Goal: Complete application form: Complete application form

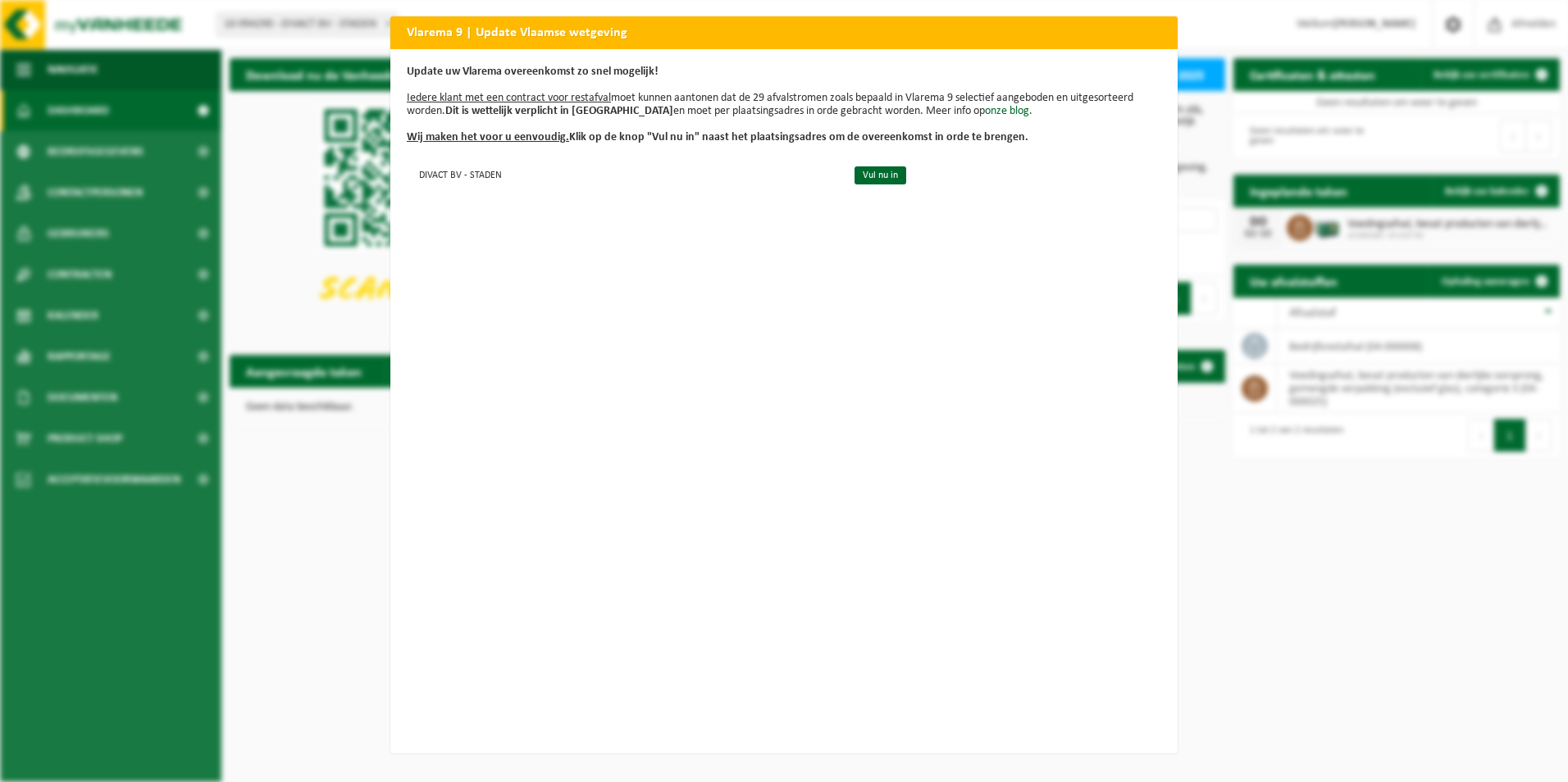
click at [1110, 42] on h2 "Vlarema 9 | Update Vlaamse wetgeving" at bounding box center [783, 32] width 787 height 31
click at [259, 260] on div "Vlarema 9 | Update Vlaamse wetgeving Update uw Vlarema overeenkomst zo snel mog…" at bounding box center [784, 391] width 1568 height 782
click at [847, 369] on div "Update uw Vlarema overeenkomst zo snel mogelijk! Iedere klant met een contract …" at bounding box center [783, 401] width 787 height 704
click at [857, 178] on link "Vul nu in" at bounding box center [880, 175] width 51 height 18
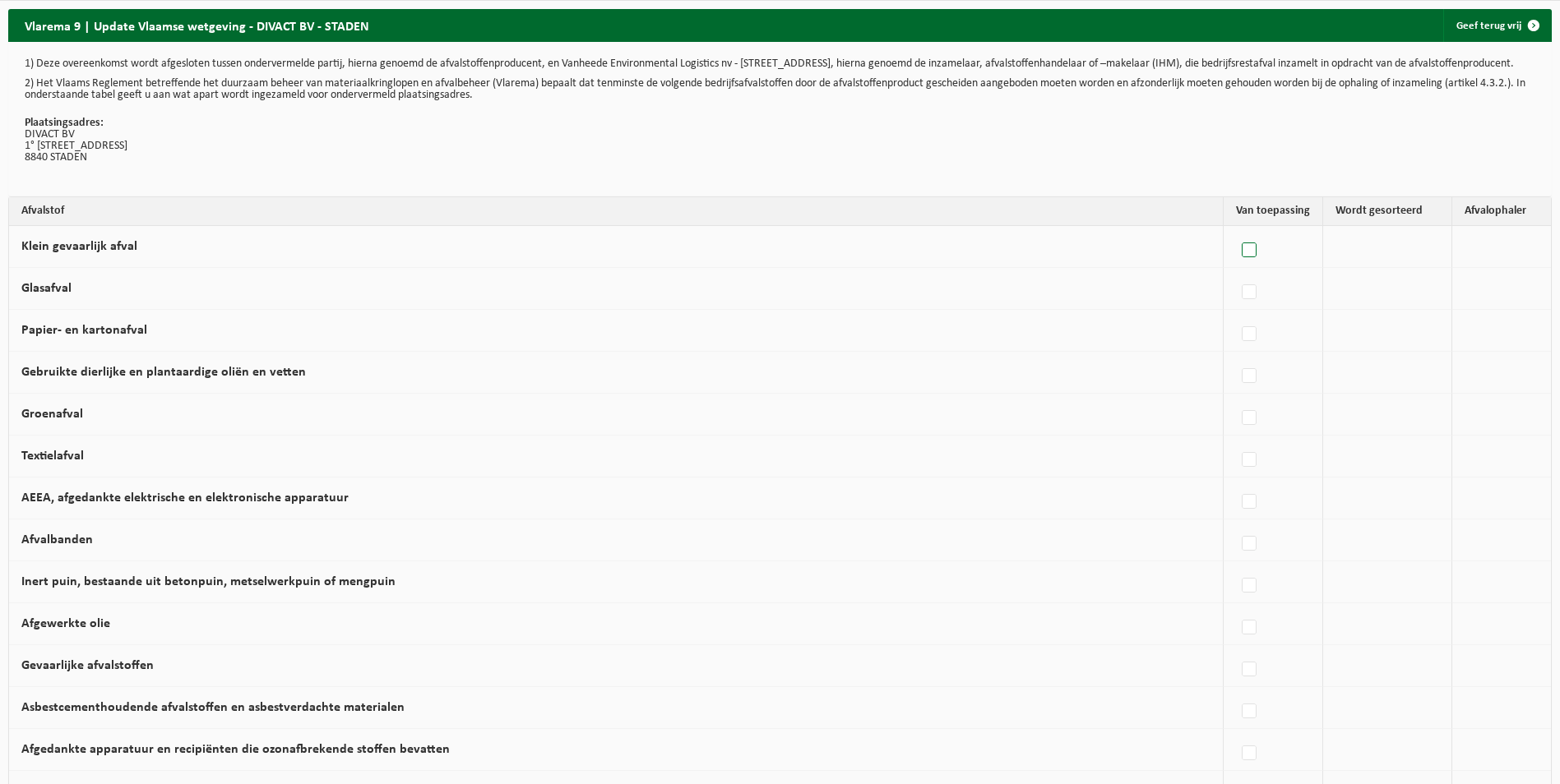
click at [1250, 260] on label at bounding box center [1249, 250] width 23 height 25
click at [1236, 230] on input "Klein gevaarlijk afval" at bounding box center [1235, 229] width 1 height 1
checkbox input "true"
click at [1496, 248] on b at bounding box center [1499, 246] width 7 height 4
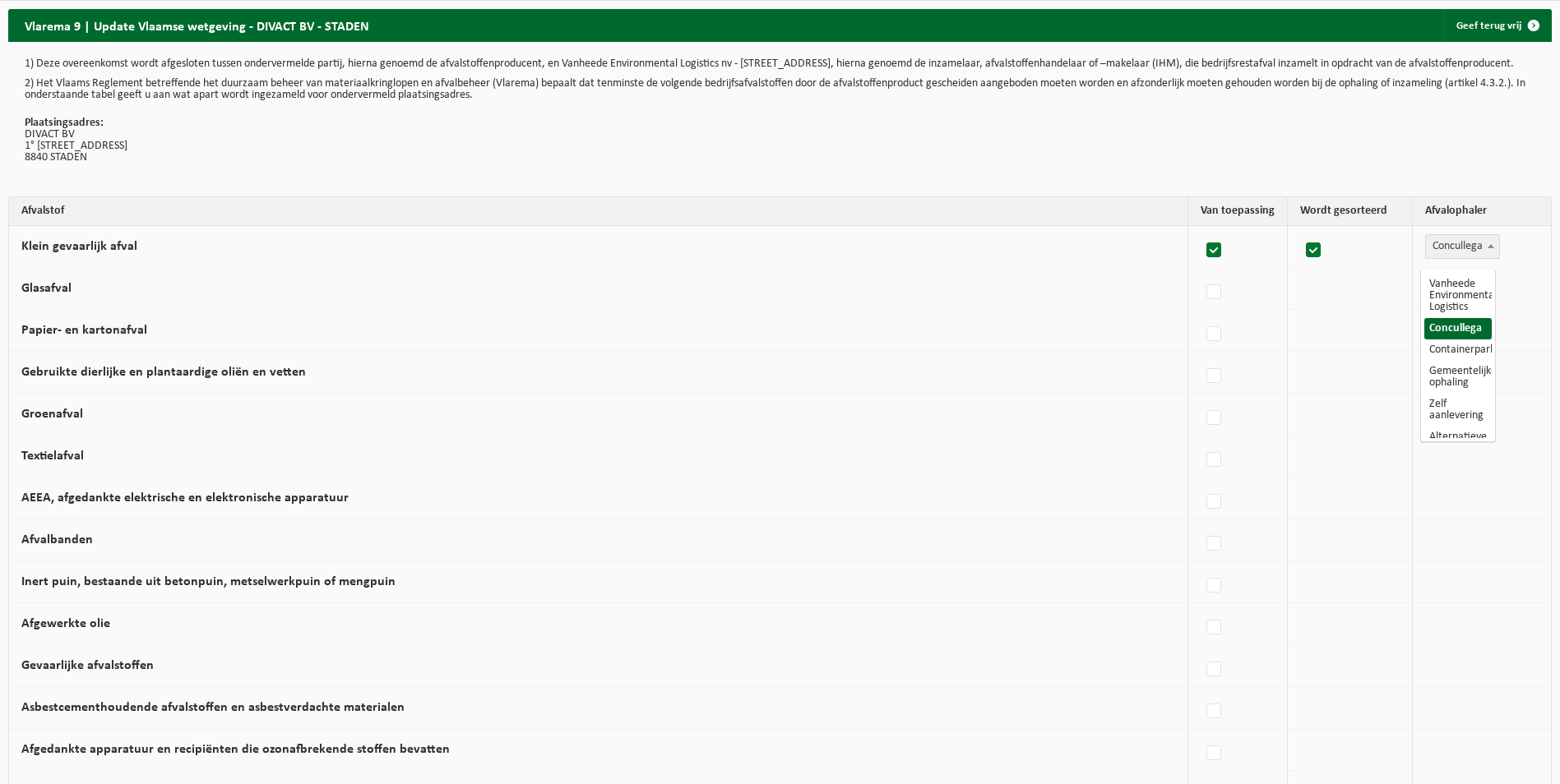
click at [1489, 248] on b at bounding box center [1490, 246] width 7 height 4
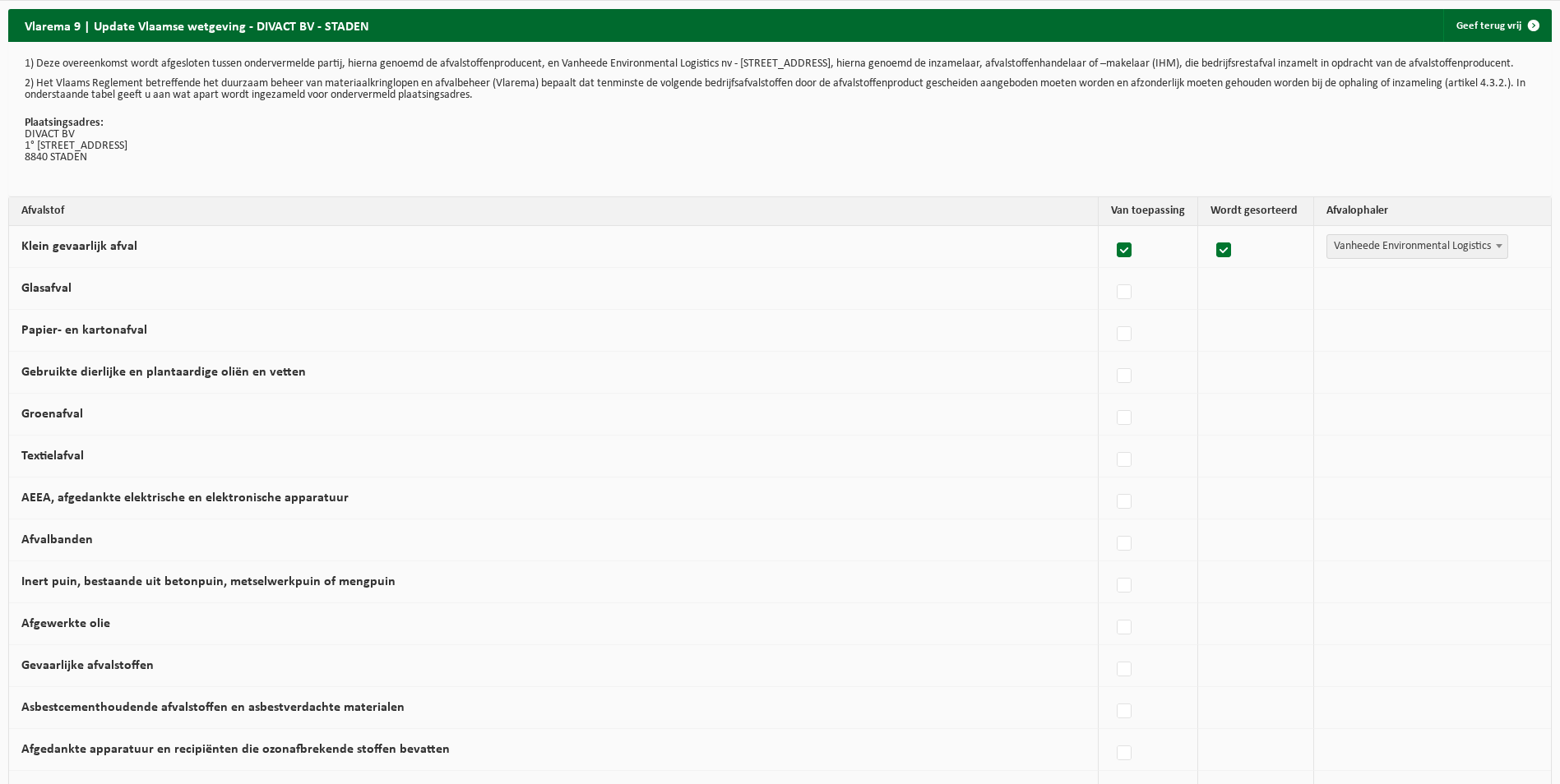
click at [1496, 252] on span at bounding box center [1499, 246] width 17 height 22
select select "Zelf aanlevering"
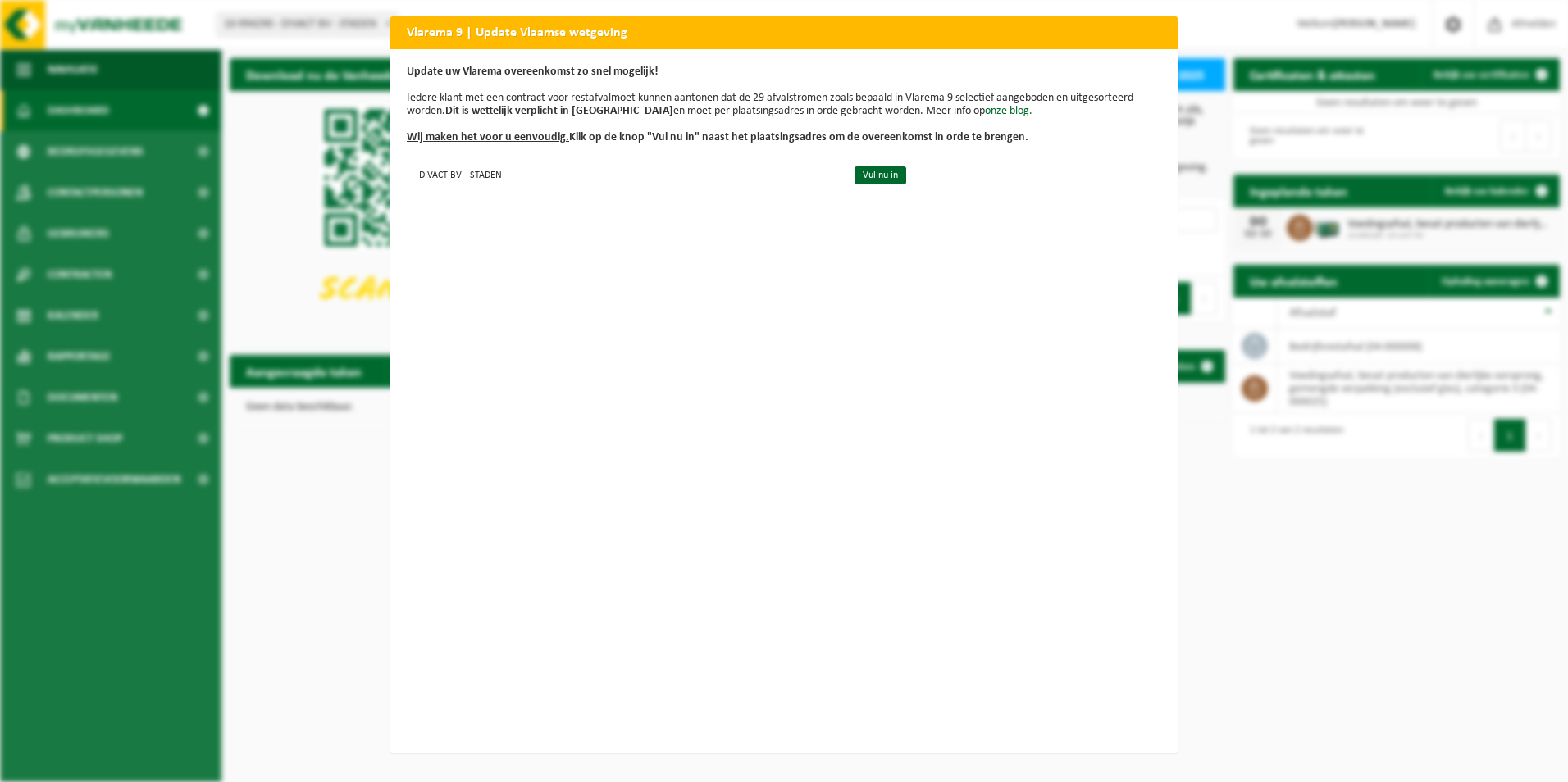
click at [327, 519] on div "Vlarema 9 | Update Vlaamse wetgeving Update uw Vlarema overeenkomst zo snel mog…" at bounding box center [784, 391] width 1568 height 782
click at [870, 180] on link "Vul nu in" at bounding box center [880, 175] width 51 height 18
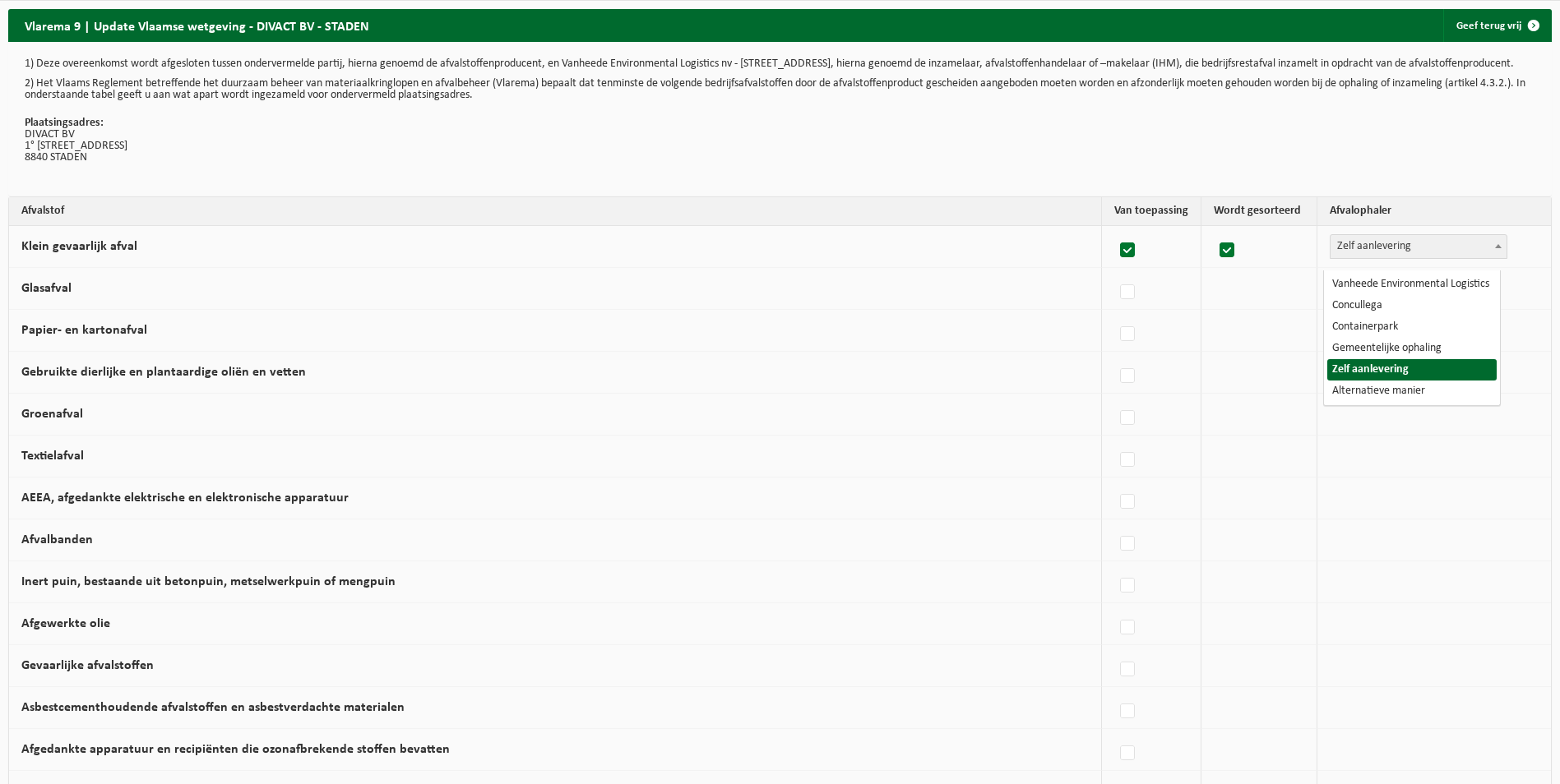
click at [1495, 248] on b at bounding box center [1498, 246] width 7 height 4
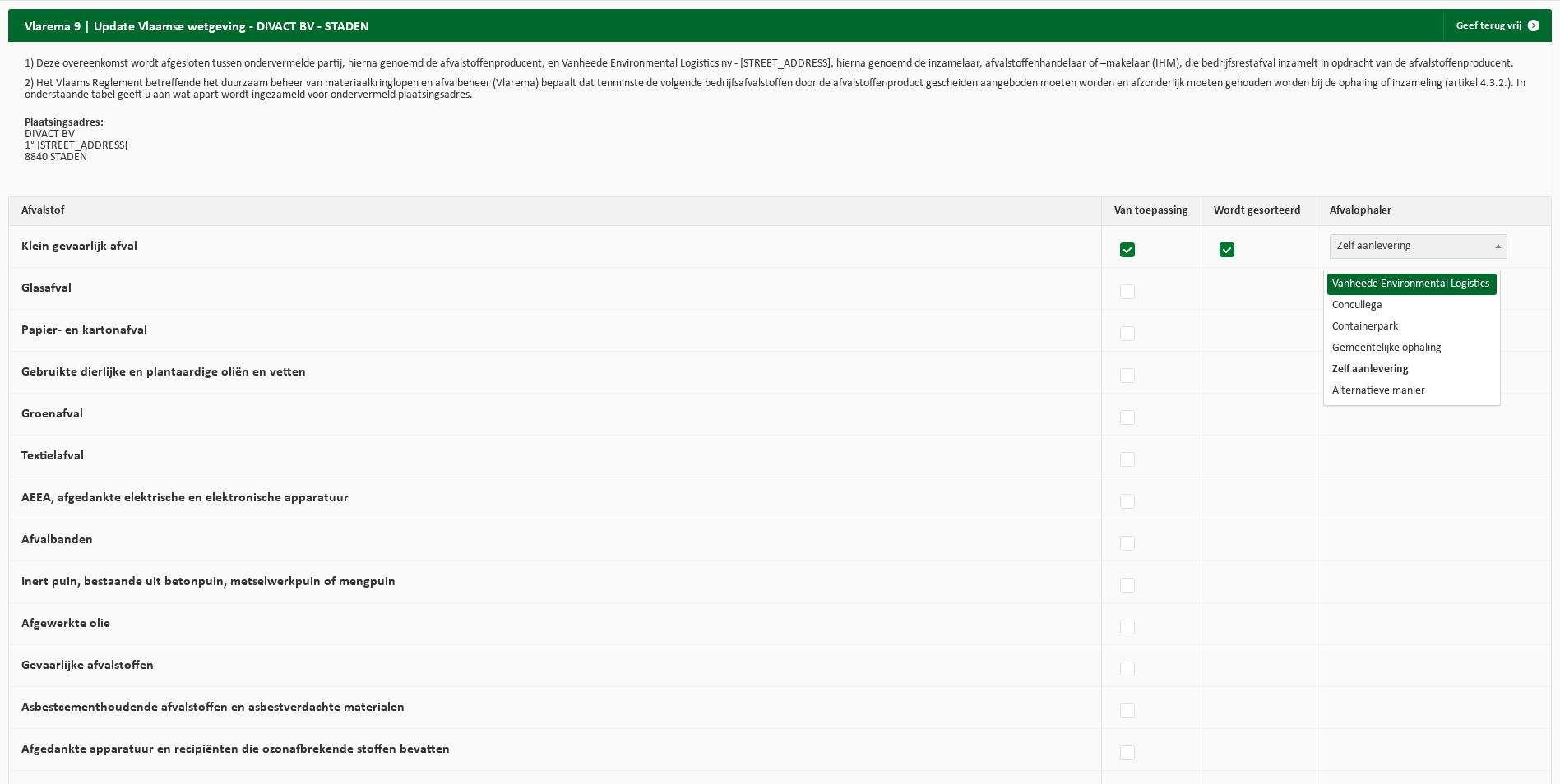
select select "Vanheede Environmental Logistics"
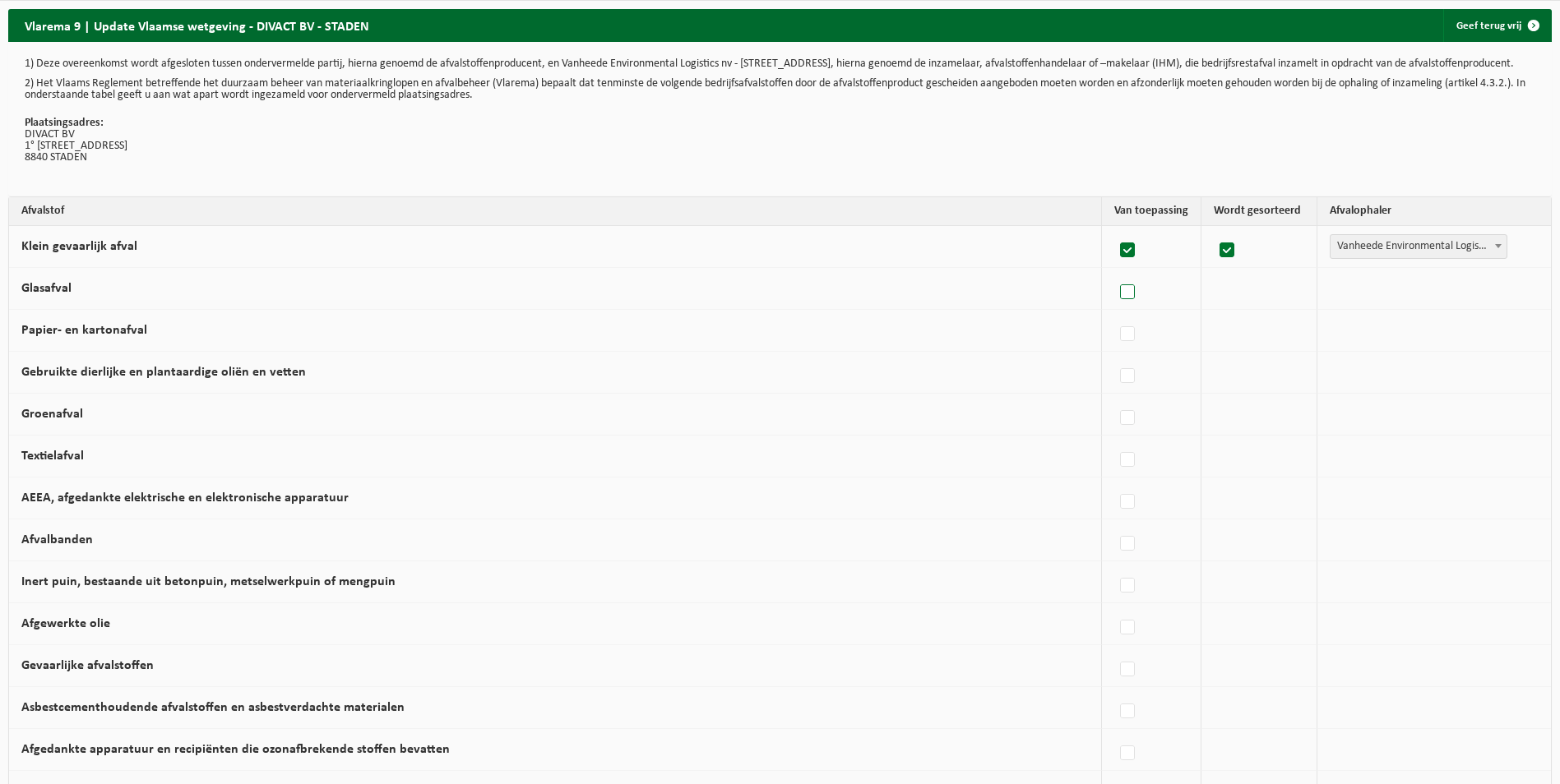
click at [1128, 305] on label at bounding box center [1128, 292] width 23 height 25
click at [1114, 272] on input "Glasafval" at bounding box center [1113, 271] width 1 height 1
checkbox input "true"
click at [1496, 299] on span at bounding box center [1499, 288] width 17 height 22
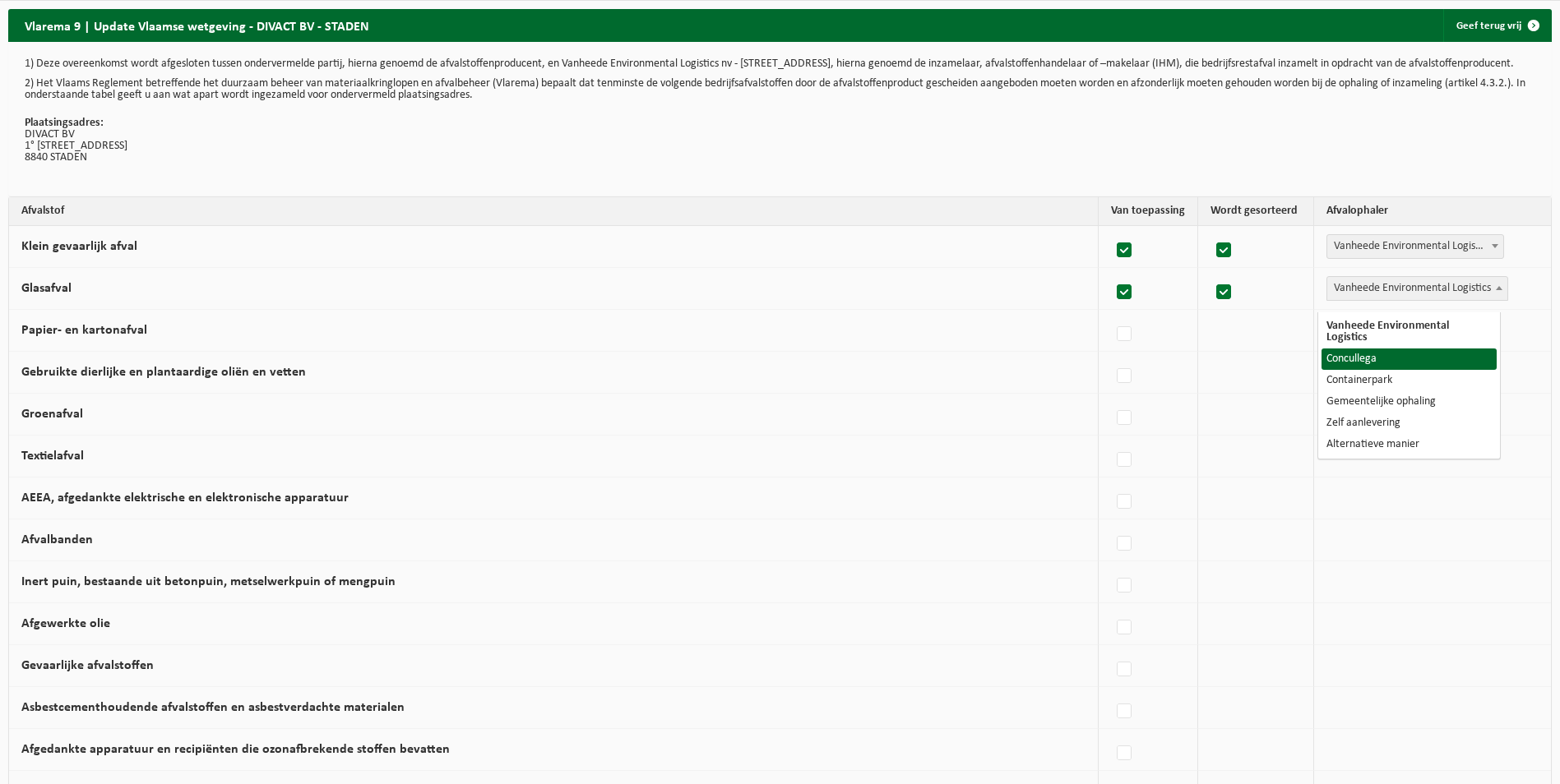
select select "Concullega"
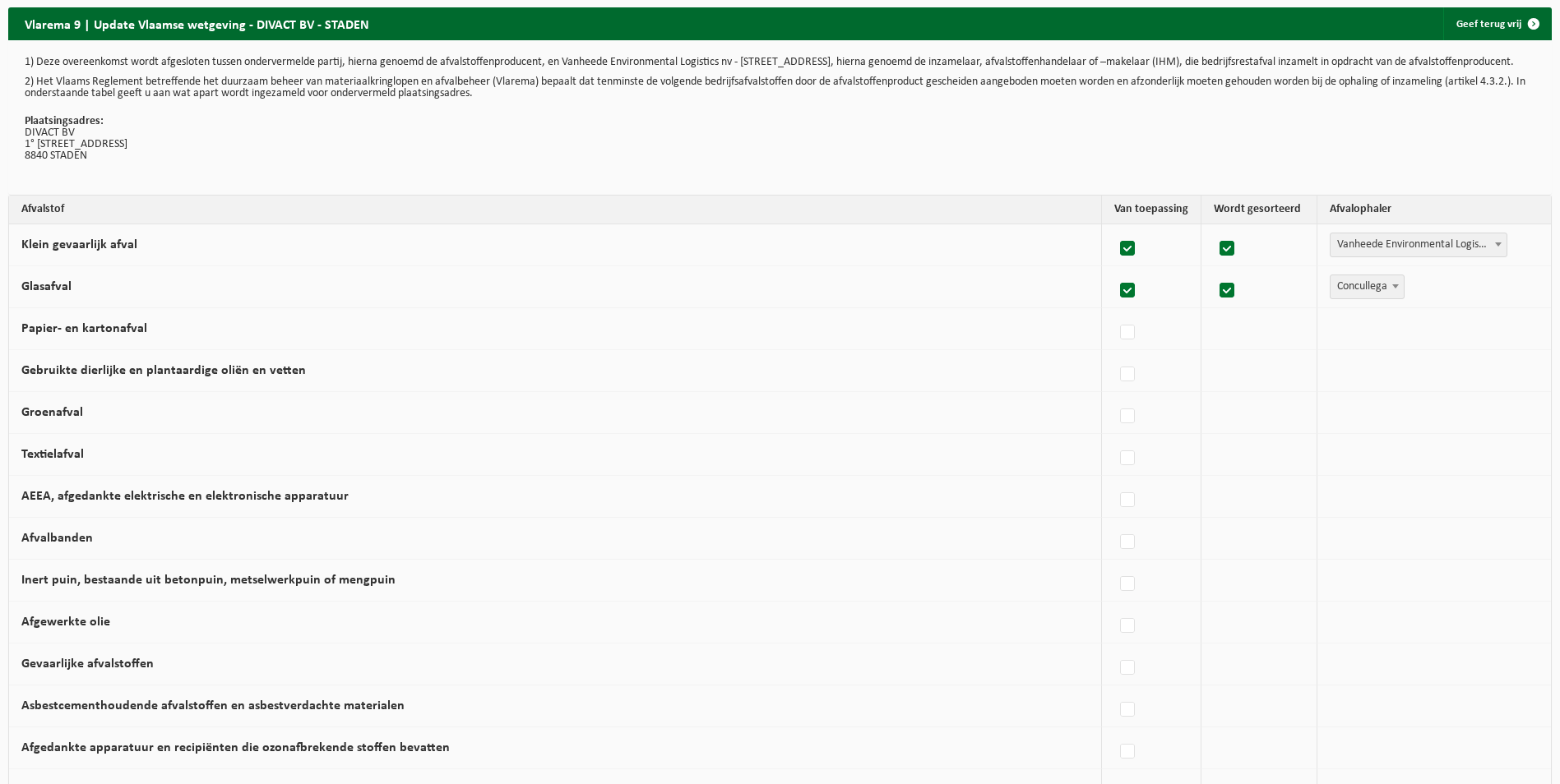
scroll to position [82, 0]
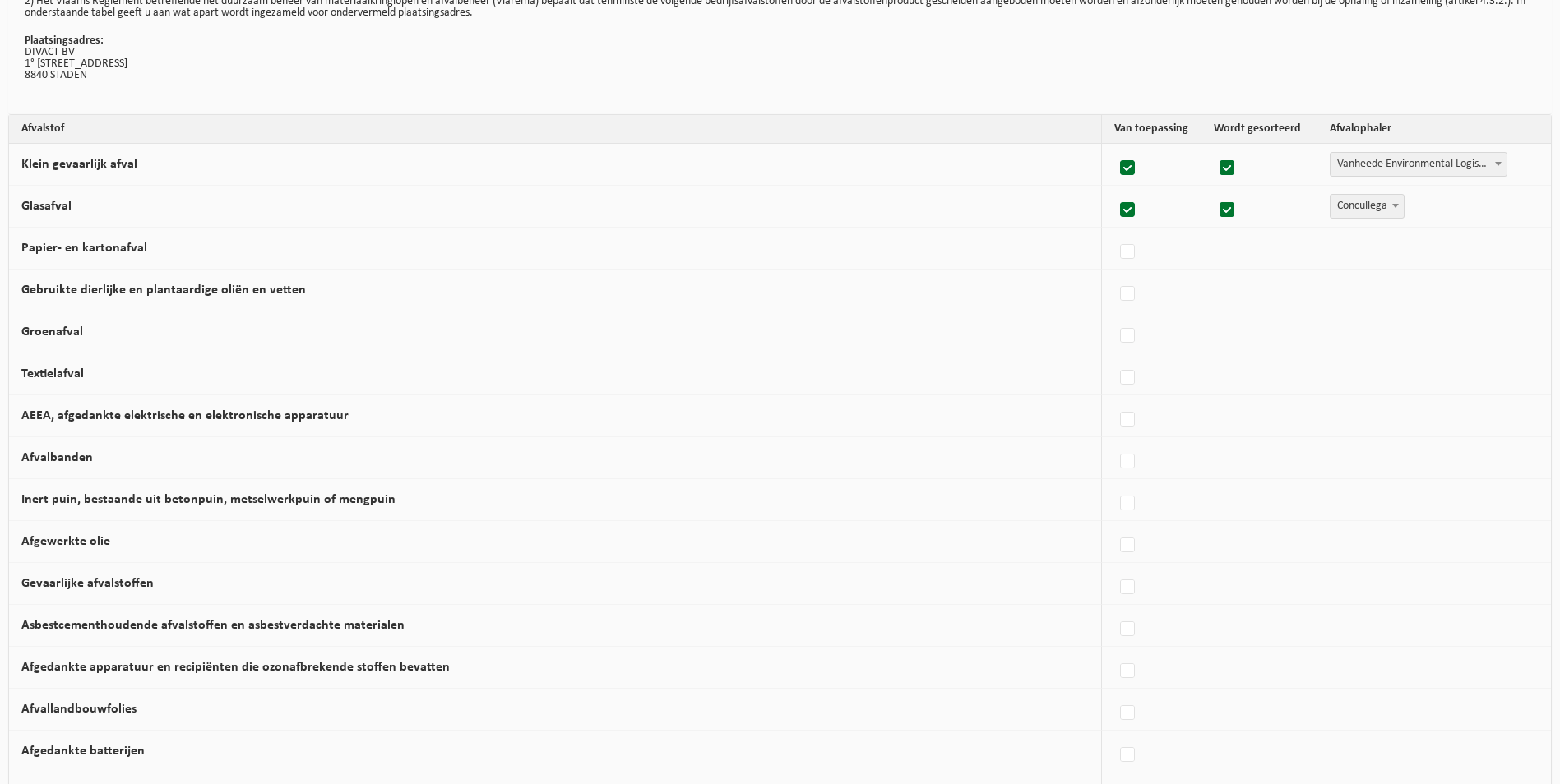
click at [109, 255] on label "Papier- en kartonafval" at bounding box center [84, 248] width 126 height 13
click at [1113, 232] on input "Papier- en kartonafval" at bounding box center [1113, 231] width 1 height 1
checkbox input "true"
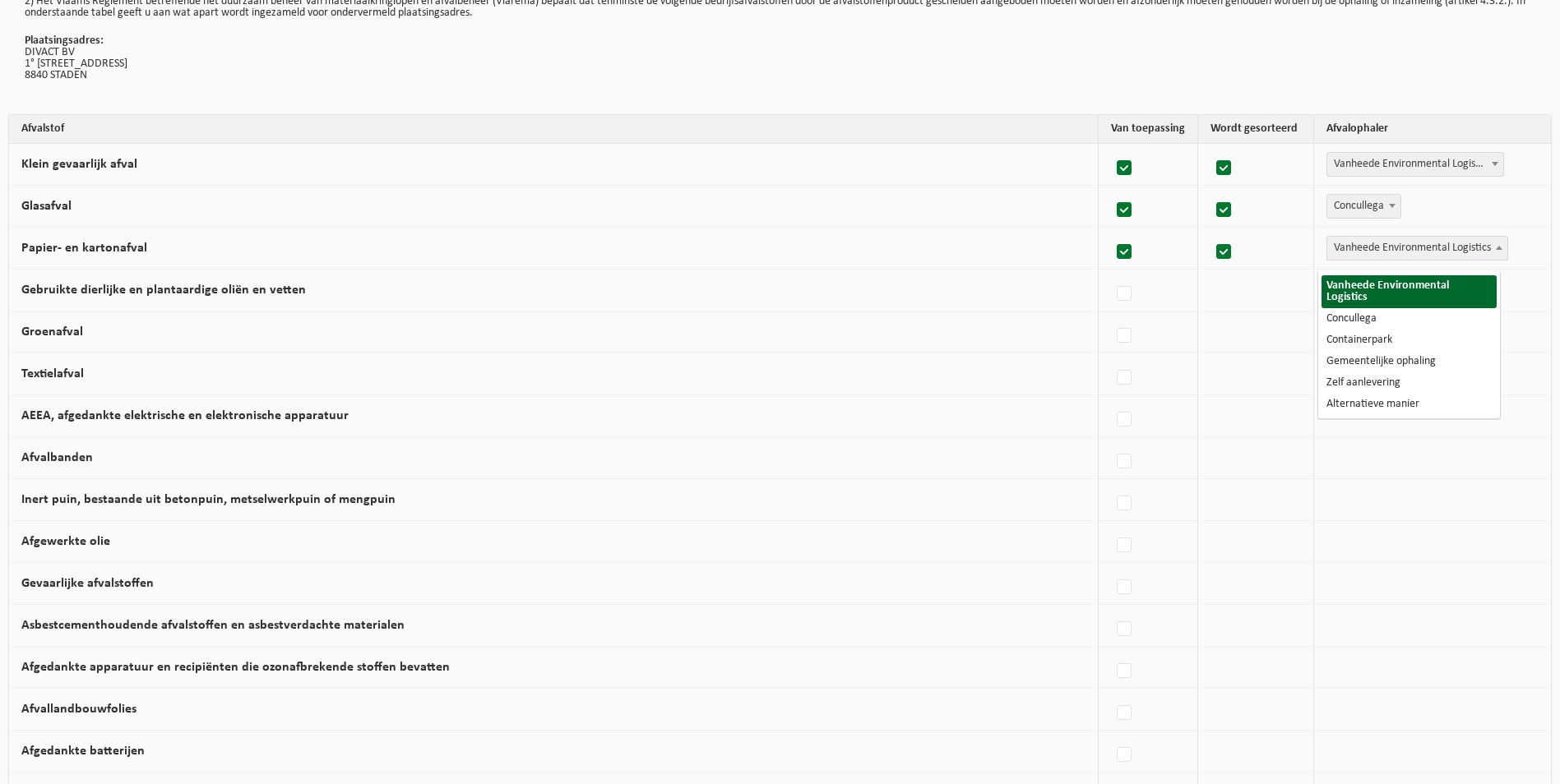
click at [1493, 256] on span at bounding box center [1499, 248] width 17 height 22
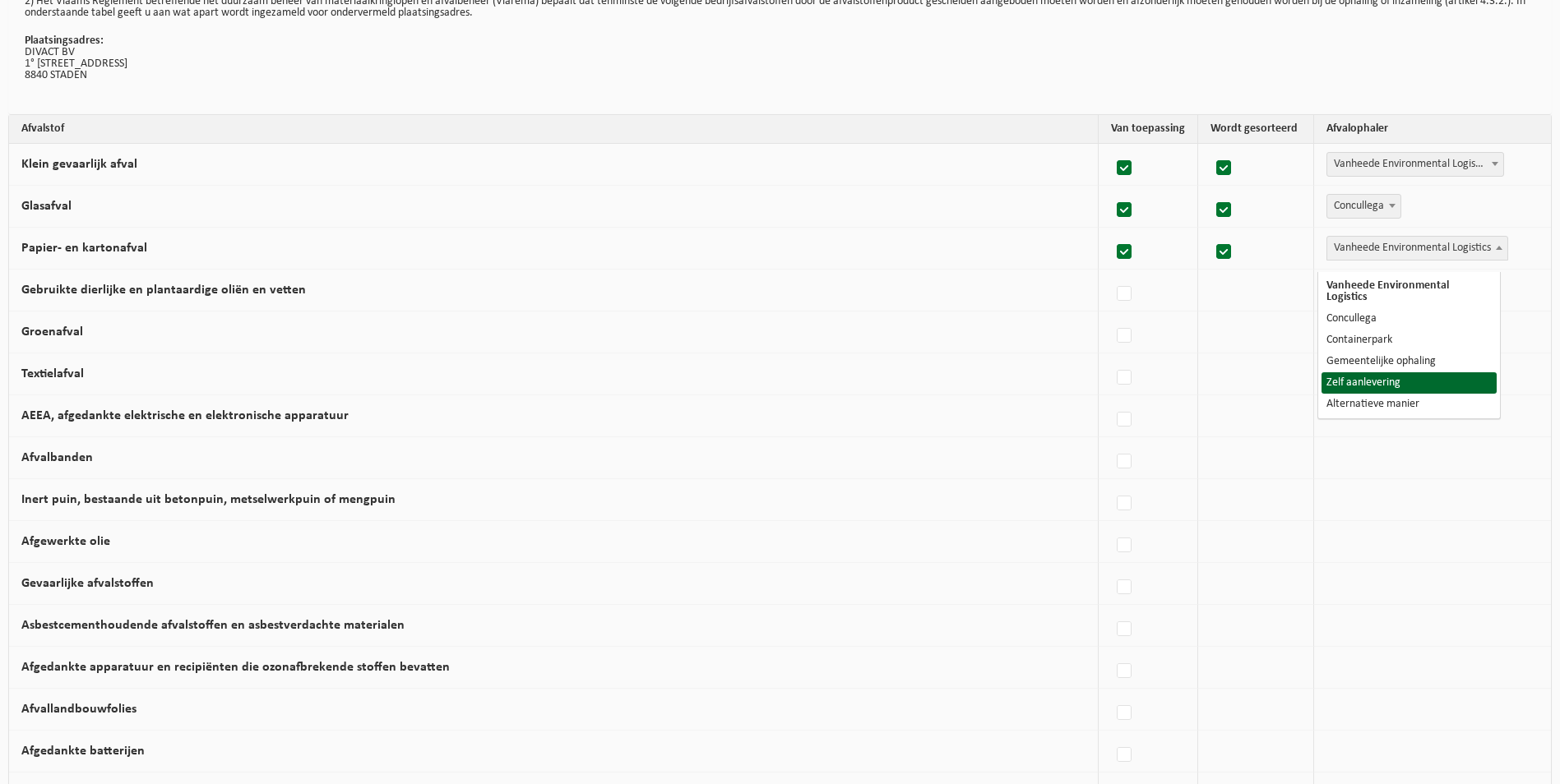
select select "Zelf aanlevering"
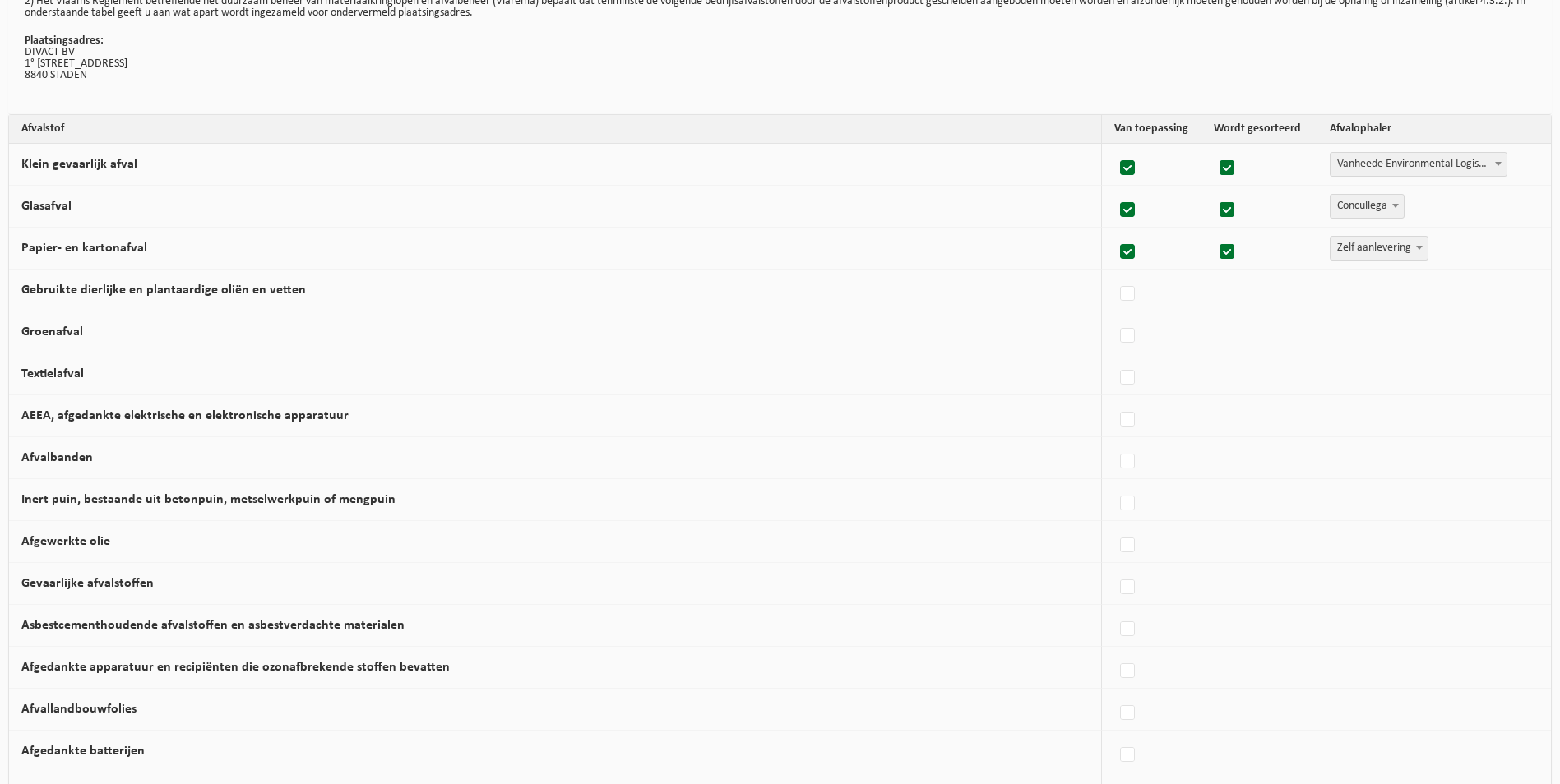
click at [191, 297] on label "Gebruikte dierlijke en plantaardige oliën en vetten" at bounding box center [164, 290] width 285 height 13
click at [1113, 274] on input "Gebruikte dierlijke en plantaardige oliën en vetten" at bounding box center [1113, 273] width 1 height 1
checkbox input "true"
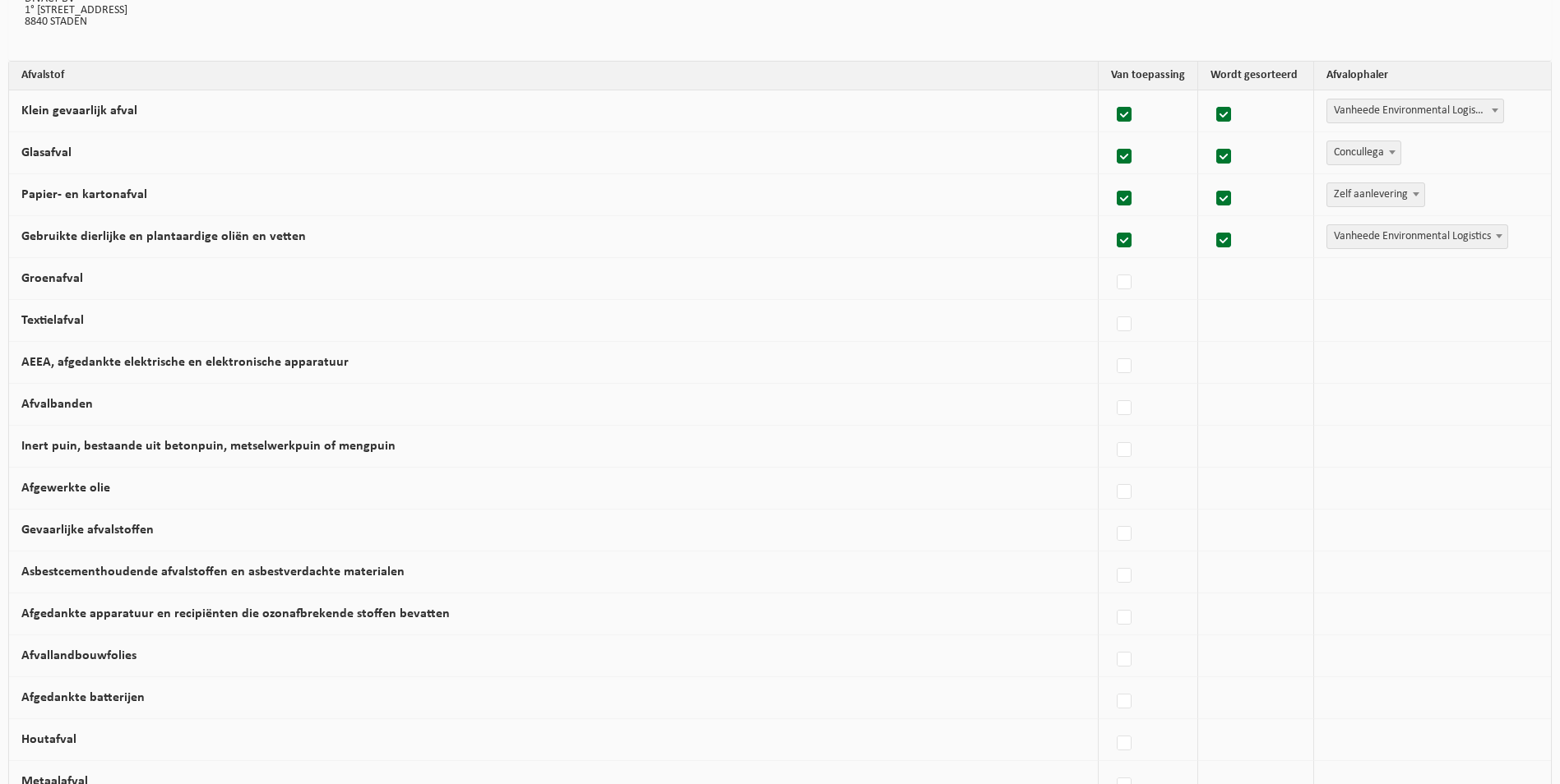
scroll to position [165, 0]
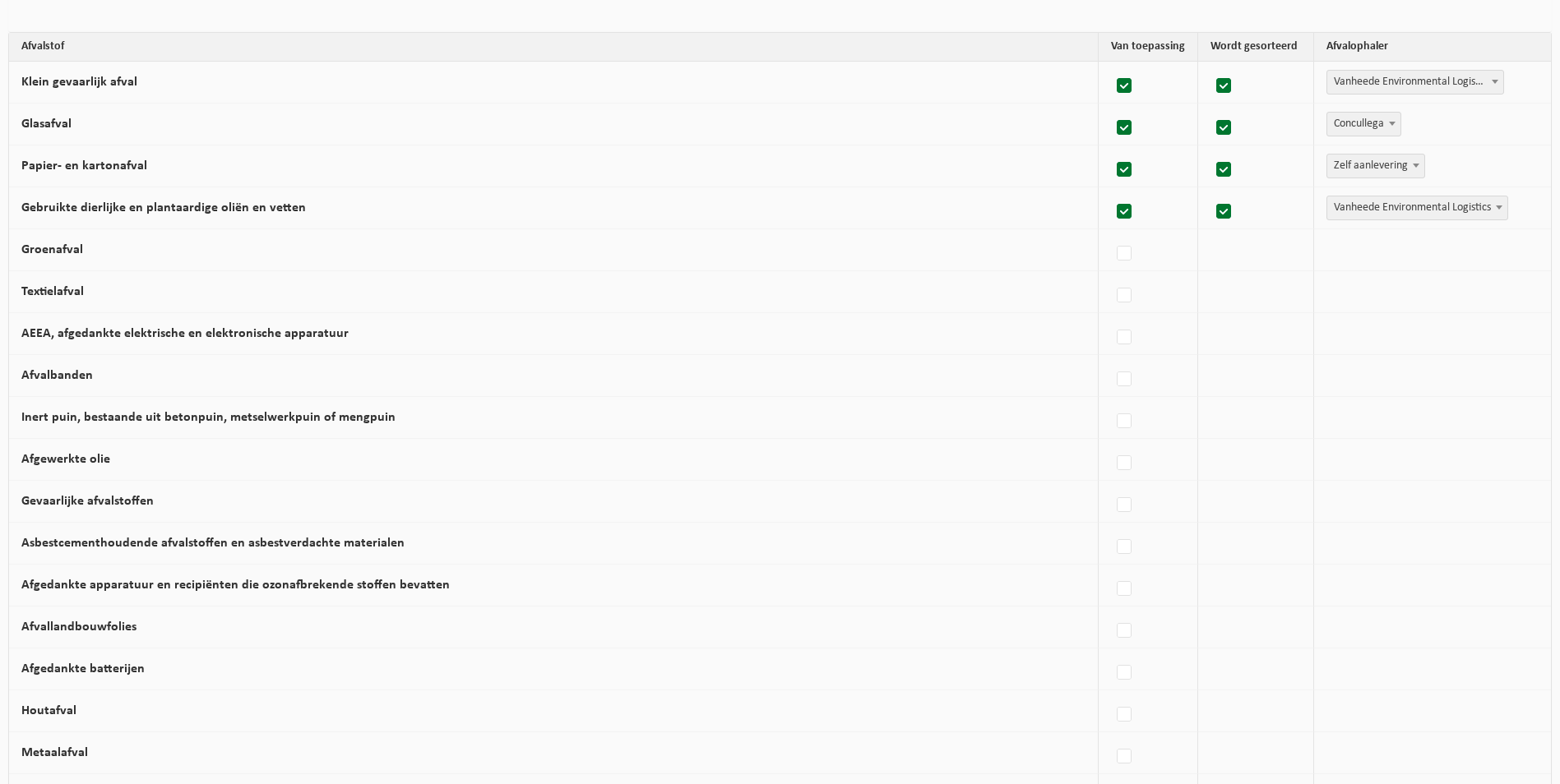
click at [62, 256] on label "Groenafval" at bounding box center [53, 249] width 62 height 13
click at [1110, 233] on input "Groenafval" at bounding box center [1110, 232] width 1 height 1
checkbox input "true"
click at [1496, 251] on b at bounding box center [1499, 249] width 7 height 4
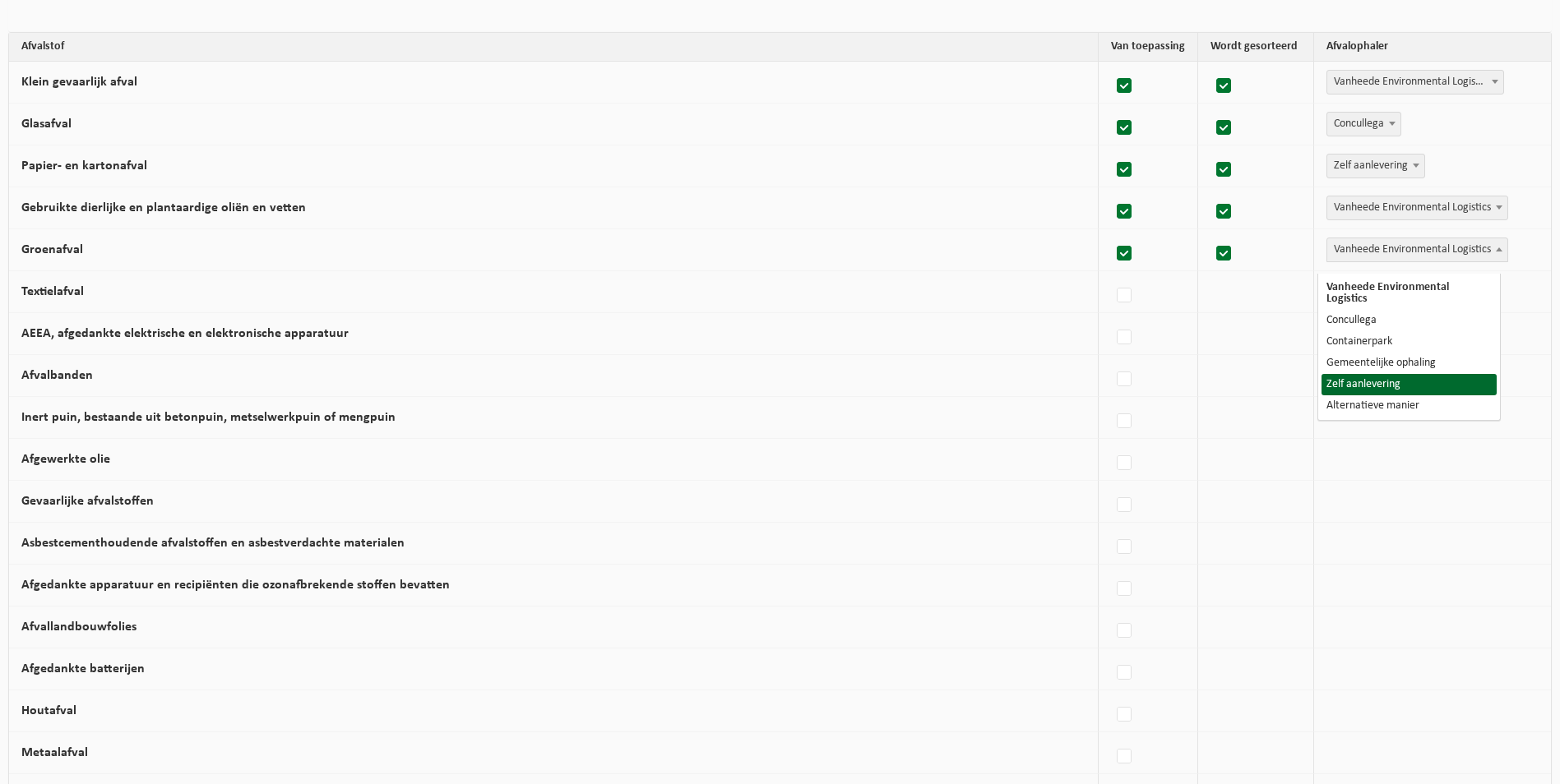
select select "Zelf aanlevering"
click at [1113, 262] on label at bounding box center [1124, 254] width 23 height 25
click at [1111, 233] on input "Groenafval" at bounding box center [1110, 232] width 1 height 1
checkbox input "false"
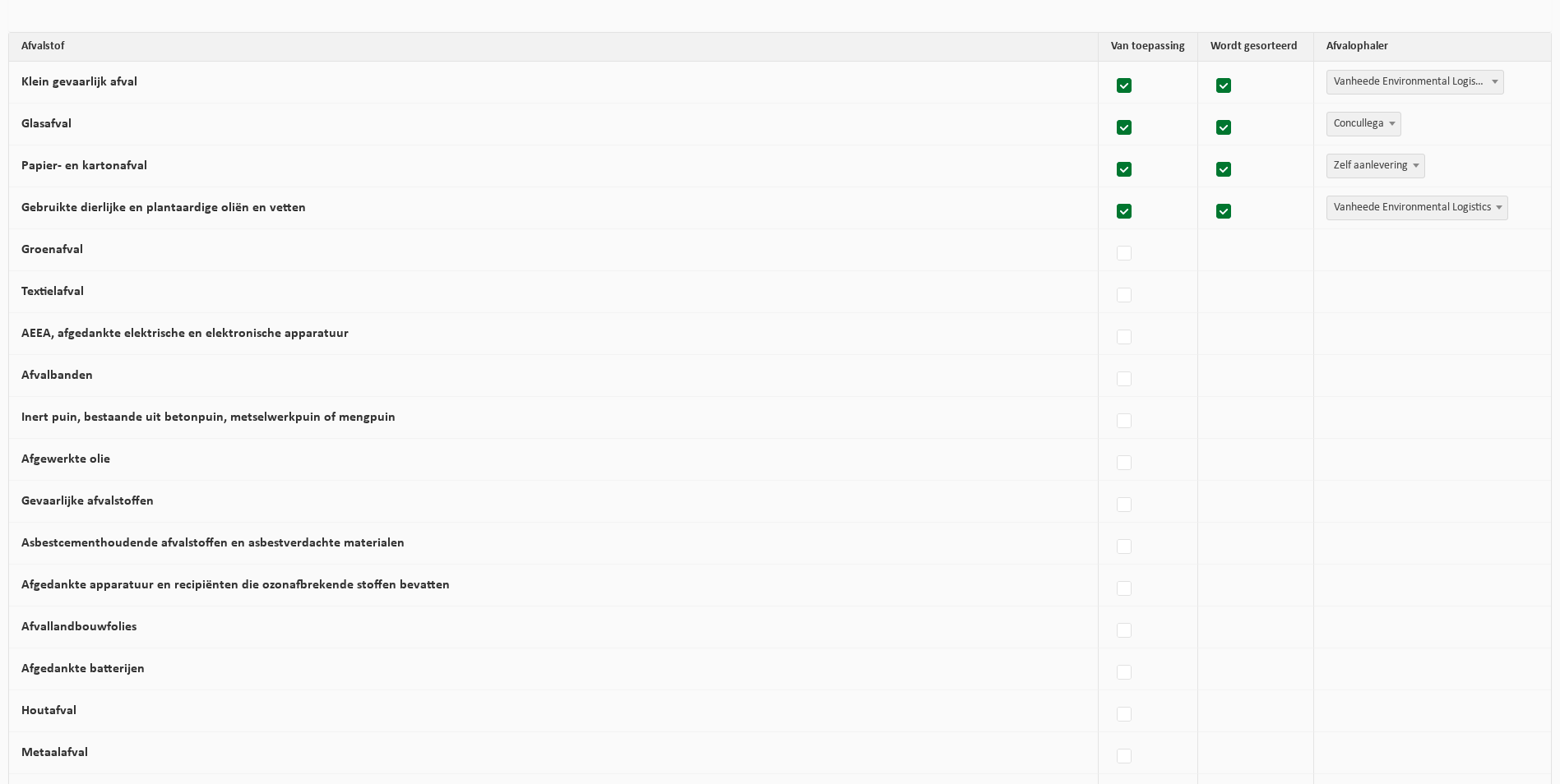
click at [71, 299] on label "Textielafval" at bounding box center [53, 291] width 63 height 13
click at [1110, 275] on input "Textielafval" at bounding box center [1110, 275] width 1 height 1
checkbox input "true"
click at [1496, 302] on span at bounding box center [1499, 291] width 17 height 22
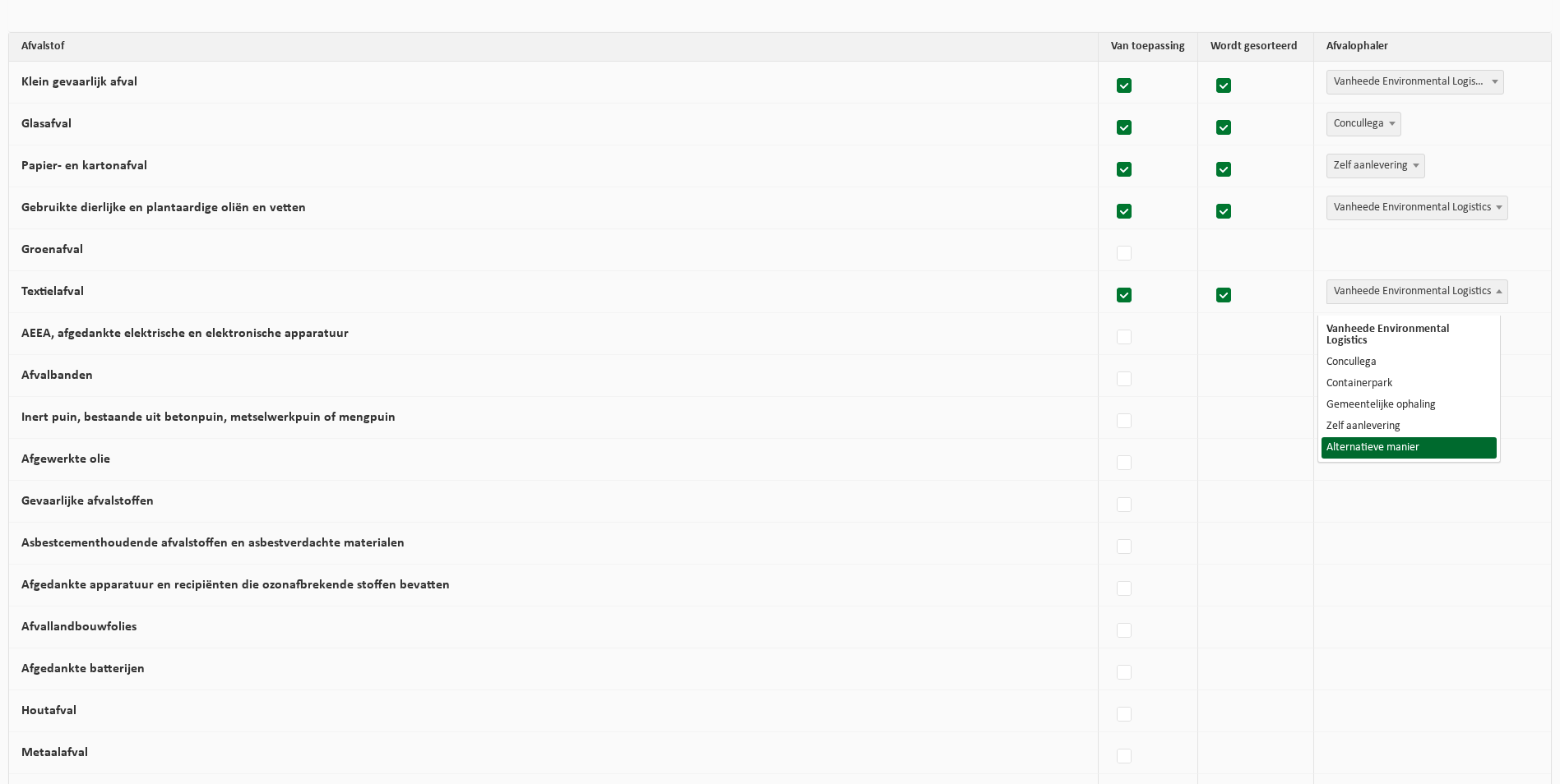
select select "Alternatieve manier"
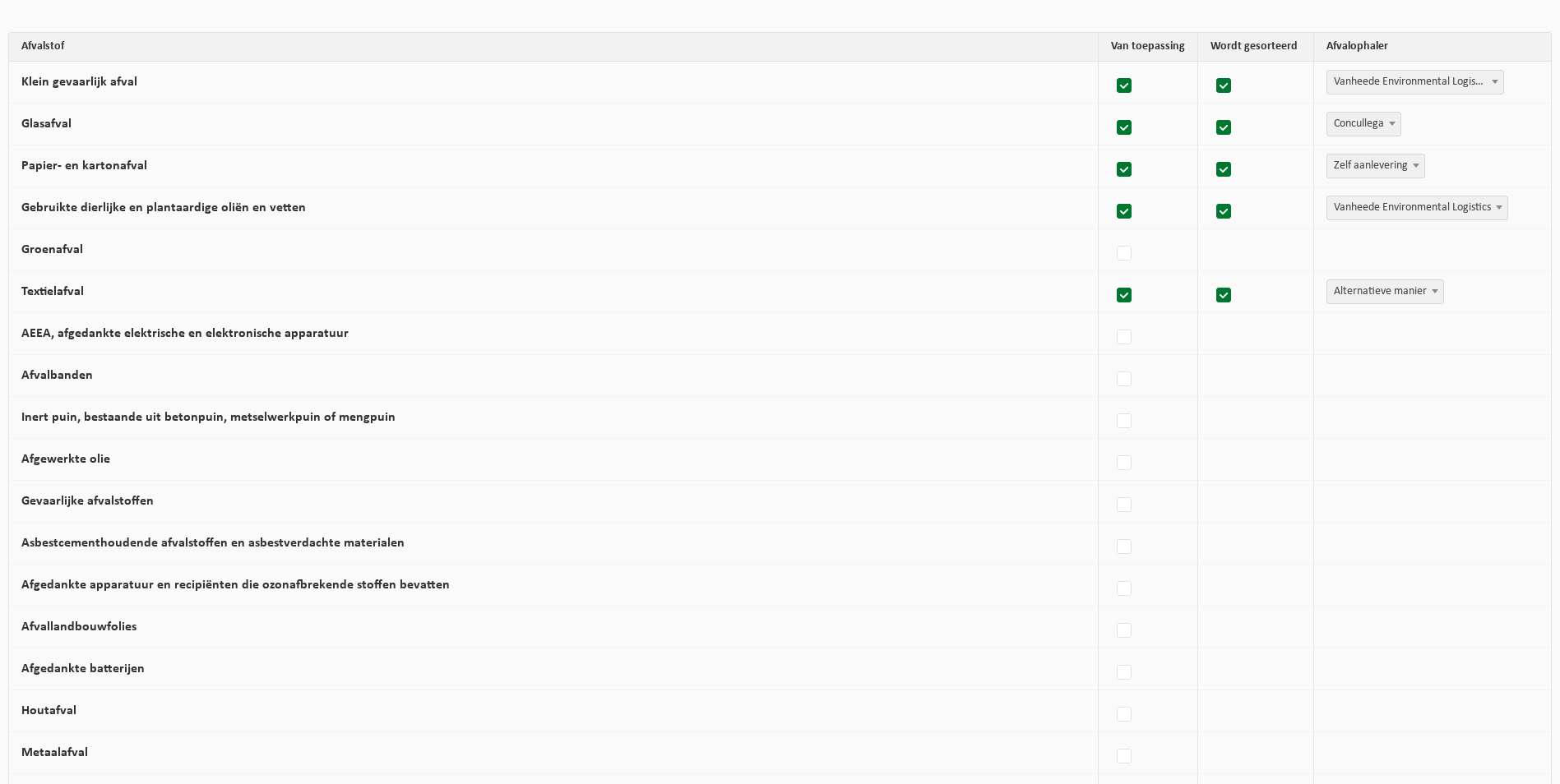
click at [1429, 302] on span at bounding box center [1435, 291] width 17 height 22
click at [138, 340] on label "AEEA, afgedankte elektrische en elektronische apparatuur" at bounding box center [186, 333] width 328 height 13
click at [1110, 318] on input "AEEA, afgedankte elektrische en elektronische apparatuur" at bounding box center [1110, 317] width 1 height 1
checkbox input "true"
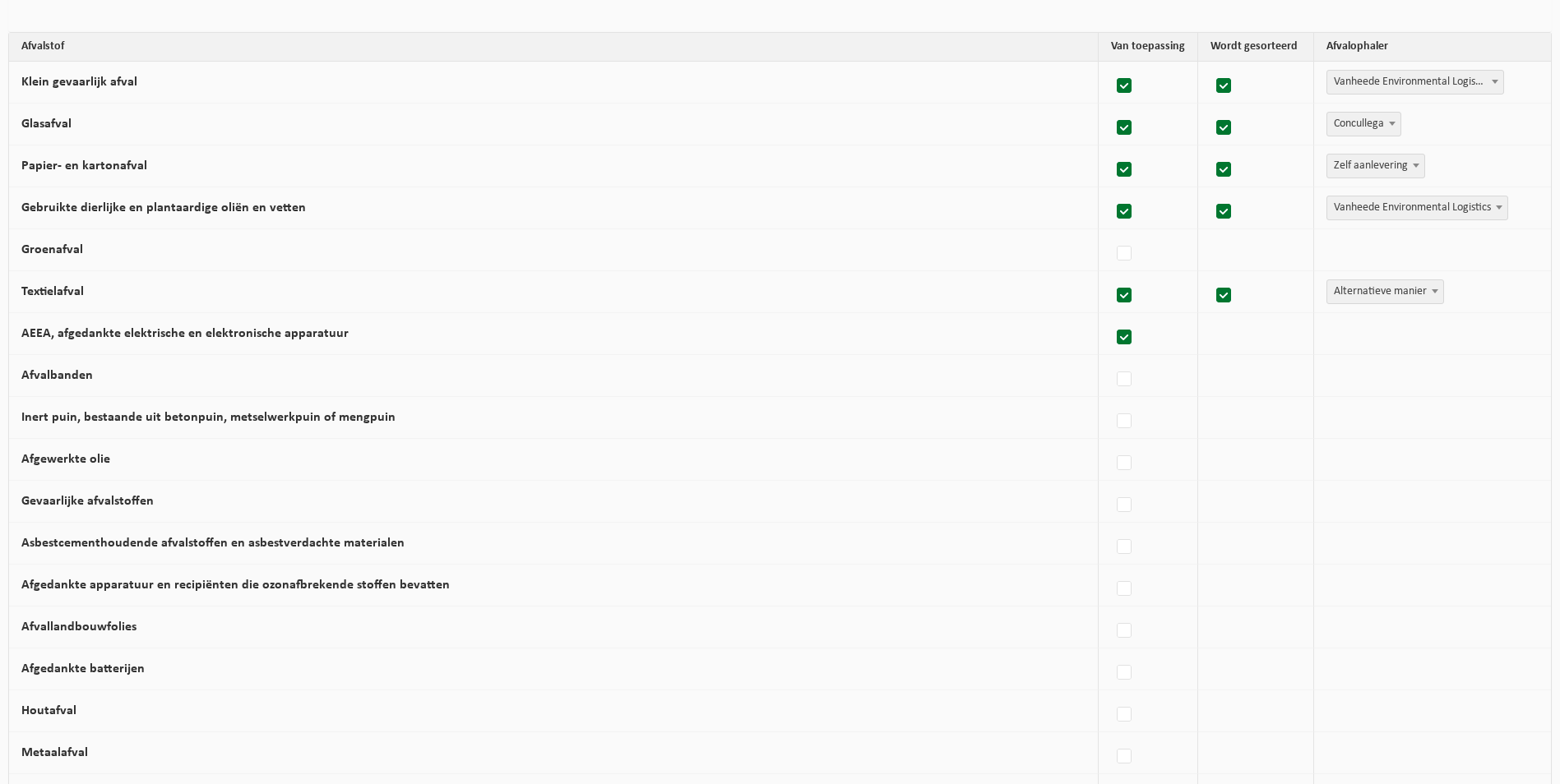
checkbox input "true"
click at [1496, 341] on span at bounding box center [1499, 333] width 17 height 22
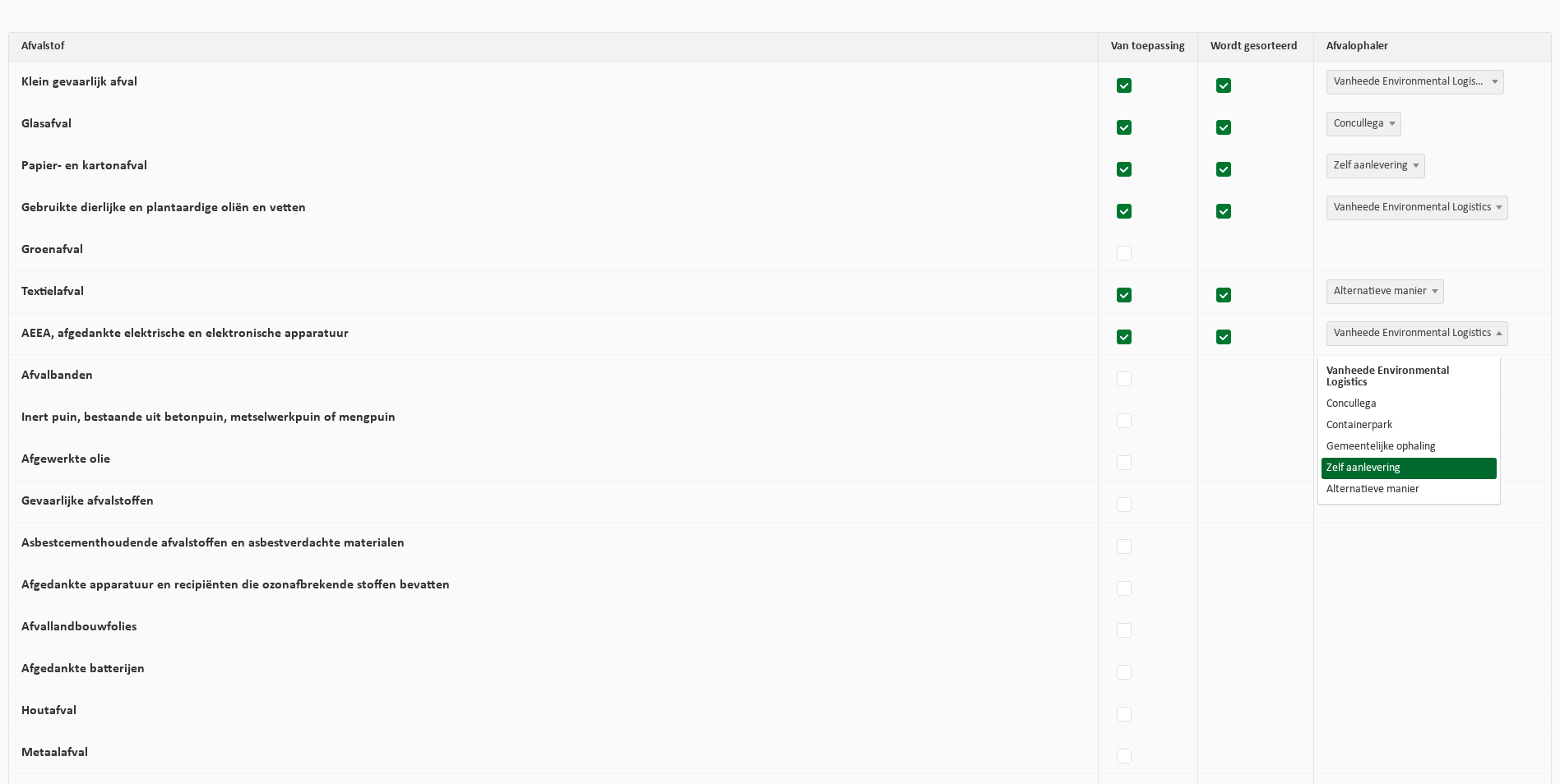
select select "Zelf aanlevering"
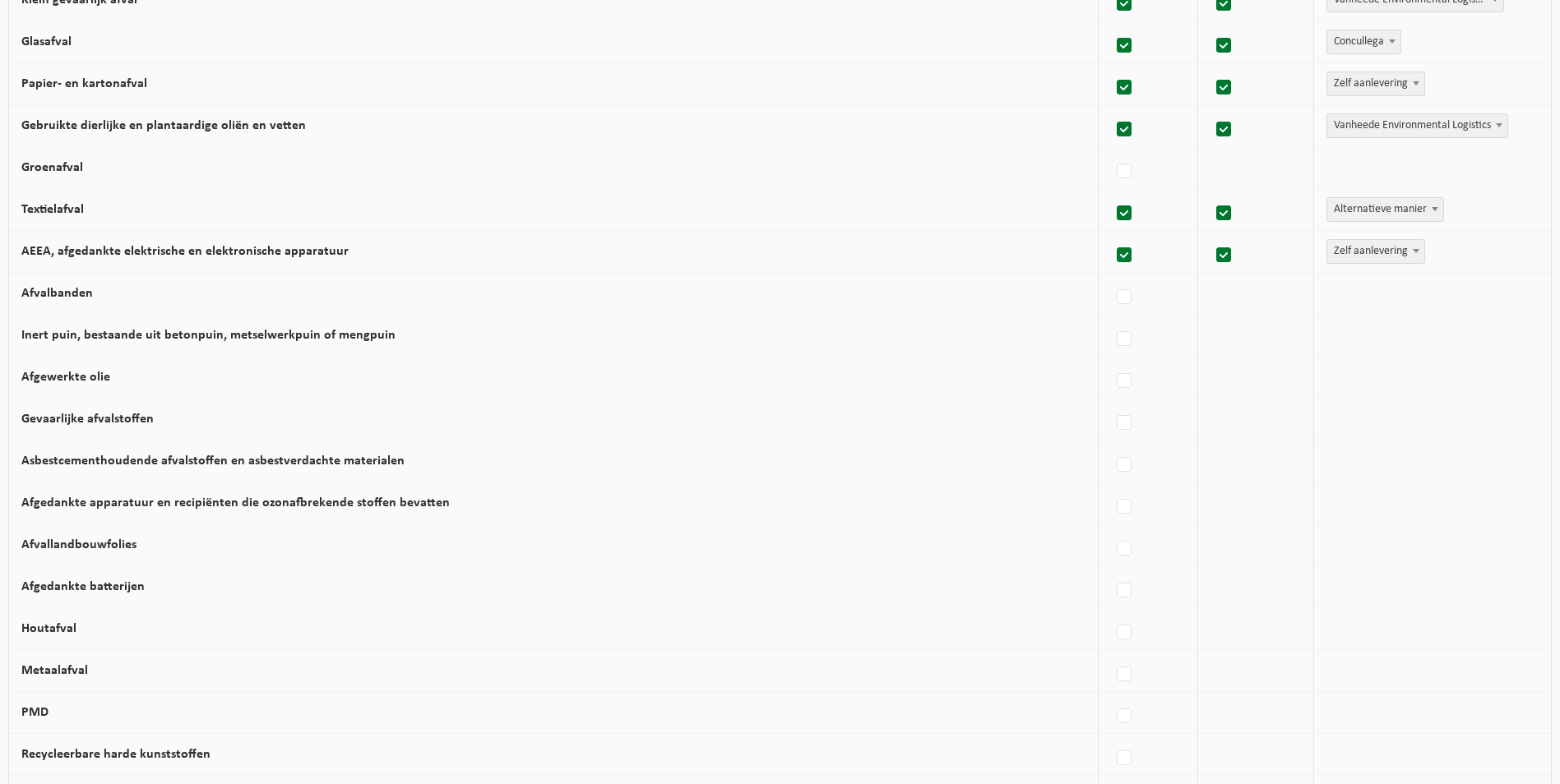
click at [167, 342] on label "Inert puin, bestaande uit betonpuin, metselwerkpuin of mengpuin" at bounding box center [209, 334] width 374 height 13
click at [1110, 319] on input "Inert puin, bestaande uit betonpuin, metselwerkpuin of mengpuin" at bounding box center [1110, 319] width 1 height 1
checkbox input "true"
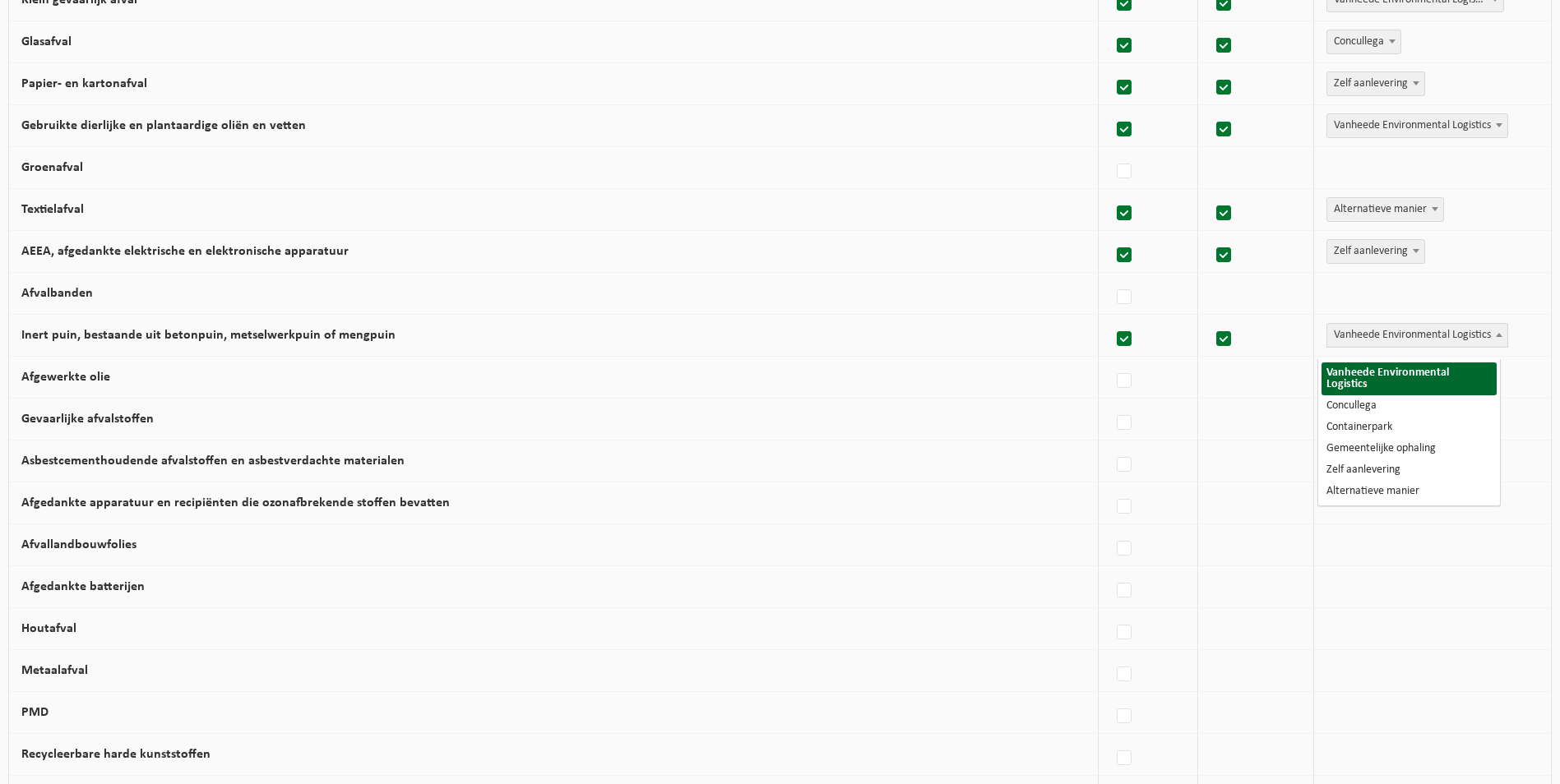
click at [1496, 337] on b at bounding box center [1499, 334] width 7 height 4
select select "Concullega"
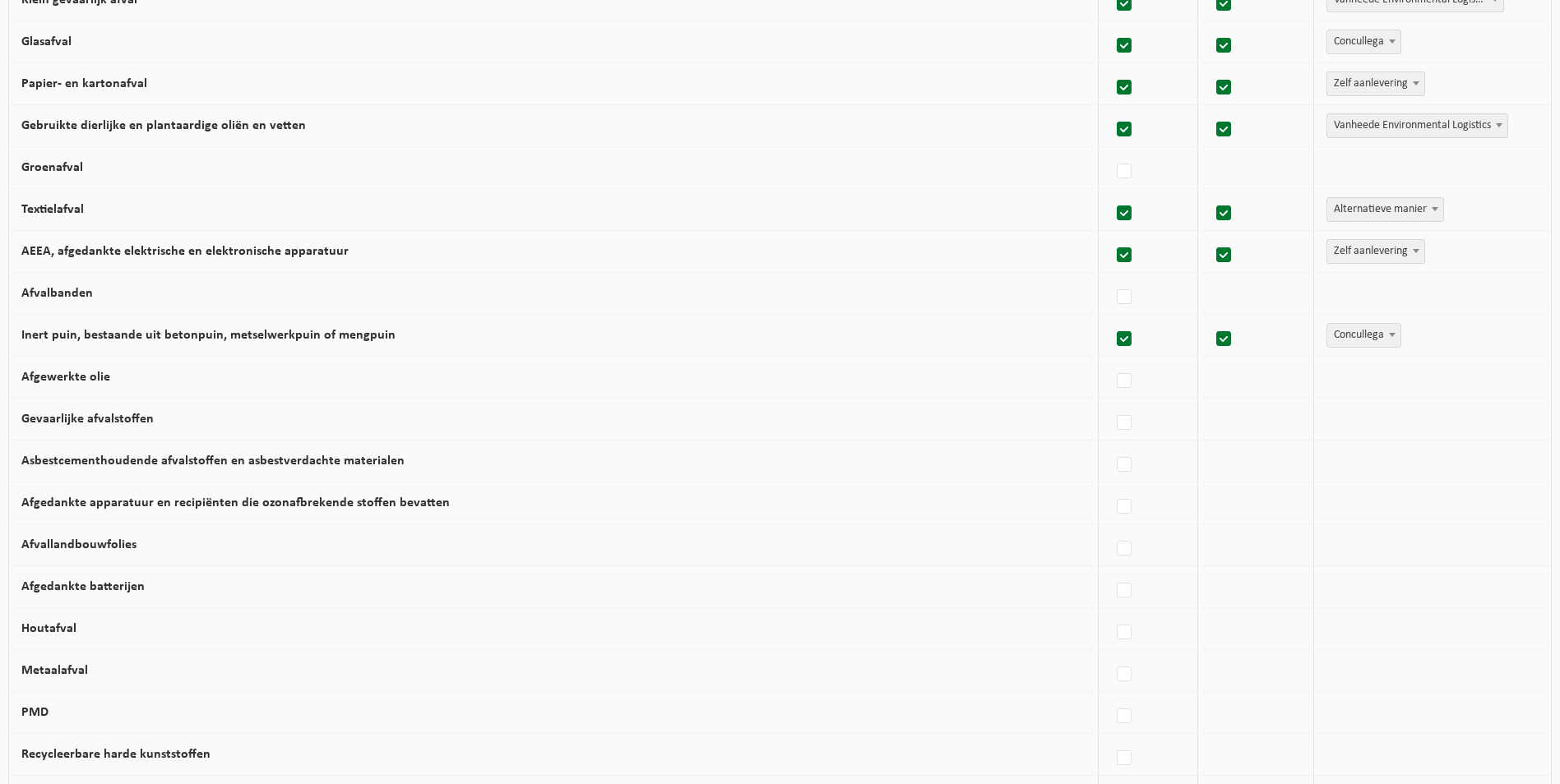
click at [325, 464] on label "Asbestcementhoudende afvalstoffen en asbestverdachte materialen" at bounding box center [213, 460] width 383 height 13
click at [1110, 445] on input "Asbestcementhoudende afvalstoffen en asbestverdachte materialen" at bounding box center [1110, 444] width 1 height 1
checkbox input "true"
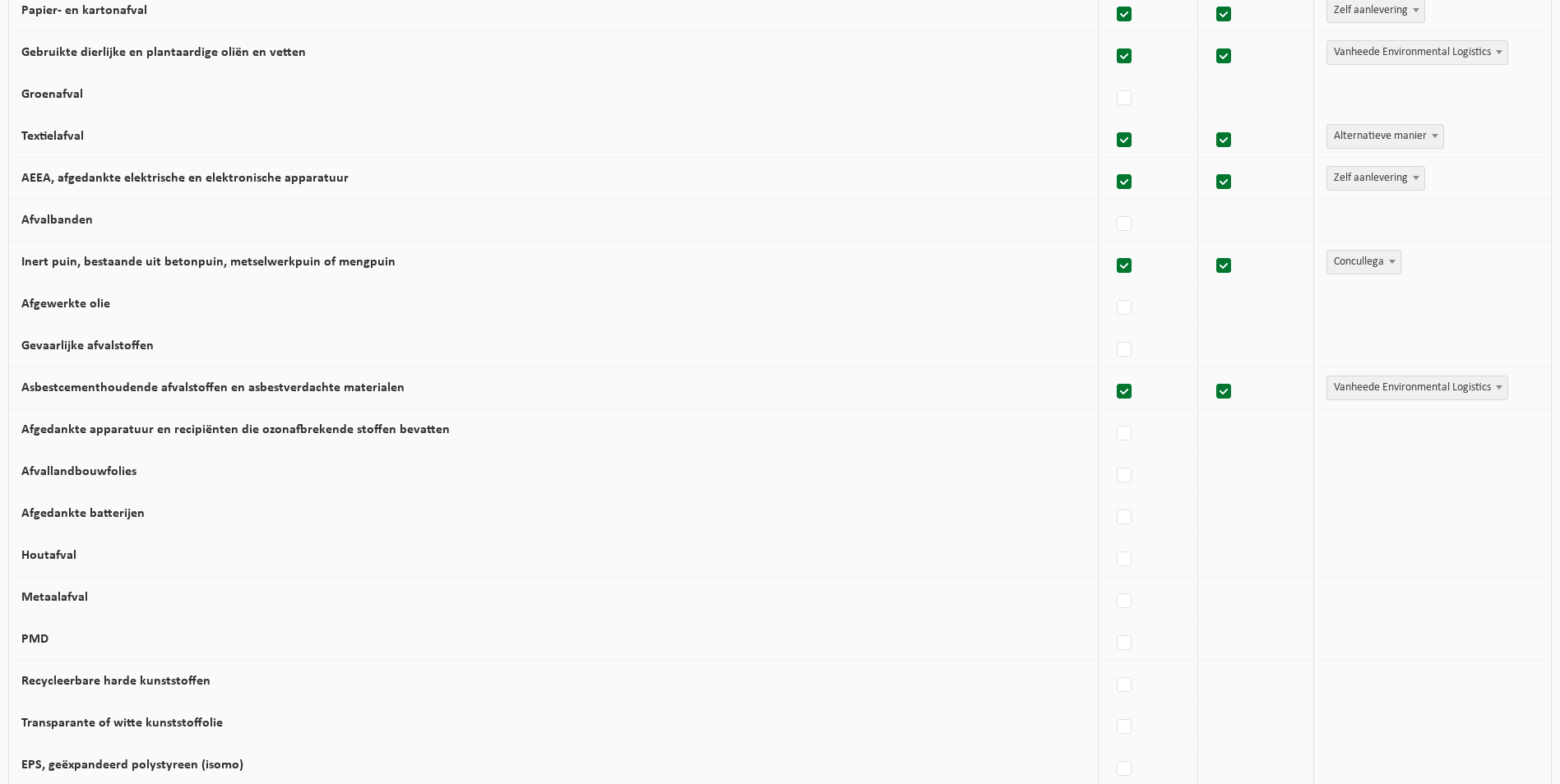
scroll to position [493, 0]
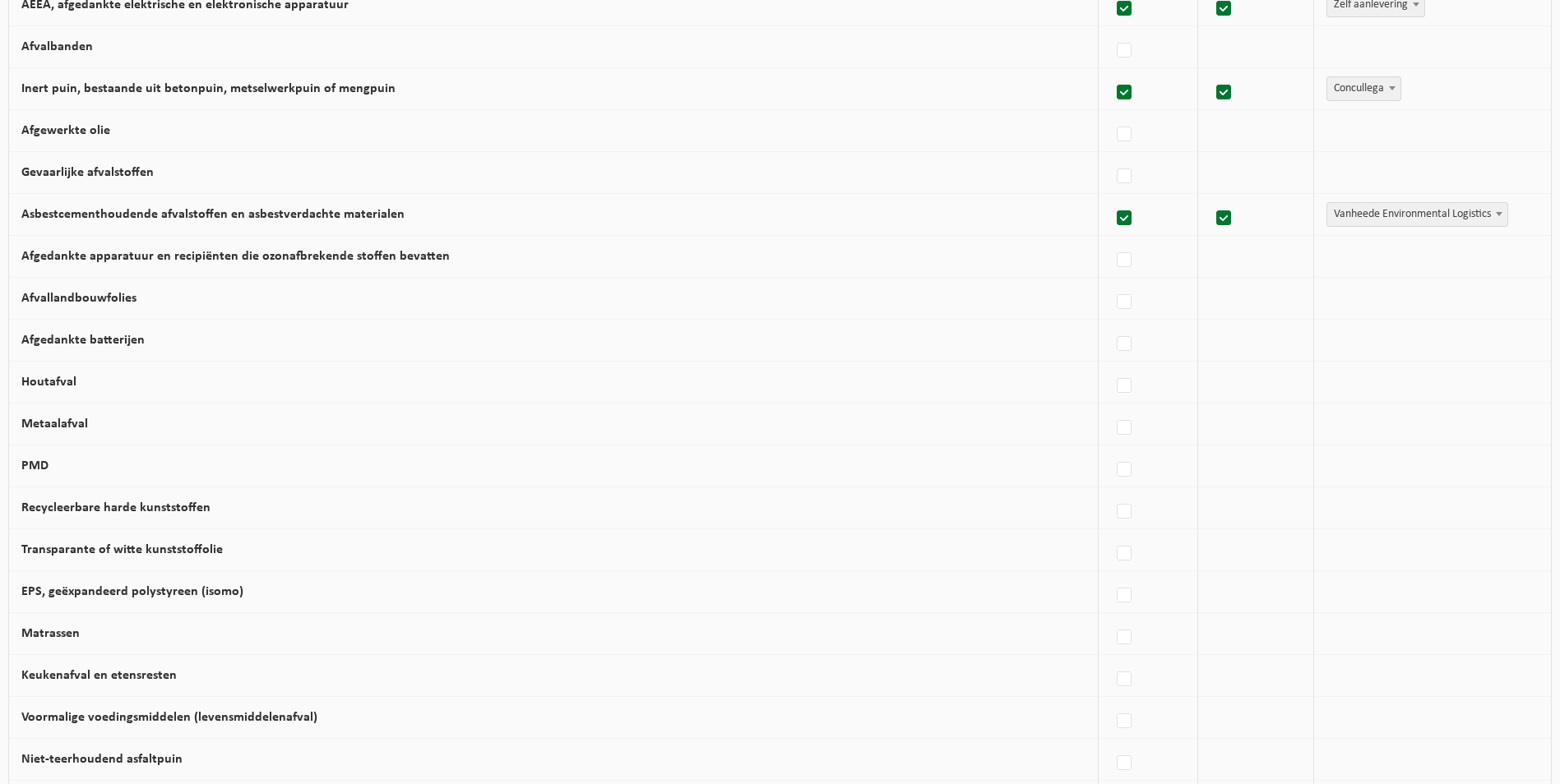
click at [124, 347] on label "Afgedankte batterijen" at bounding box center [83, 339] width 123 height 13
click at [1110, 324] on input "Afgedankte batterijen" at bounding box center [1110, 323] width 1 height 1
checkbox input "true"
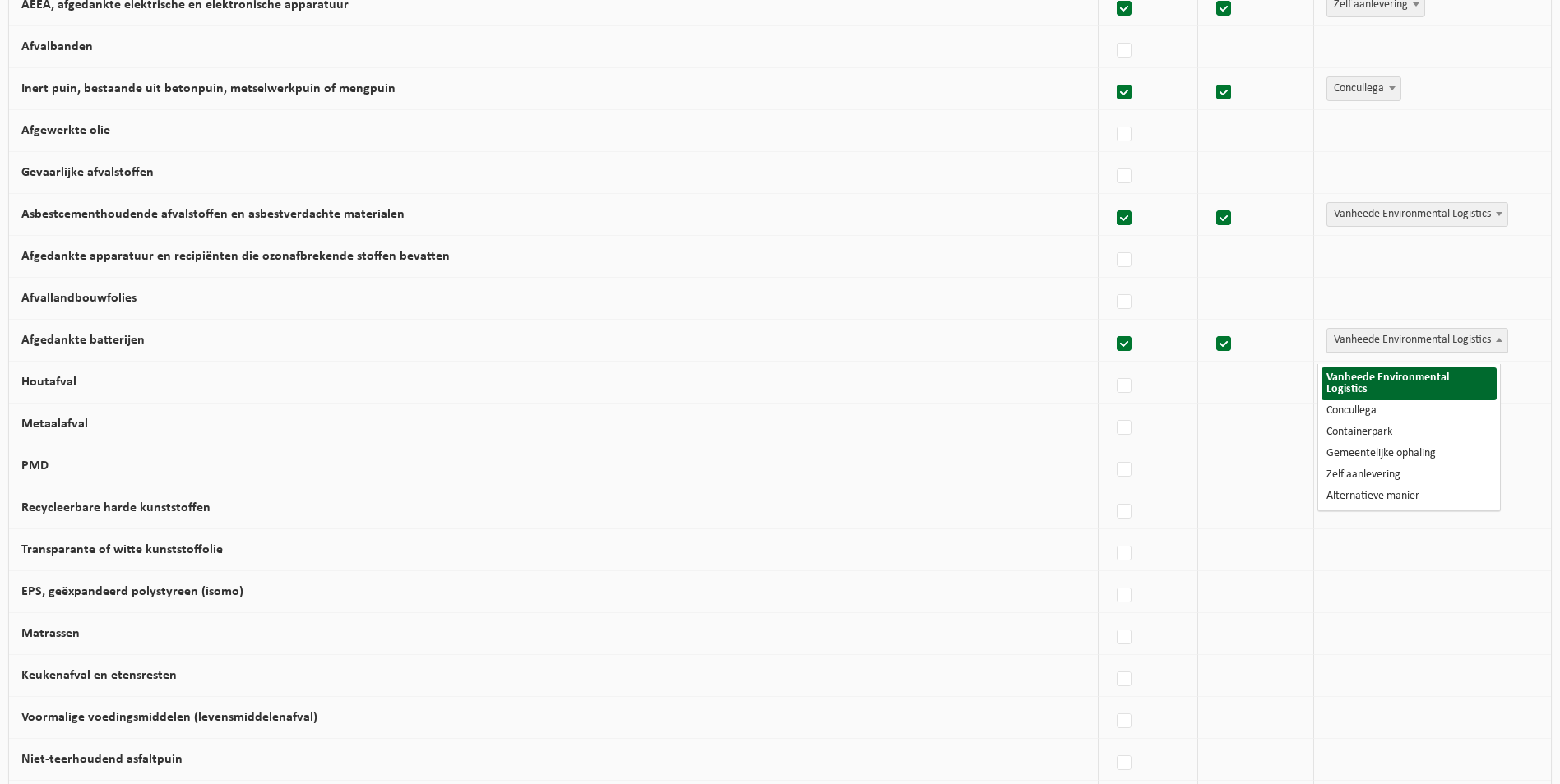
click at [1500, 350] on span at bounding box center [1499, 339] width 17 height 22
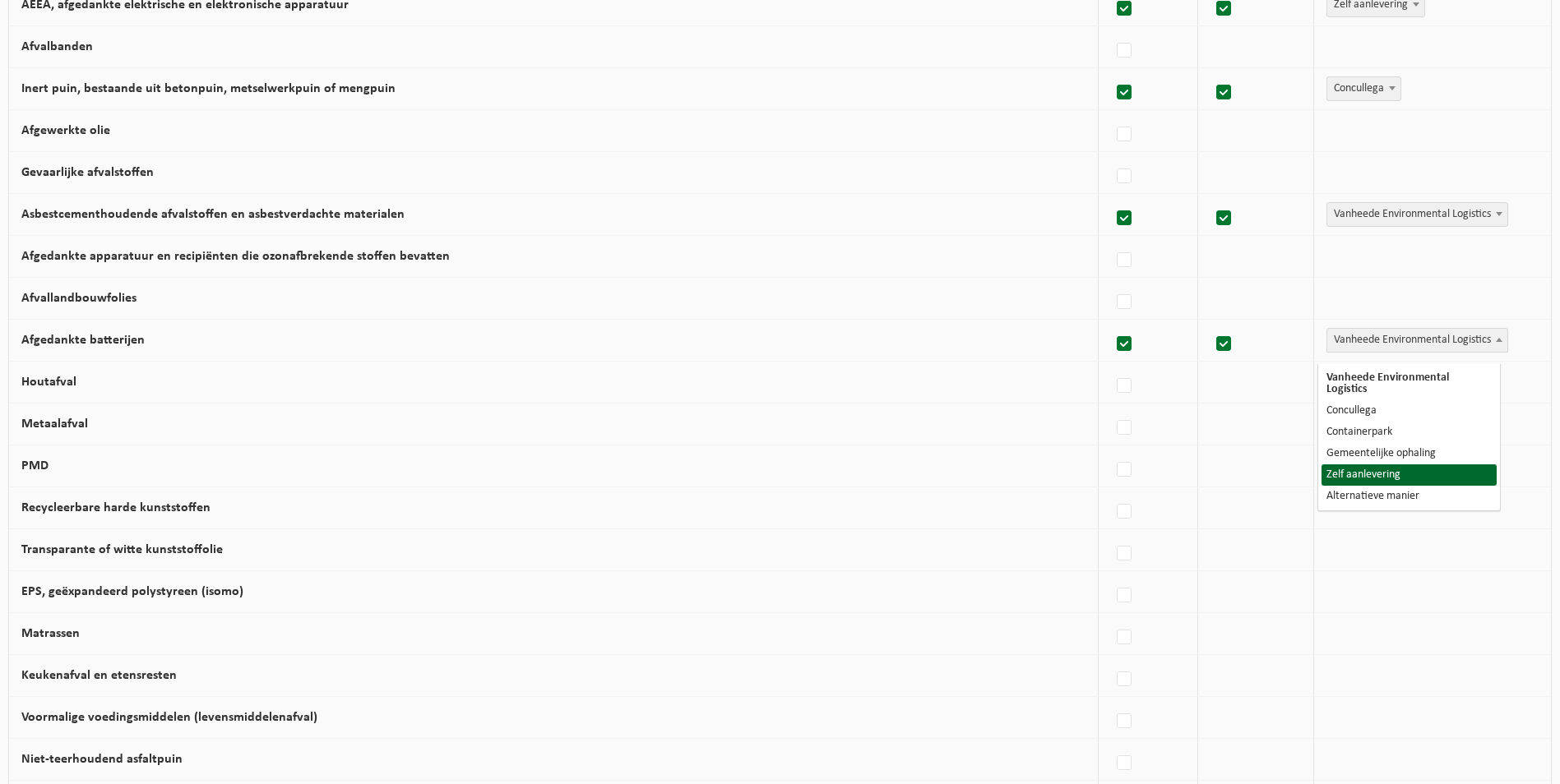
select select "Zelf aanlevering"
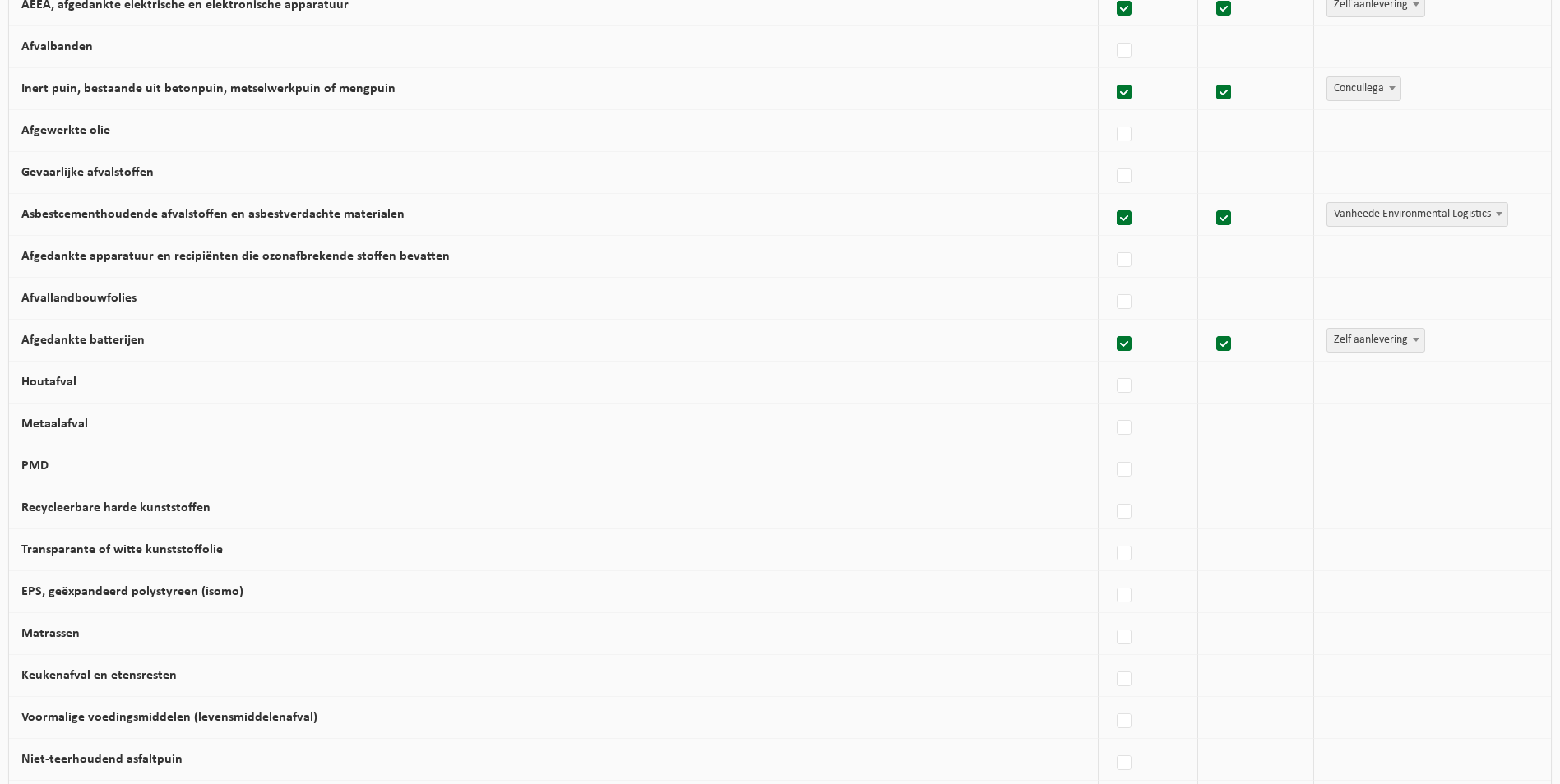
click at [79, 399] on td "Houtafval" at bounding box center [553, 382] width 1089 height 42
click at [60, 389] on label "Houtafval" at bounding box center [49, 382] width 55 height 13
click at [1110, 366] on input "Houtafval" at bounding box center [1110, 365] width 1 height 1
checkbox input "true"
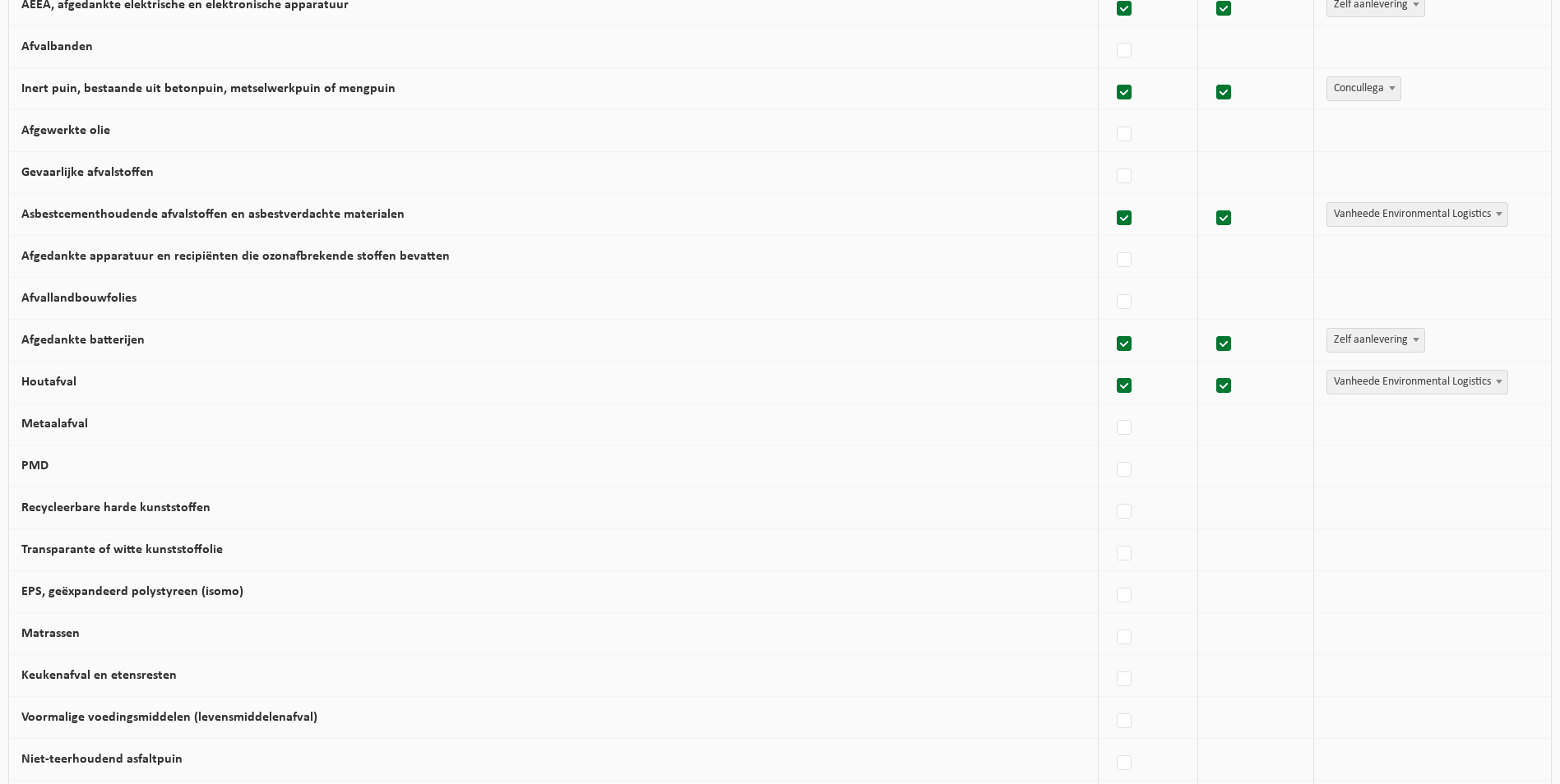
click at [1496, 384] on b at bounding box center [1499, 382] width 7 height 4
select select "Zelf aanlevering"
click at [31, 429] on label "Metaalafval" at bounding box center [55, 424] width 67 height 13
click at [1110, 408] on input "Metaalafval" at bounding box center [1110, 407] width 1 height 1
checkbox input "true"
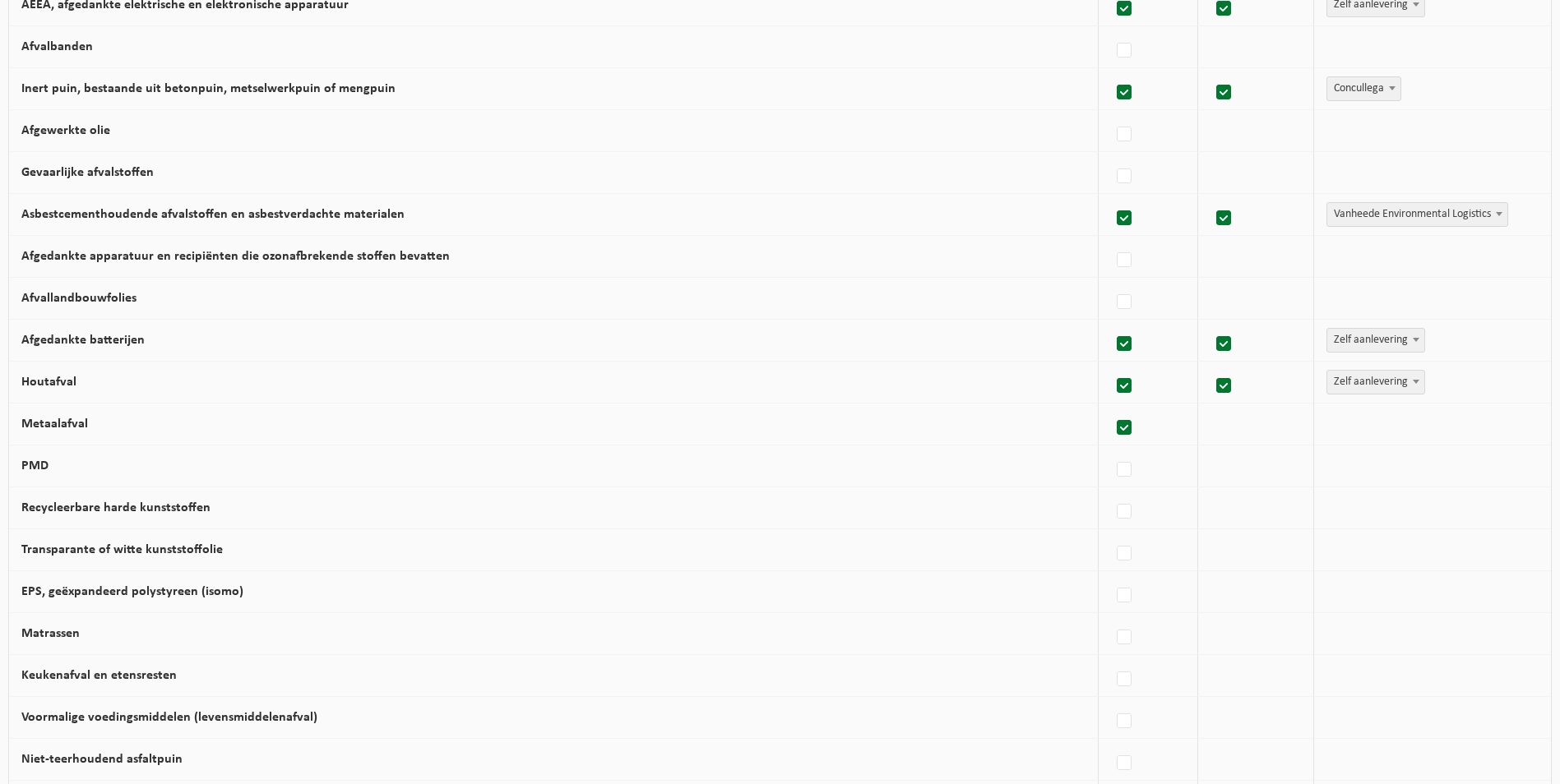
checkbox input "true"
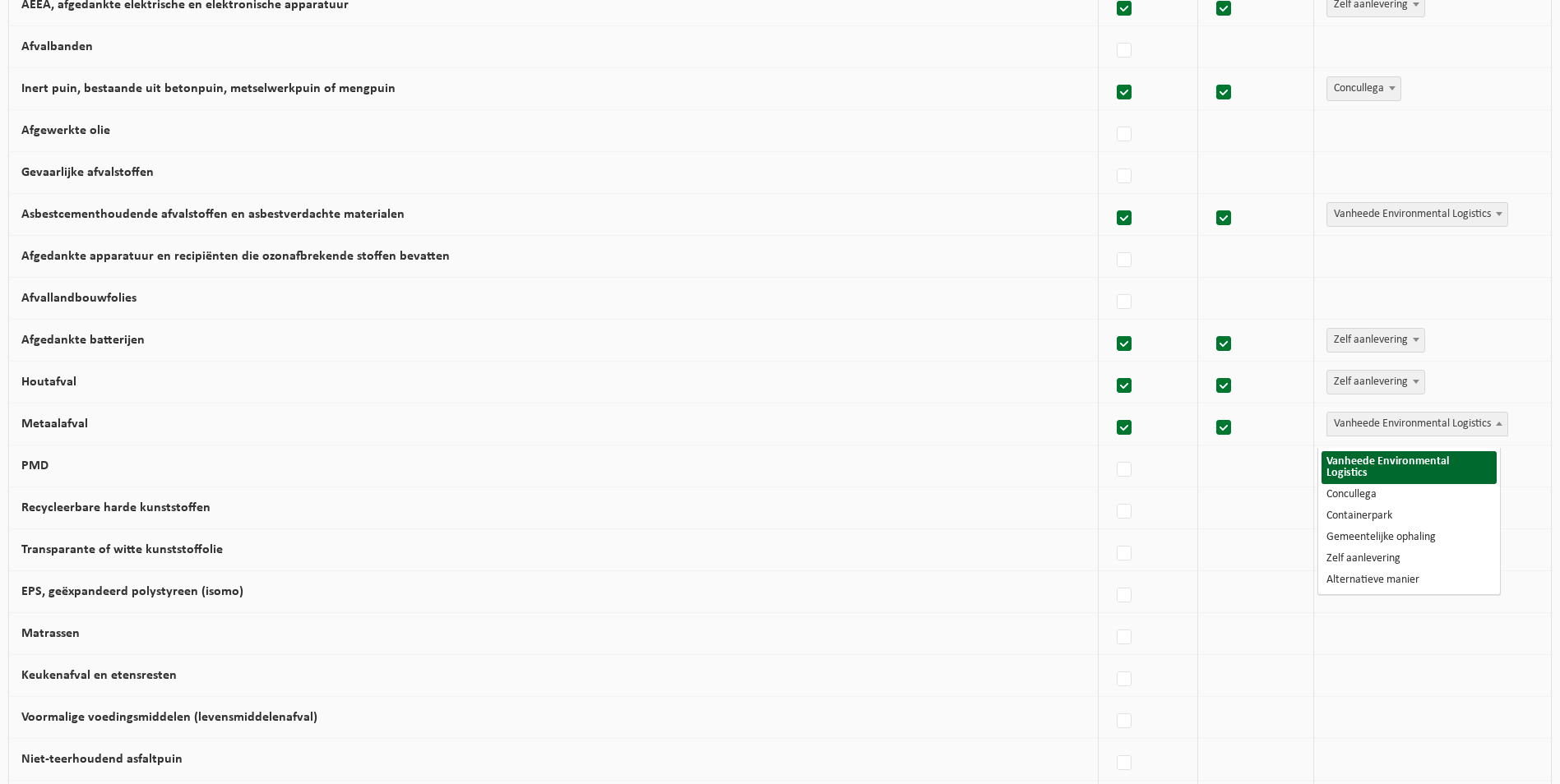
click at [1491, 433] on span at bounding box center [1499, 424] width 17 height 22
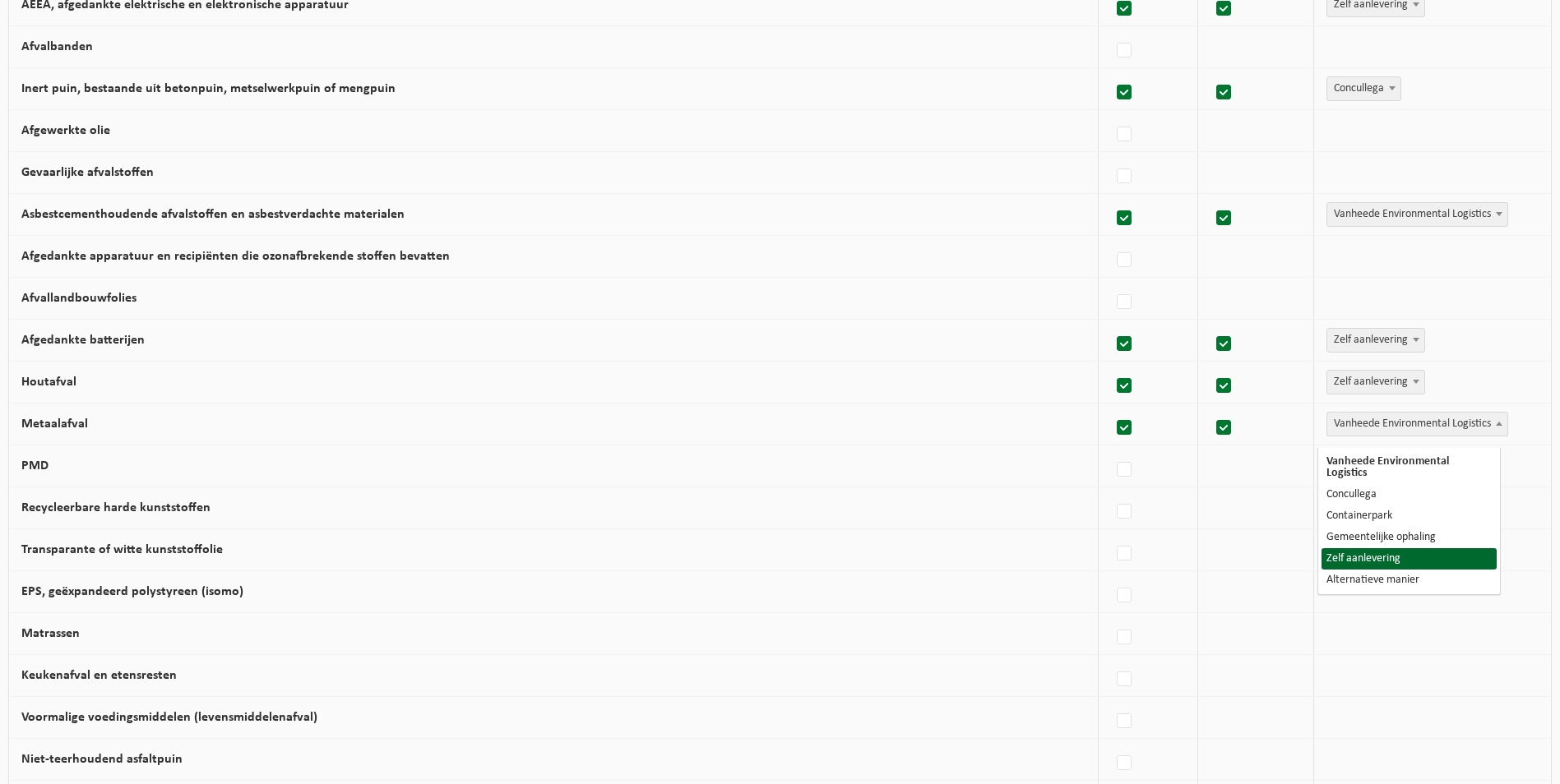
select select "Zelf aanlevering"
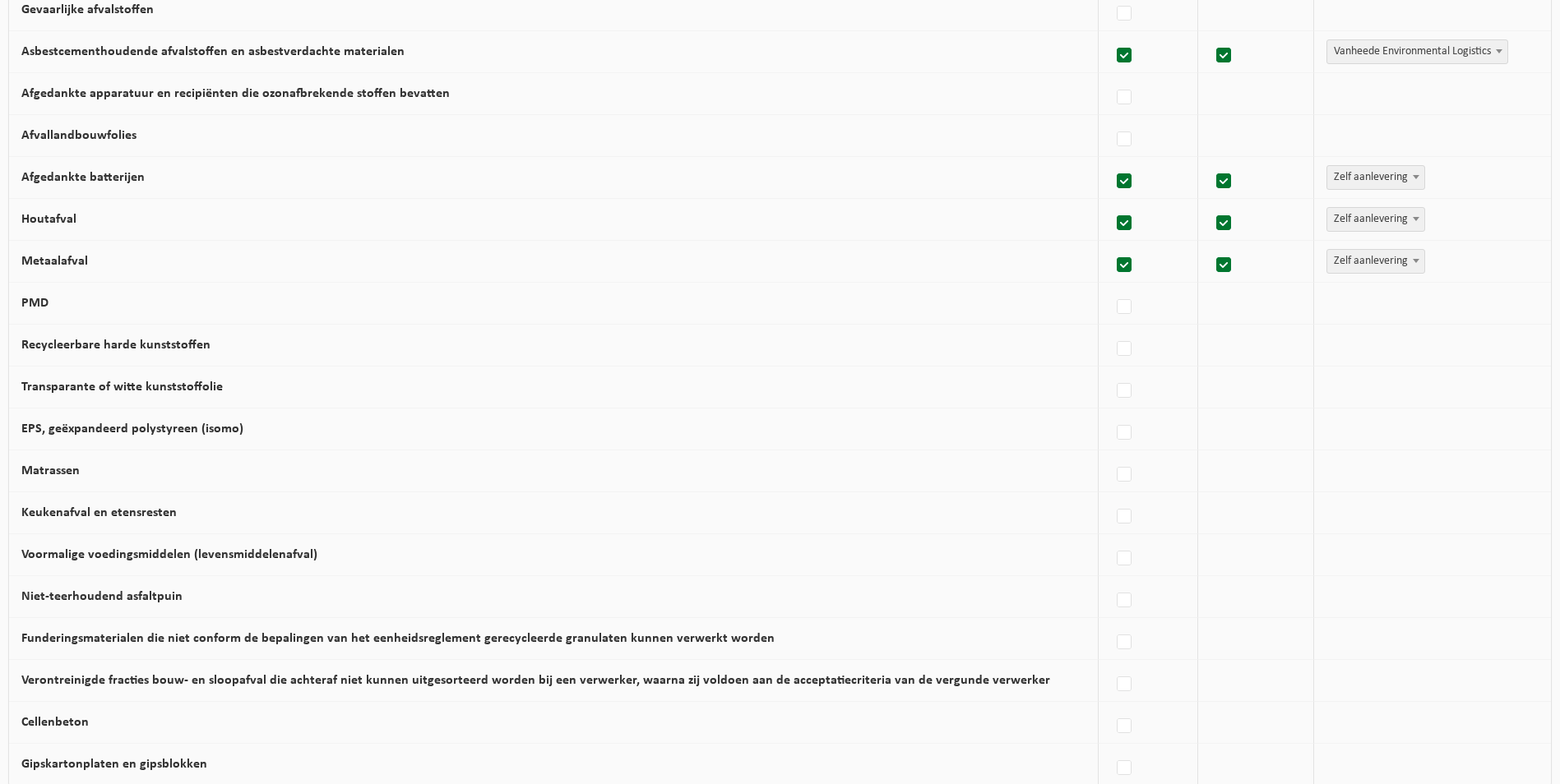
scroll to position [658, 0]
click at [46, 307] on label "PMD" at bounding box center [35, 301] width 27 height 13
click at [1110, 285] on input "PMD" at bounding box center [1110, 285] width 1 height 1
checkbox input "true"
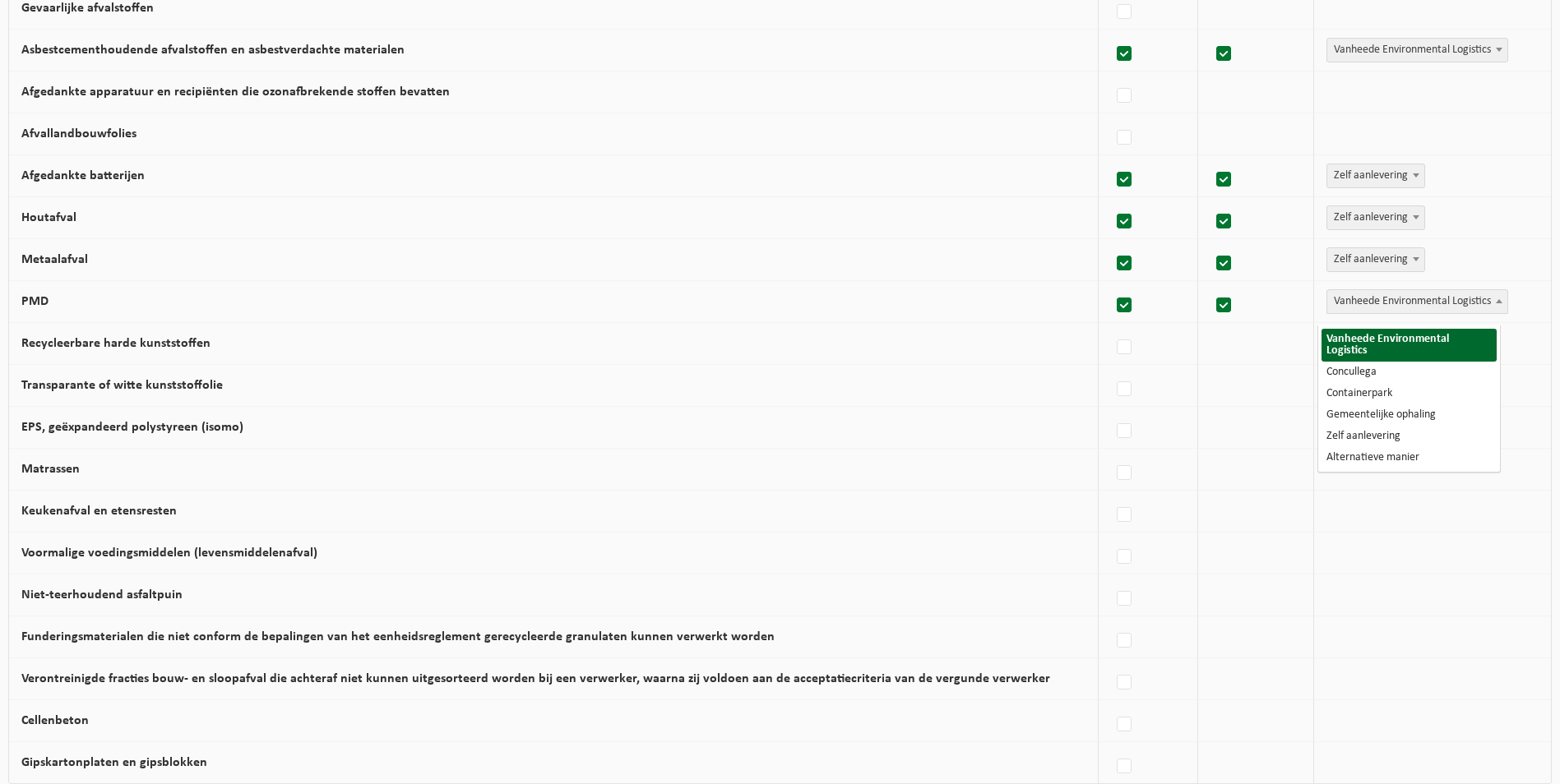
click at [1496, 304] on b at bounding box center [1499, 301] width 7 height 4
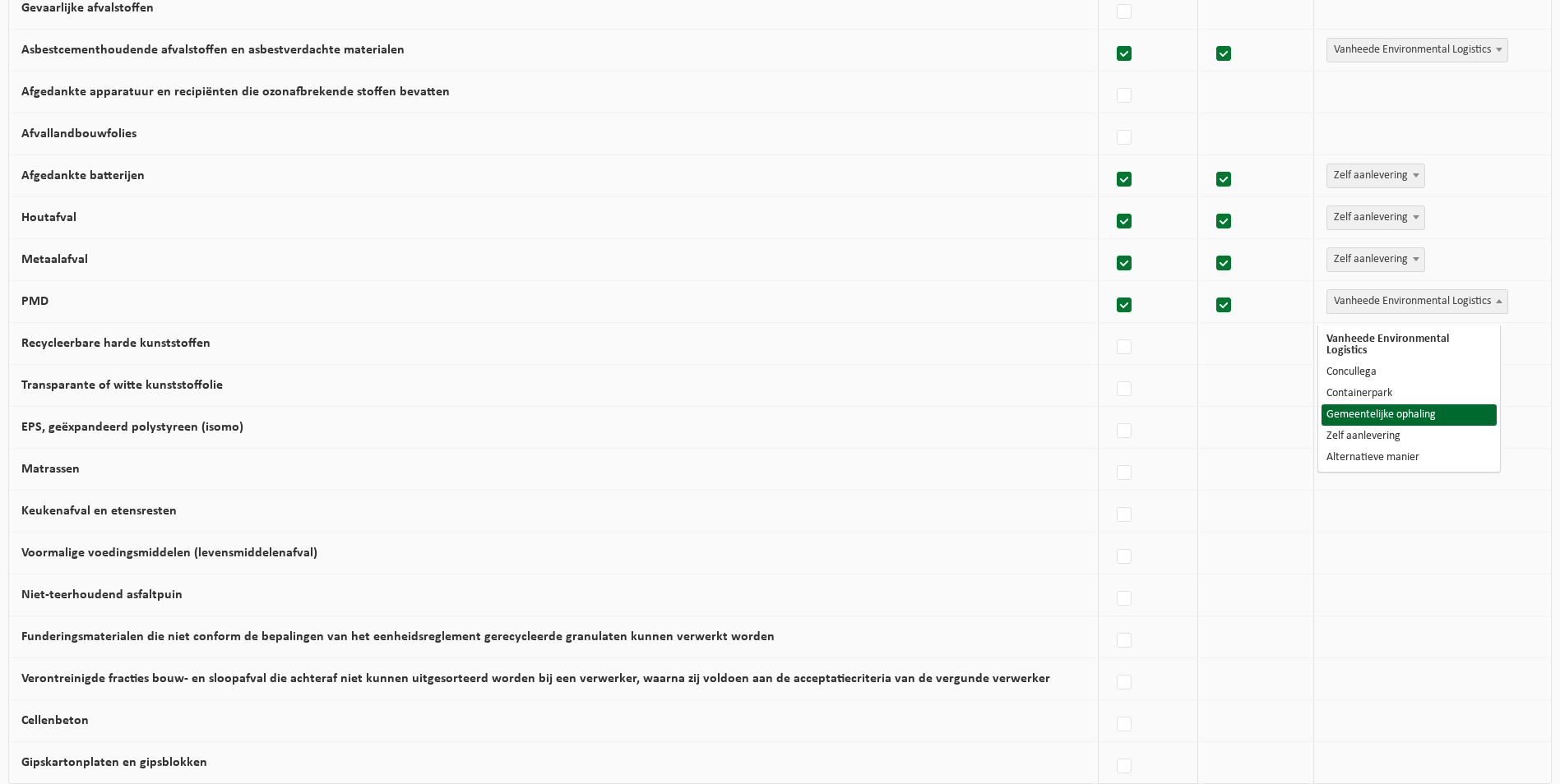
select select "Gemeentelijke ophaling"
click at [129, 350] on label "Recycleerbare harde kunststoffen" at bounding box center [116, 343] width 189 height 13
click at [1110, 327] on input "Recycleerbare harde kunststoffen" at bounding box center [1110, 327] width 1 height 1
checkbox input "true"
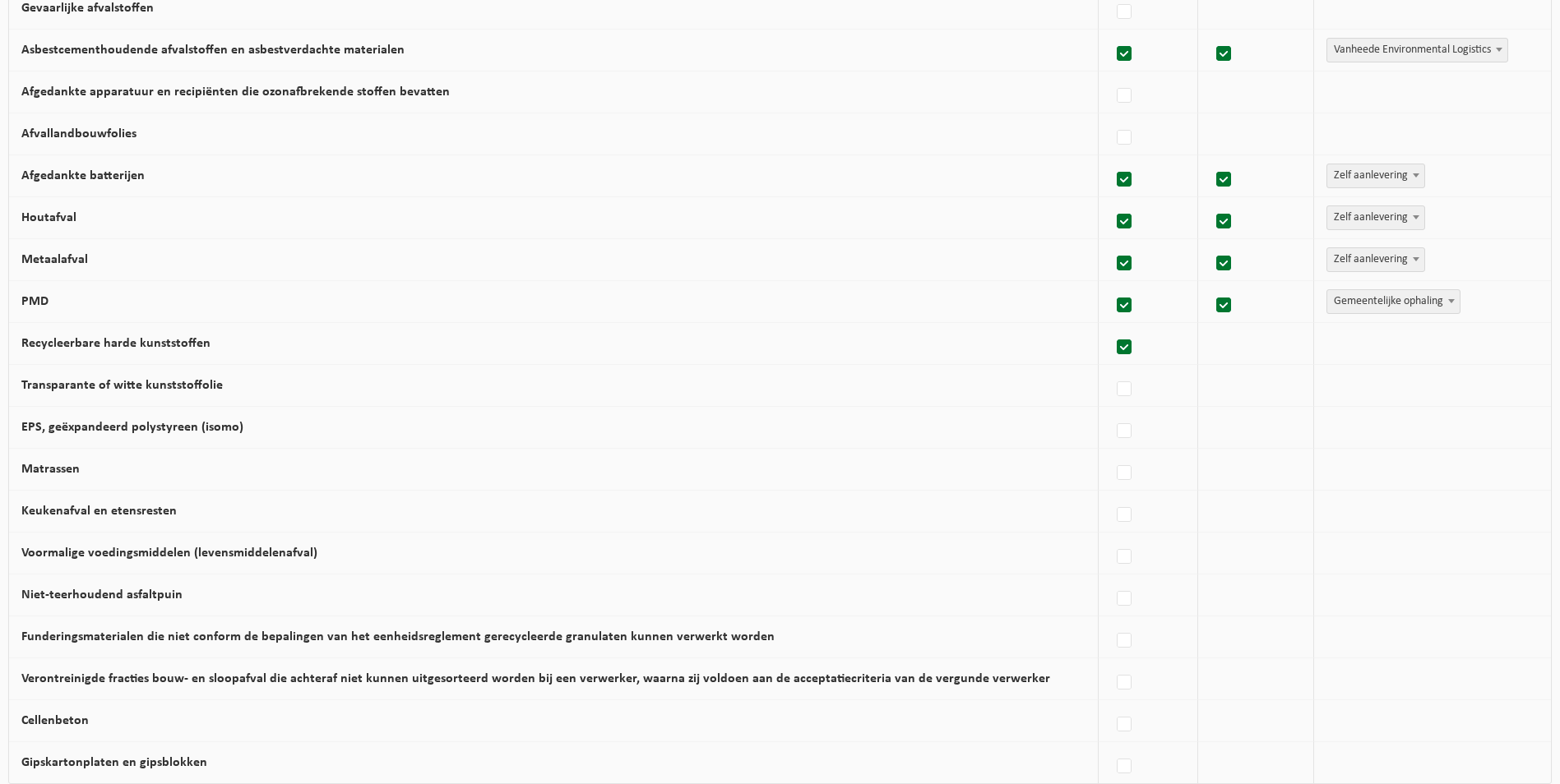
checkbox input "true"
click at [1491, 351] on span at bounding box center [1499, 343] width 17 height 22
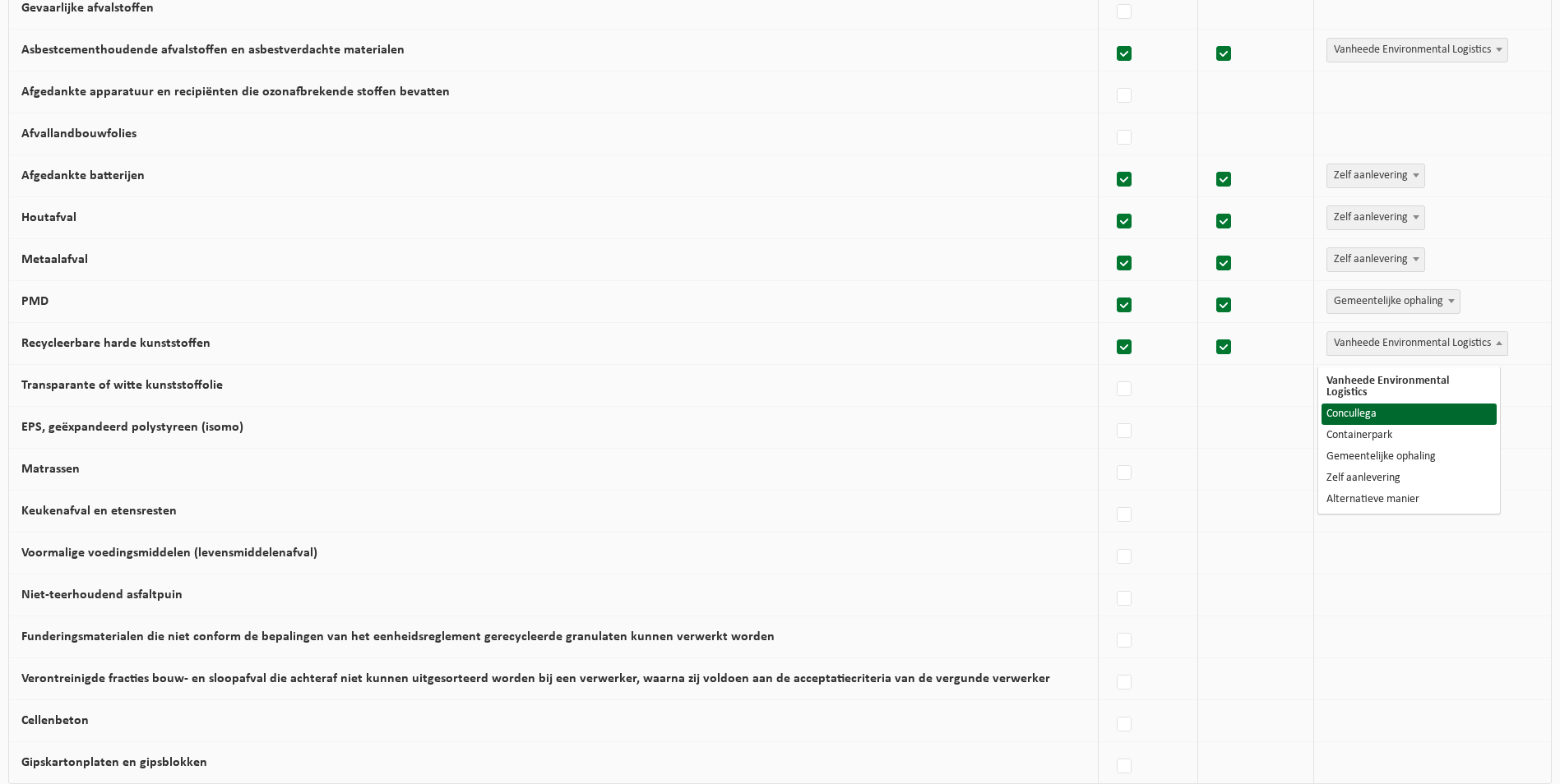
select select "Concullega"
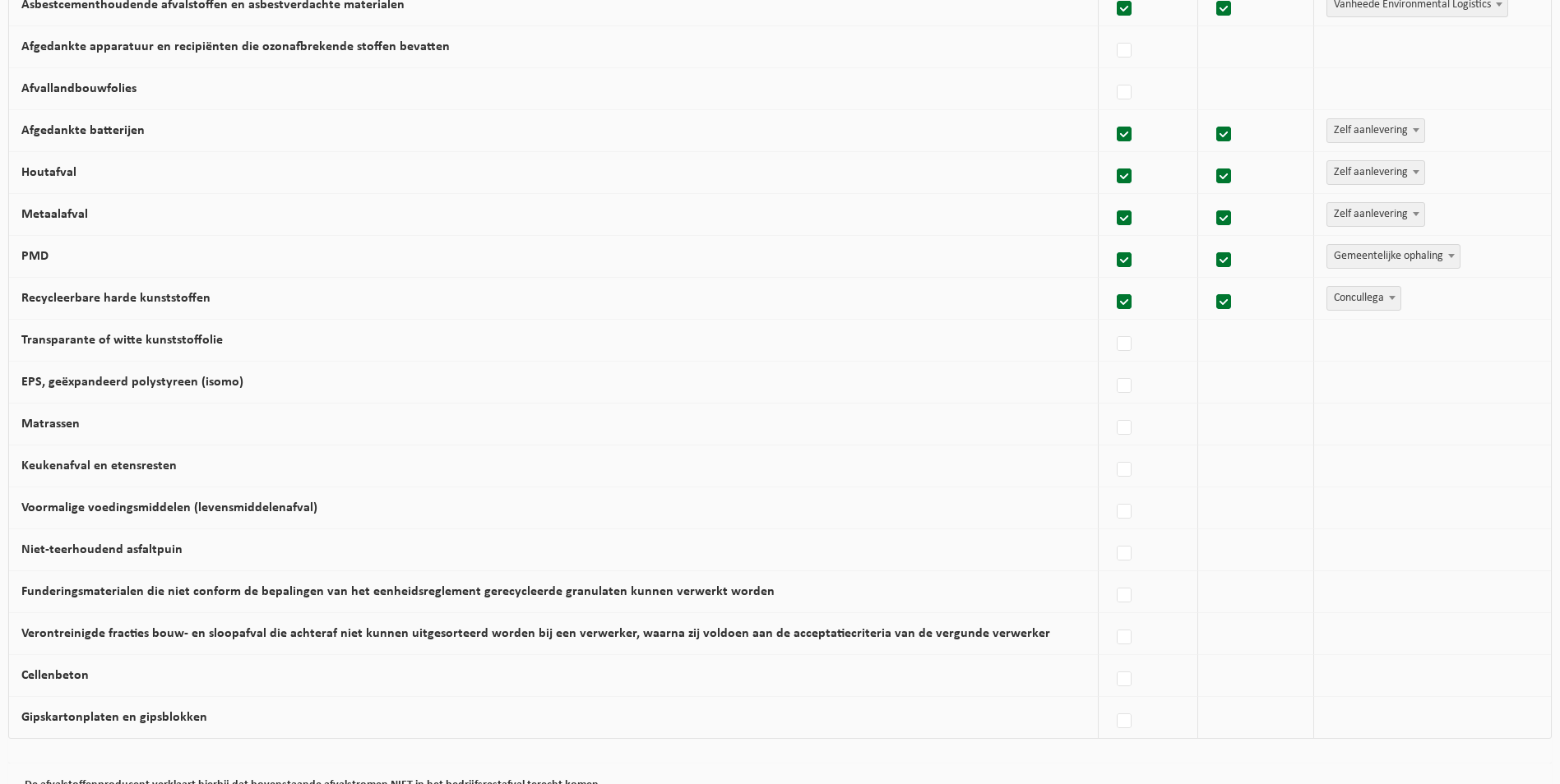
scroll to position [739, 0]
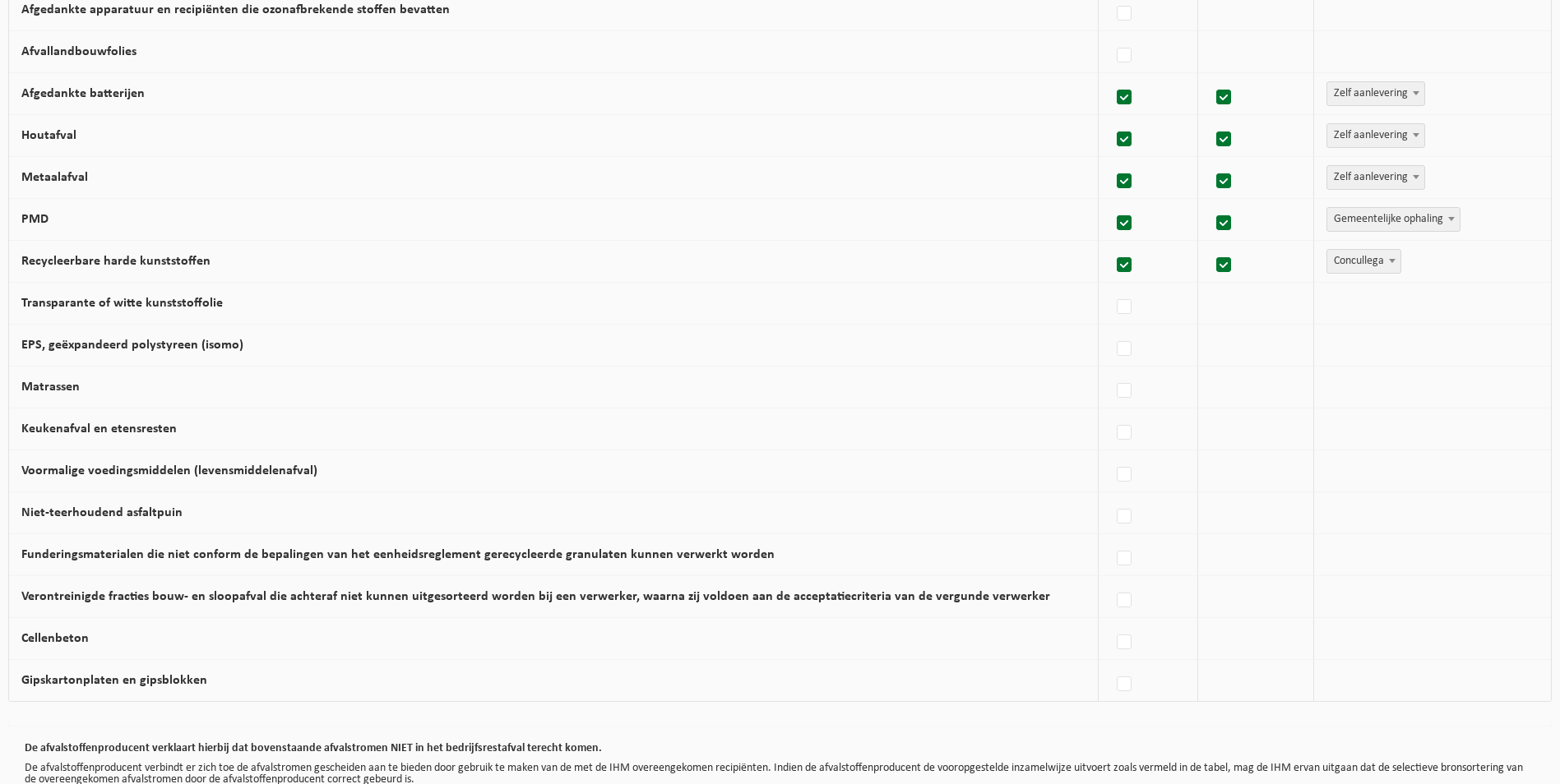
click at [204, 310] on label "Transparante of witte kunststoffolie" at bounding box center [122, 303] width 202 height 13
click at [1110, 287] on input "Transparante of witte kunststoffolie" at bounding box center [1110, 286] width 1 height 1
checkbox input "true"
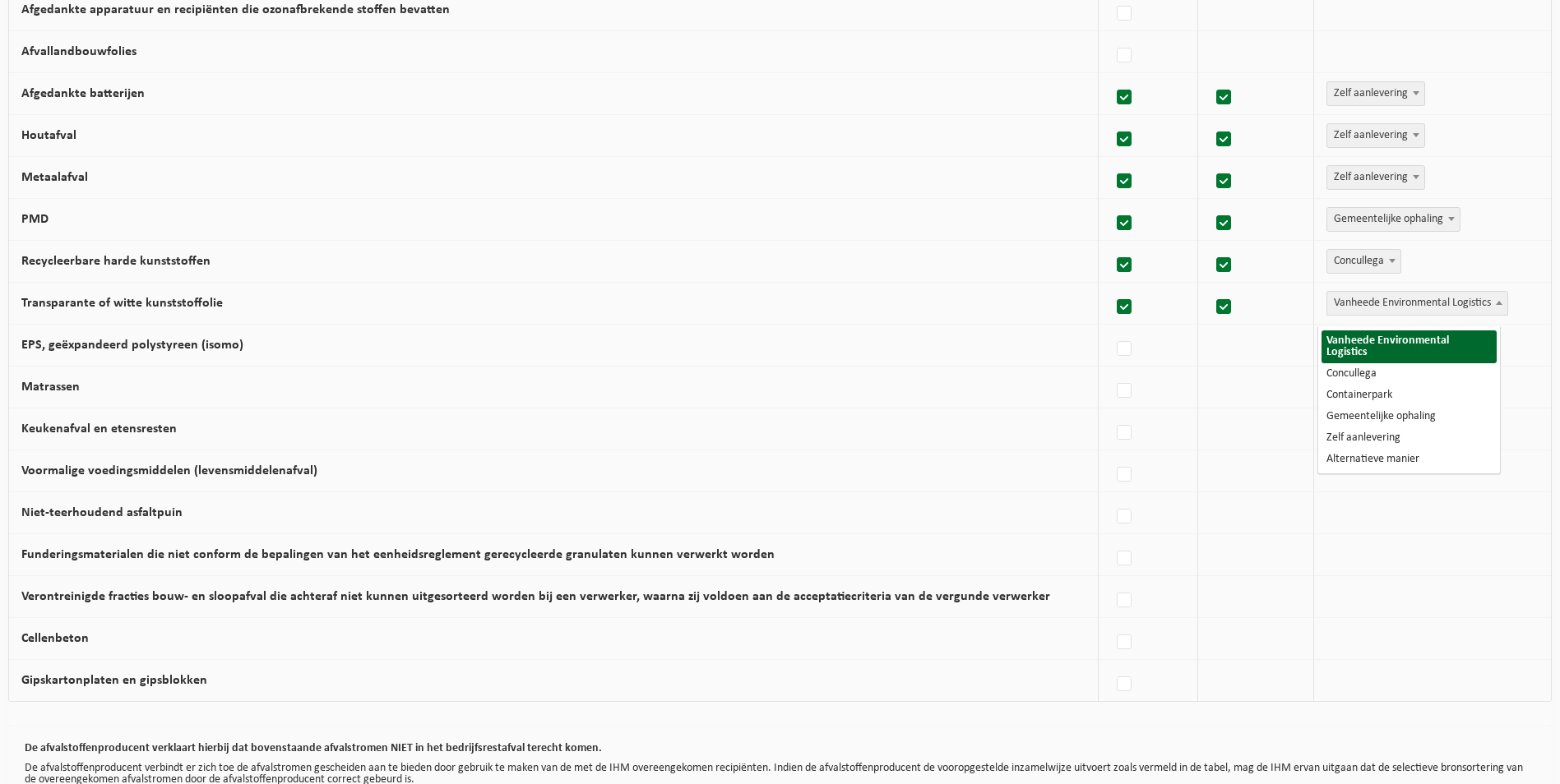
click at [1496, 305] on b at bounding box center [1499, 303] width 7 height 4
select select "Concullega"
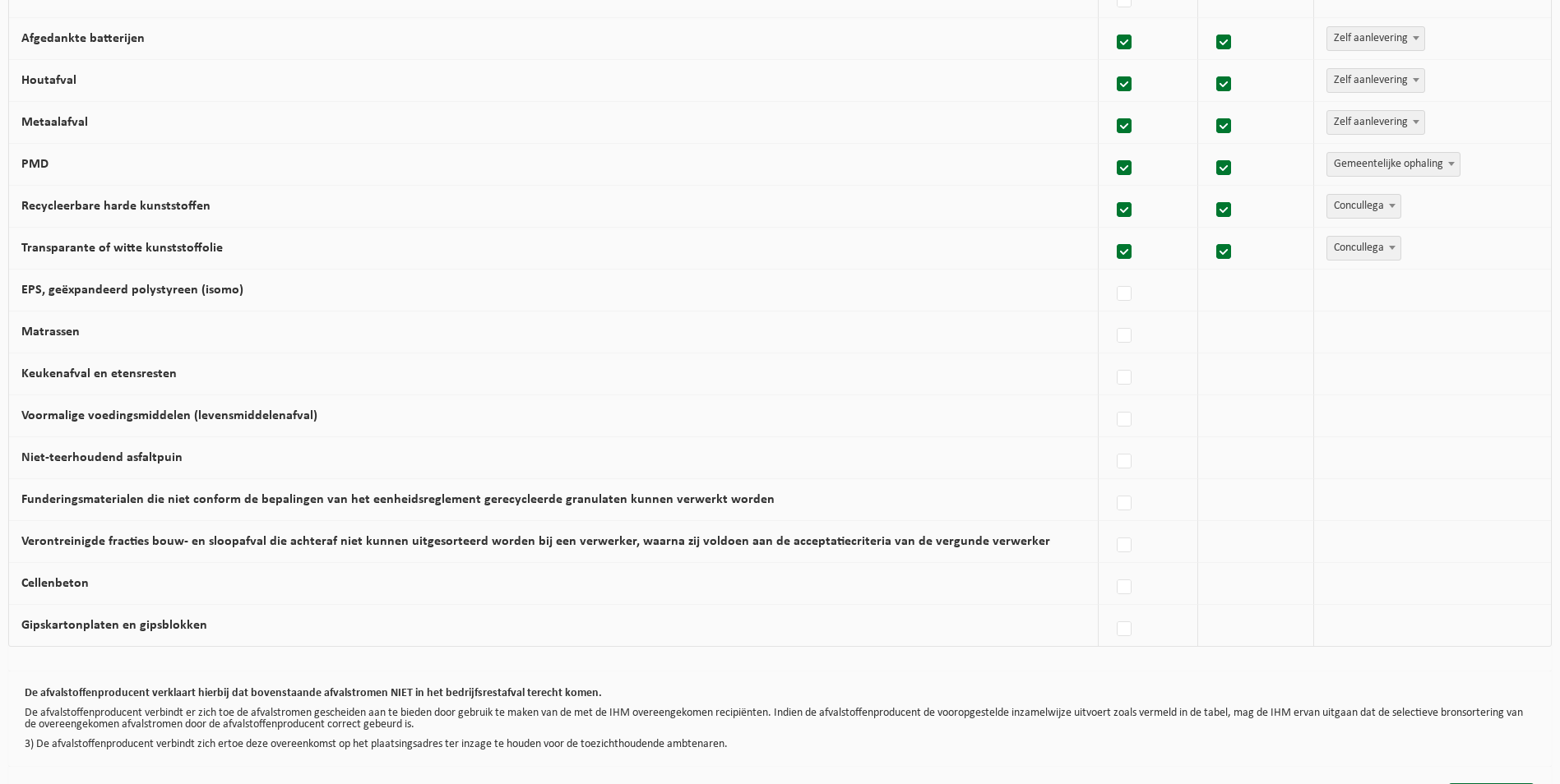
scroll to position [822, 0]
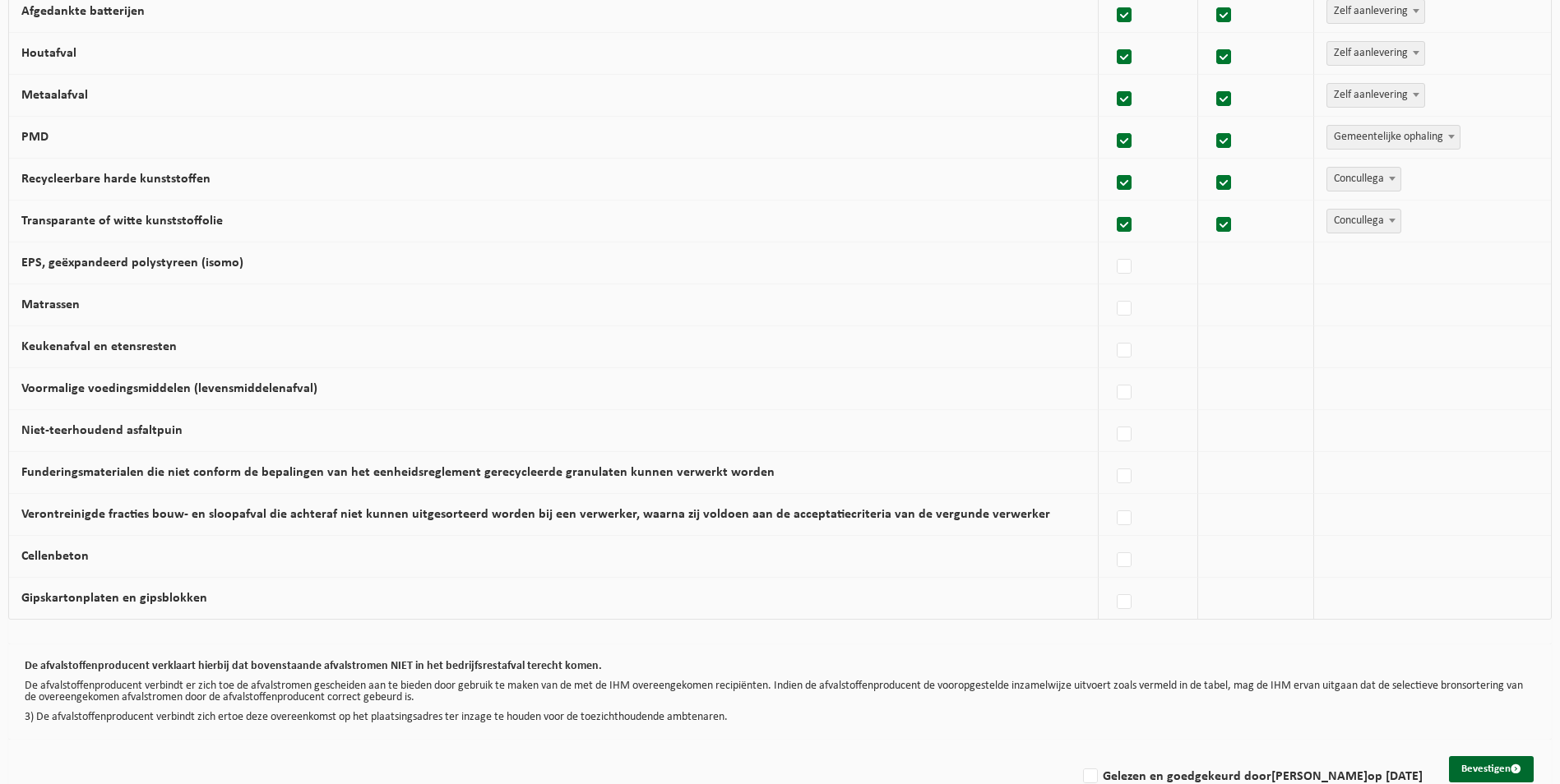
click at [148, 270] on label "EPS, geëxpandeerd polystyreen (isomo)" at bounding box center [133, 262] width 222 height 13
click at [1110, 246] on input "EPS, geëxpandeerd polystyreen (isomo)" at bounding box center [1110, 246] width 1 height 1
checkbox input "true"
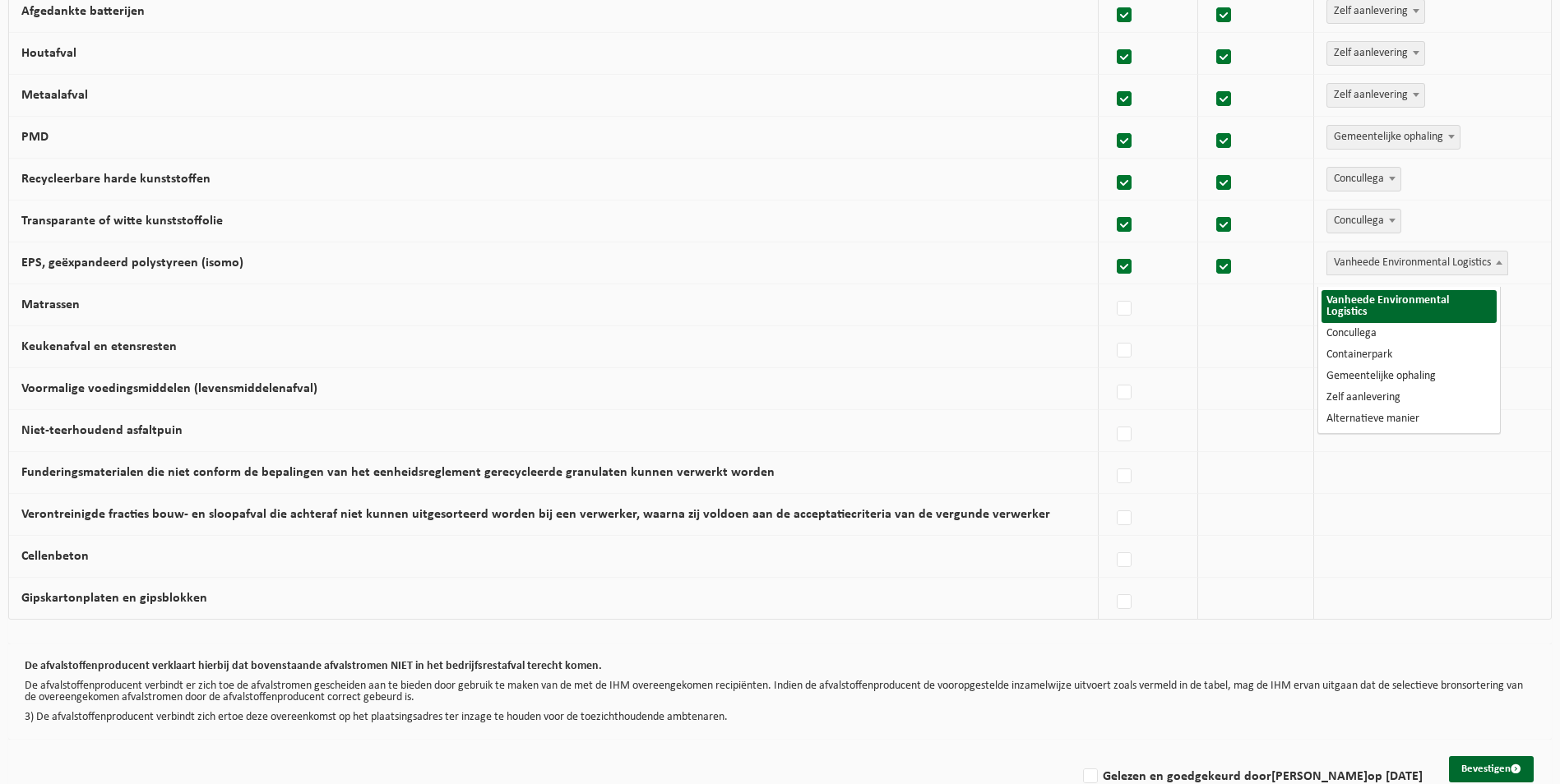
click at [1496, 270] on span at bounding box center [1499, 262] width 17 height 22
select select "Concullega"
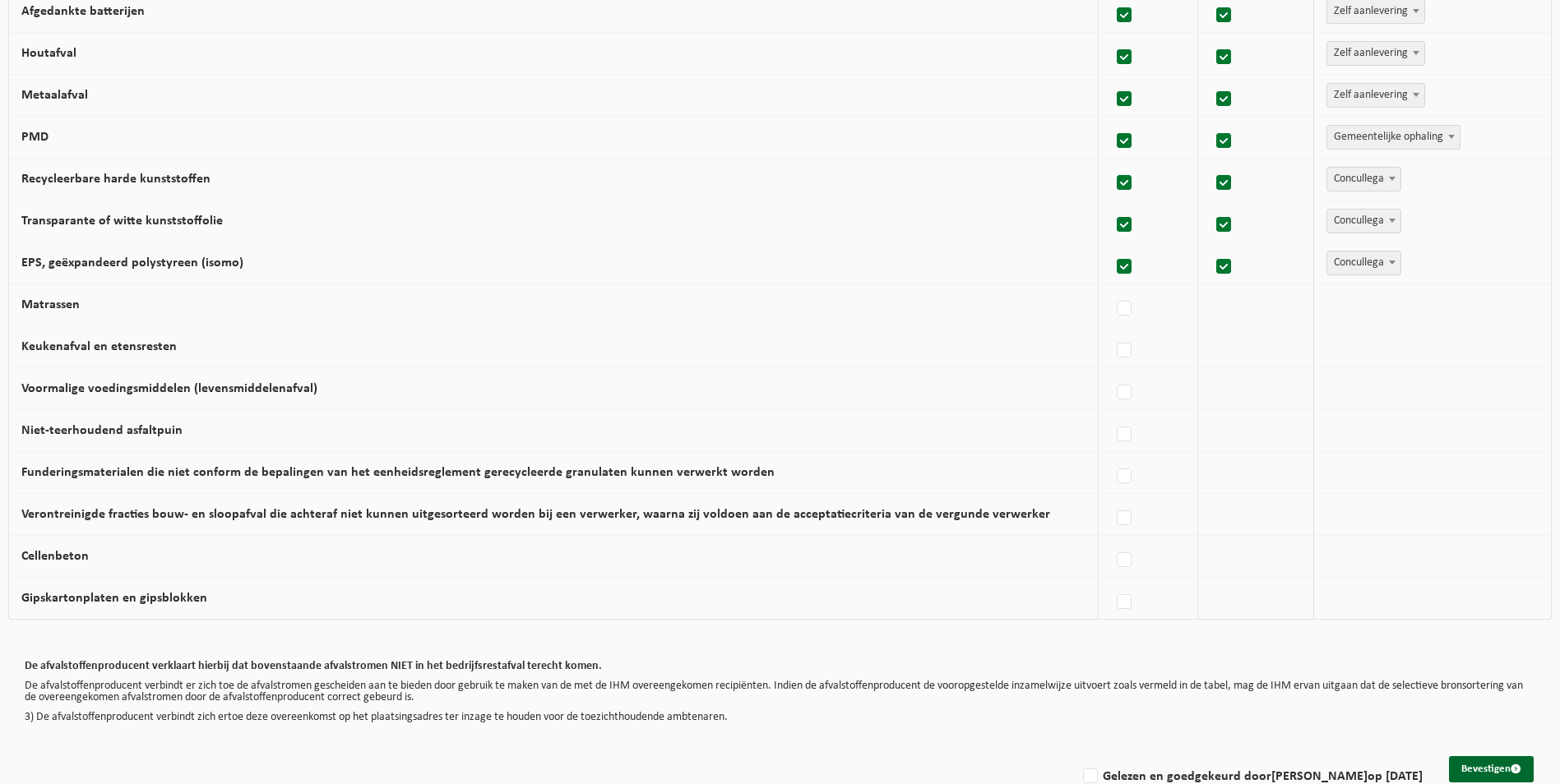
click at [104, 353] on label "Keukenafval en etensresten" at bounding box center [99, 346] width 156 height 13
click at [1110, 330] on input "Keukenafval en etensresten" at bounding box center [1110, 329] width 1 height 1
checkbox input "true"
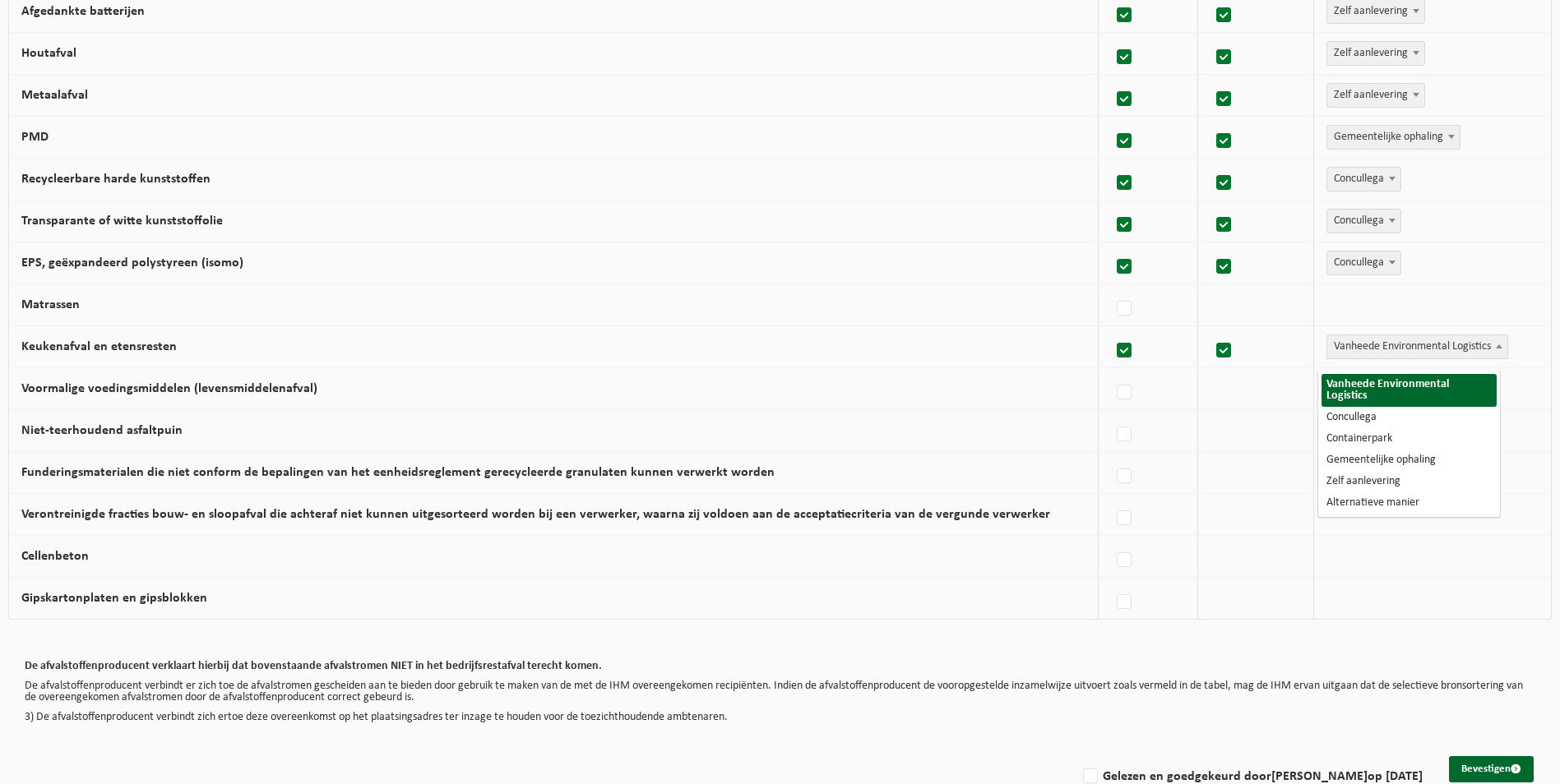
click at [1495, 356] on span at bounding box center [1499, 346] width 17 height 22
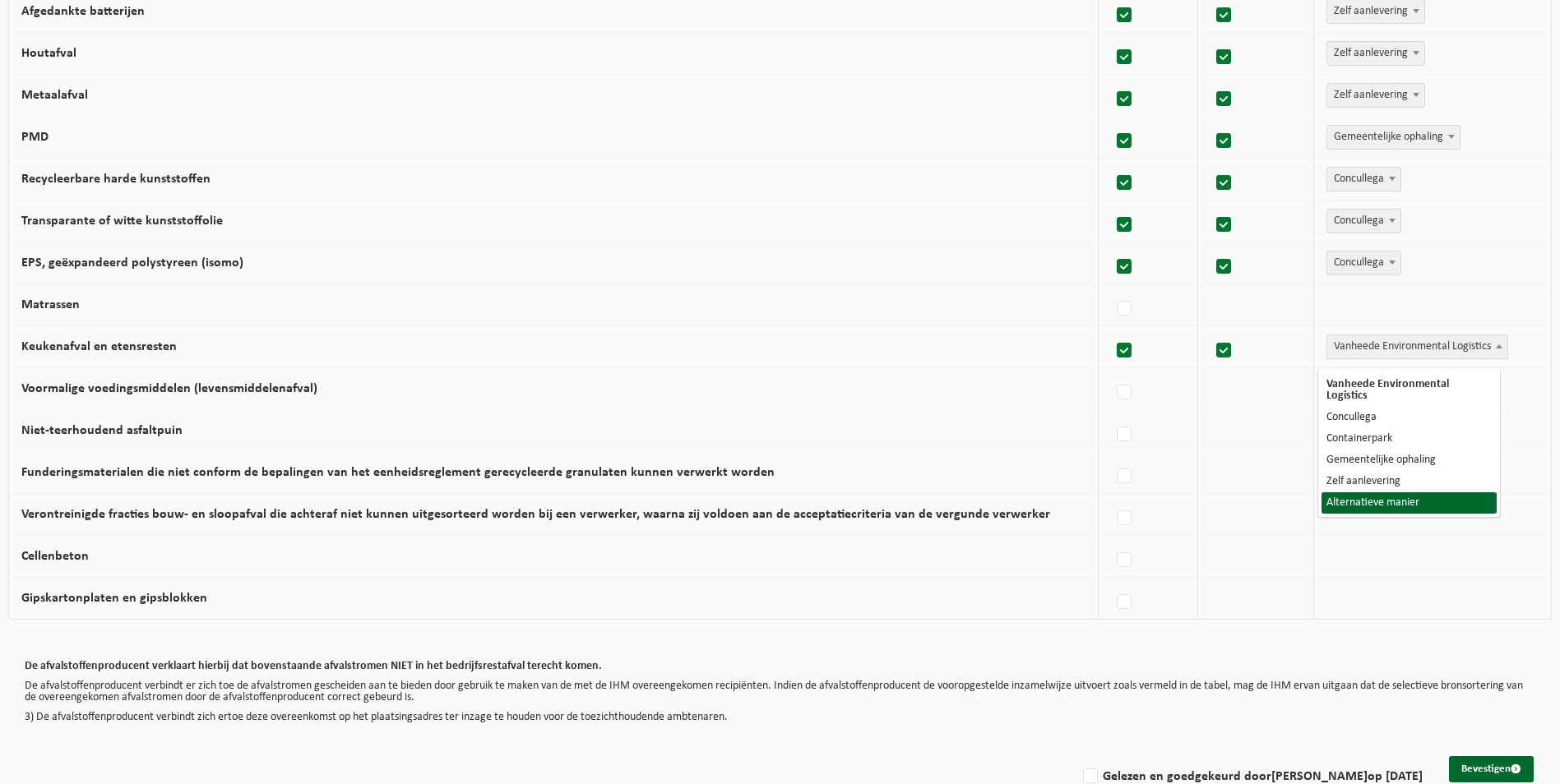
select select "Alternatieve manier"
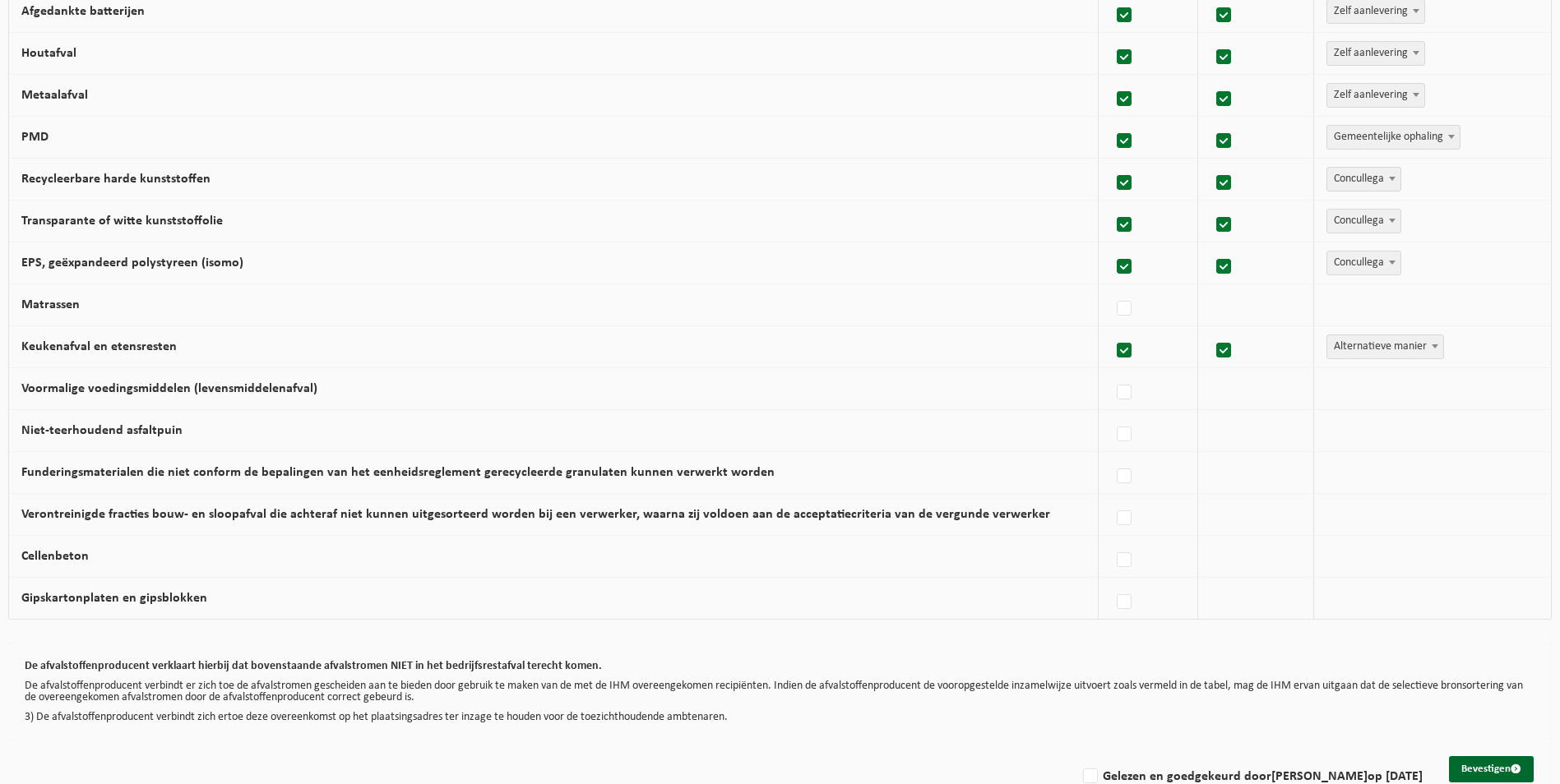
click at [39, 312] on label "Matrassen" at bounding box center [51, 305] width 59 height 13
click at [1110, 289] on input "Matrassen" at bounding box center [1110, 288] width 1 height 1
checkbox input "true"
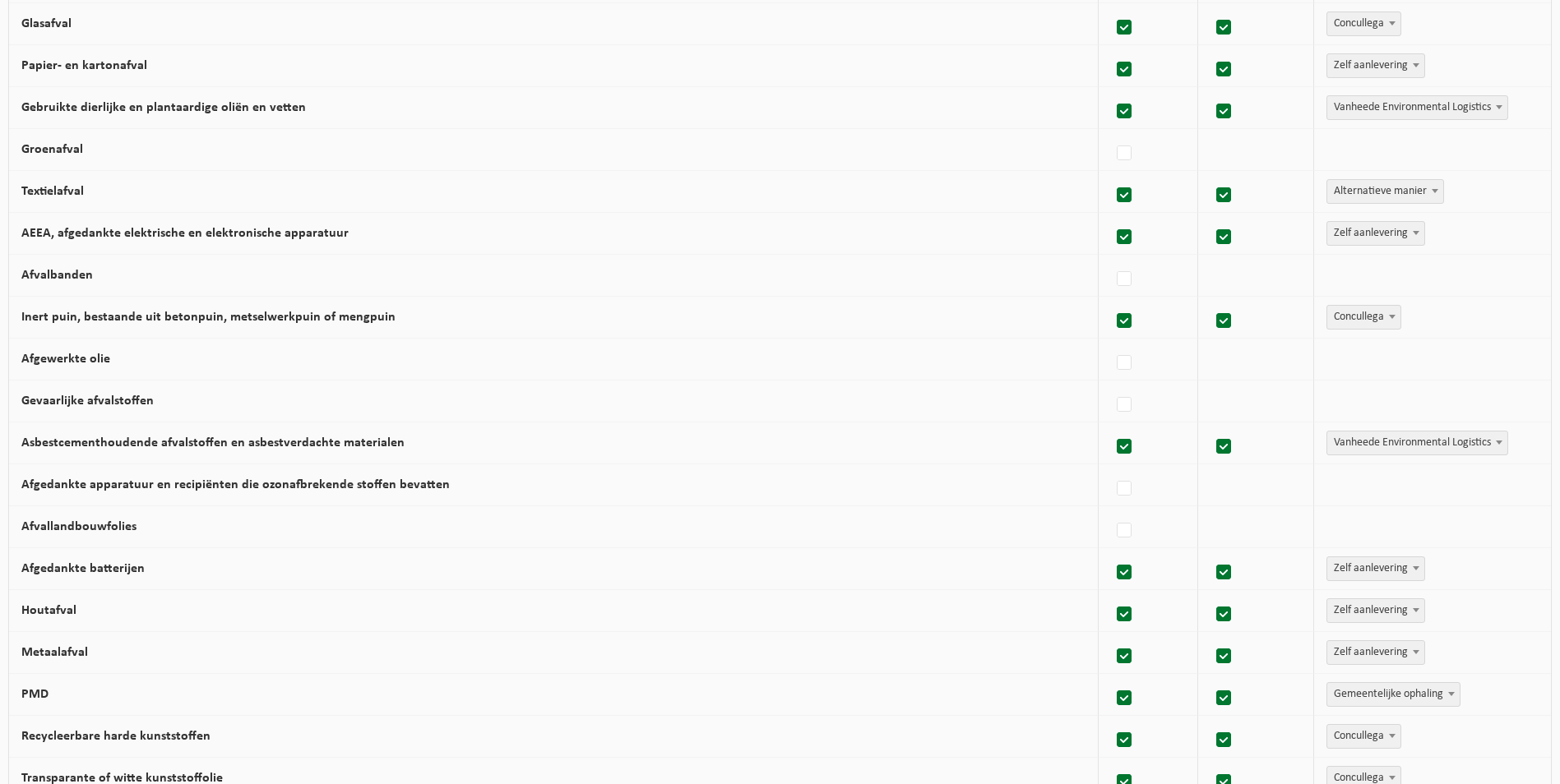
scroll to position [246, 0]
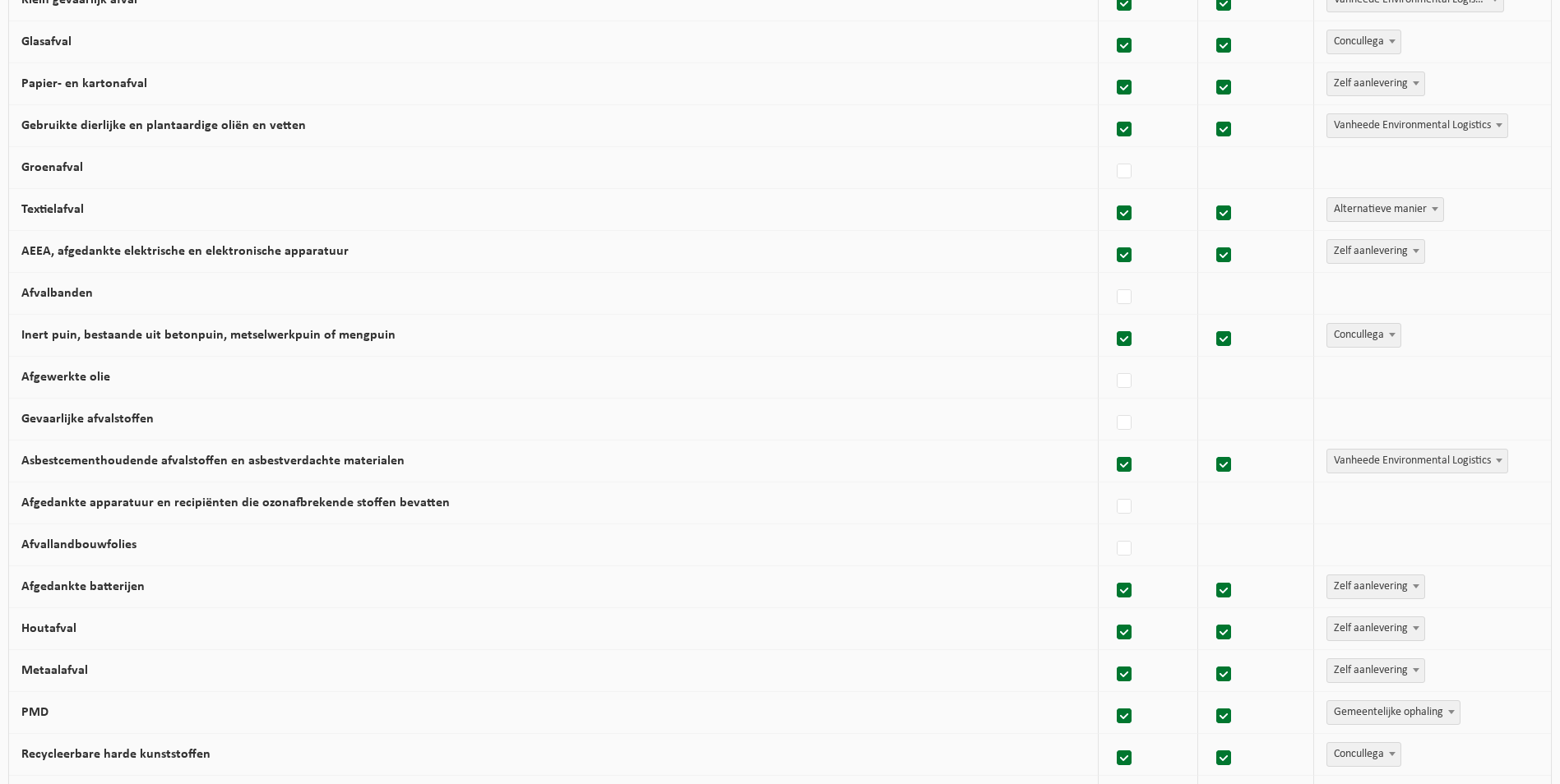
click at [1113, 139] on label at bounding box center [1124, 129] width 23 height 25
click at [1111, 109] on input "Gebruikte dierlijke en plantaardige oliën en vetten" at bounding box center [1110, 108] width 1 height 1
checkbox input "false"
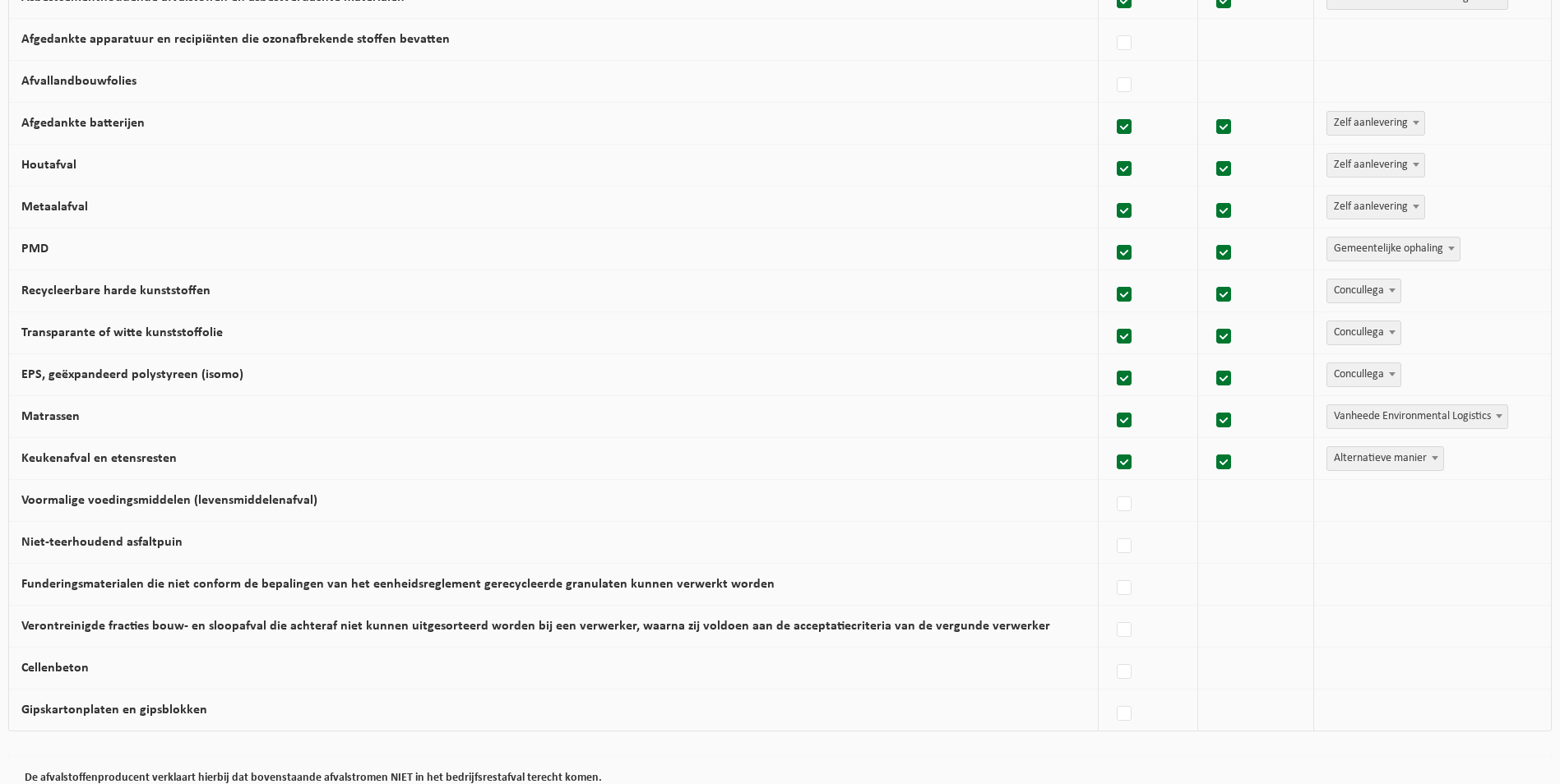
scroll to position [739, 0]
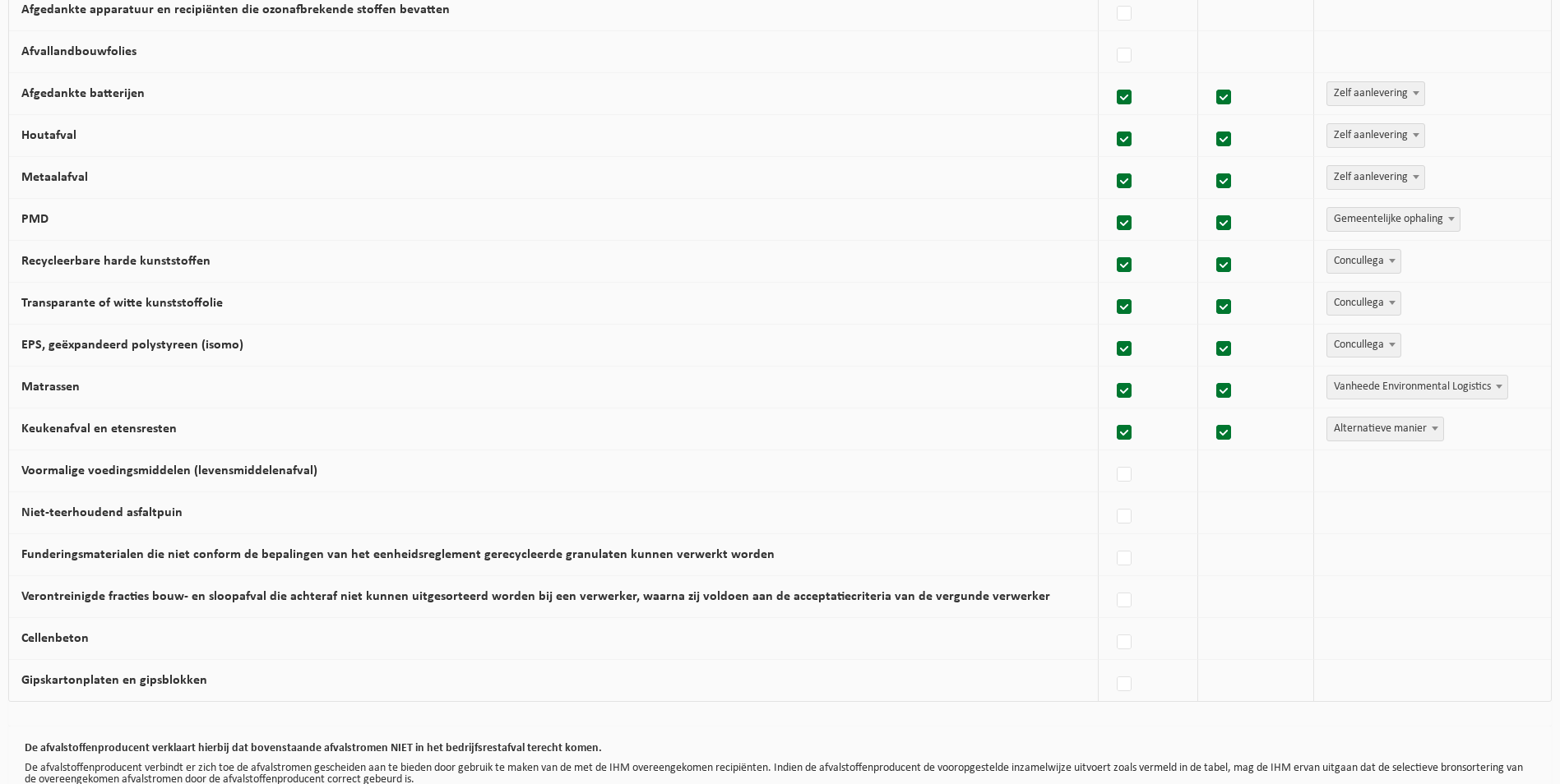
click at [124, 477] on label "Voormalige voedingsmiddelen (levensmiddelenafval)" at bounding box center [170, 470] width 296 height 13
click at [1110, 455] on input "Voormalige voedingsmiddelen (levensmiddelenafval)" at bounding box center [1110, 454] width 1 height 1
checkbox input "true"
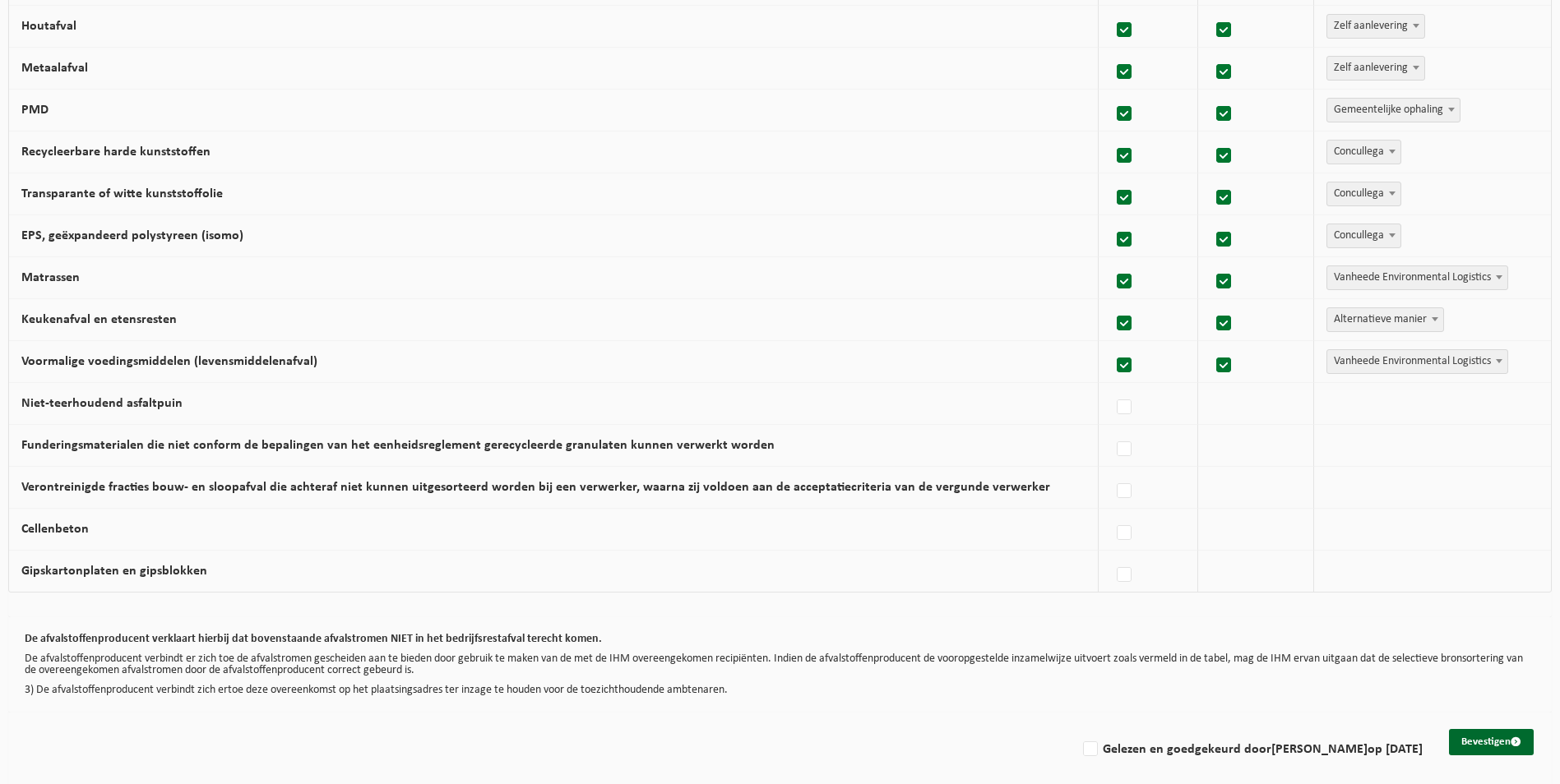
scroll to position [871, 0]
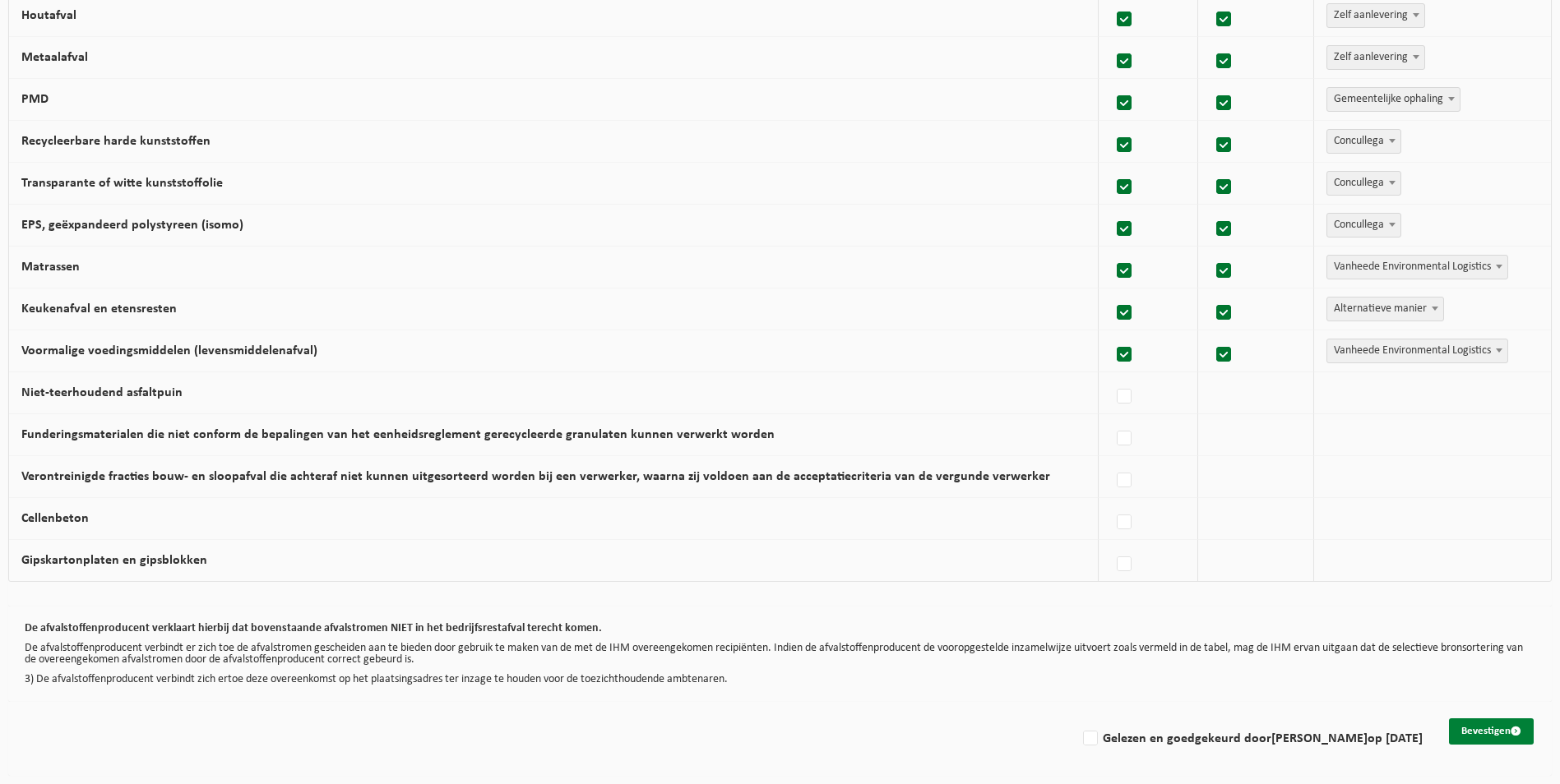
click at [1480, 734] on button "Bevestigen" at bounding box center [1490, 731] width 84 height 27
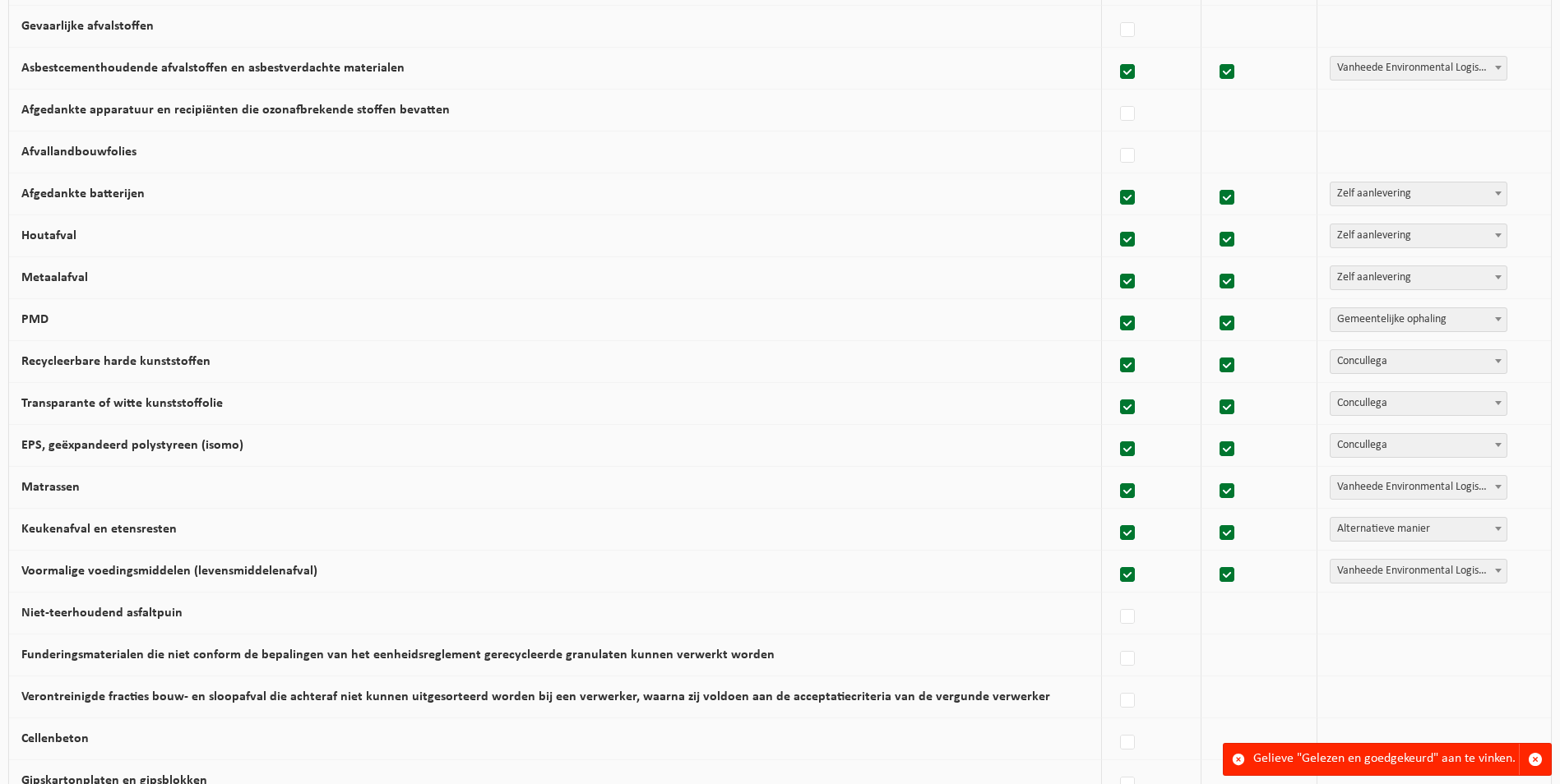
scroll to position [871, 0]
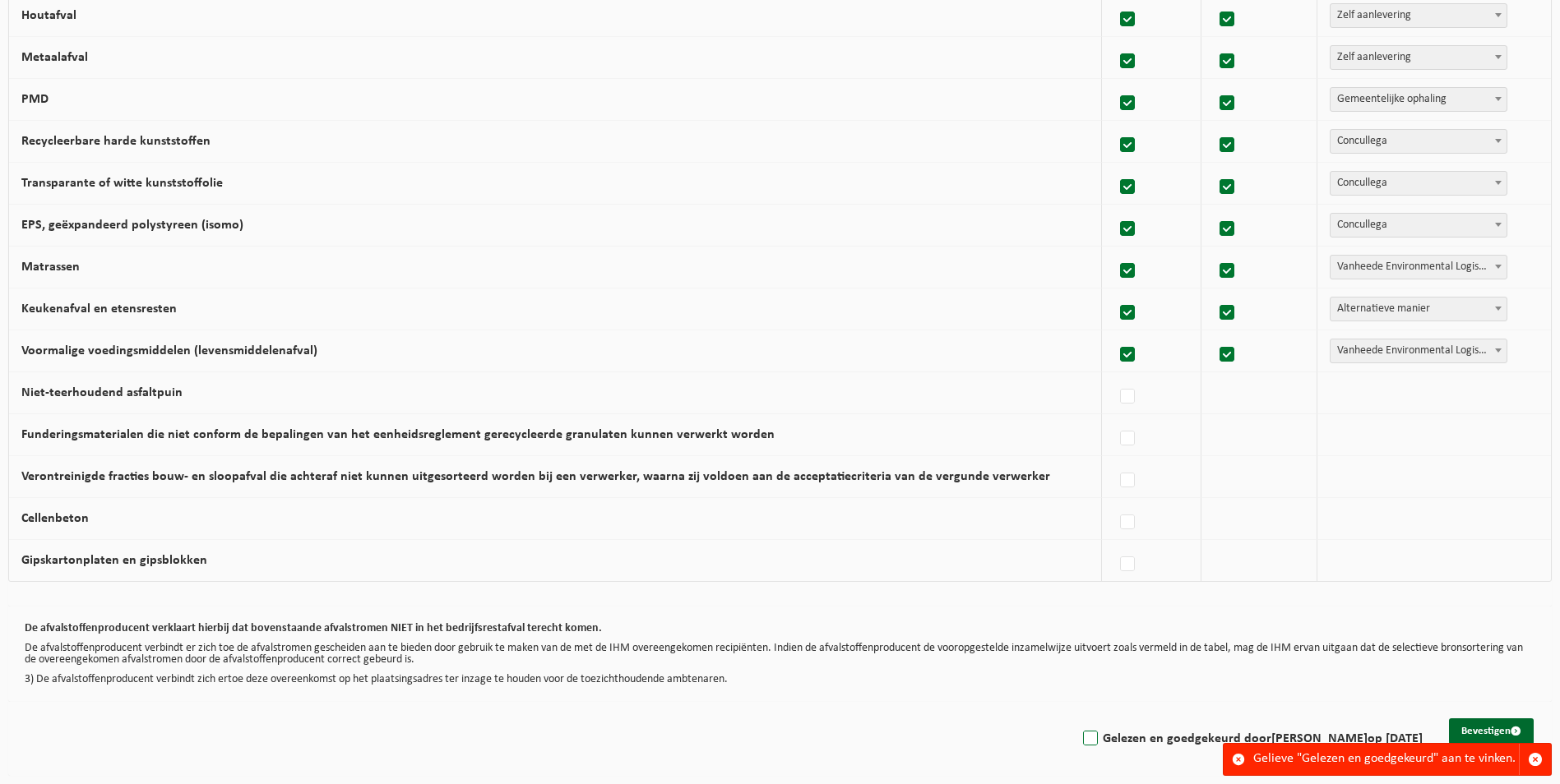
click at [1084, 740] on label "Gelezen en goedgekeurd door [PERSON_NAME] op [DATE]" at bounding box center [1250, 738] width 343 height 25
click at [1077, 719] on input "Gelezen en goedgekeurd door [PERSON_NAME] op [DATE]" at bounding box center [1076, 718] width 1 height 1
checkbox input "true"
click at [1472, 722] on button "Bevestigen" at bounding box center [1490, 731] width 84 height 27
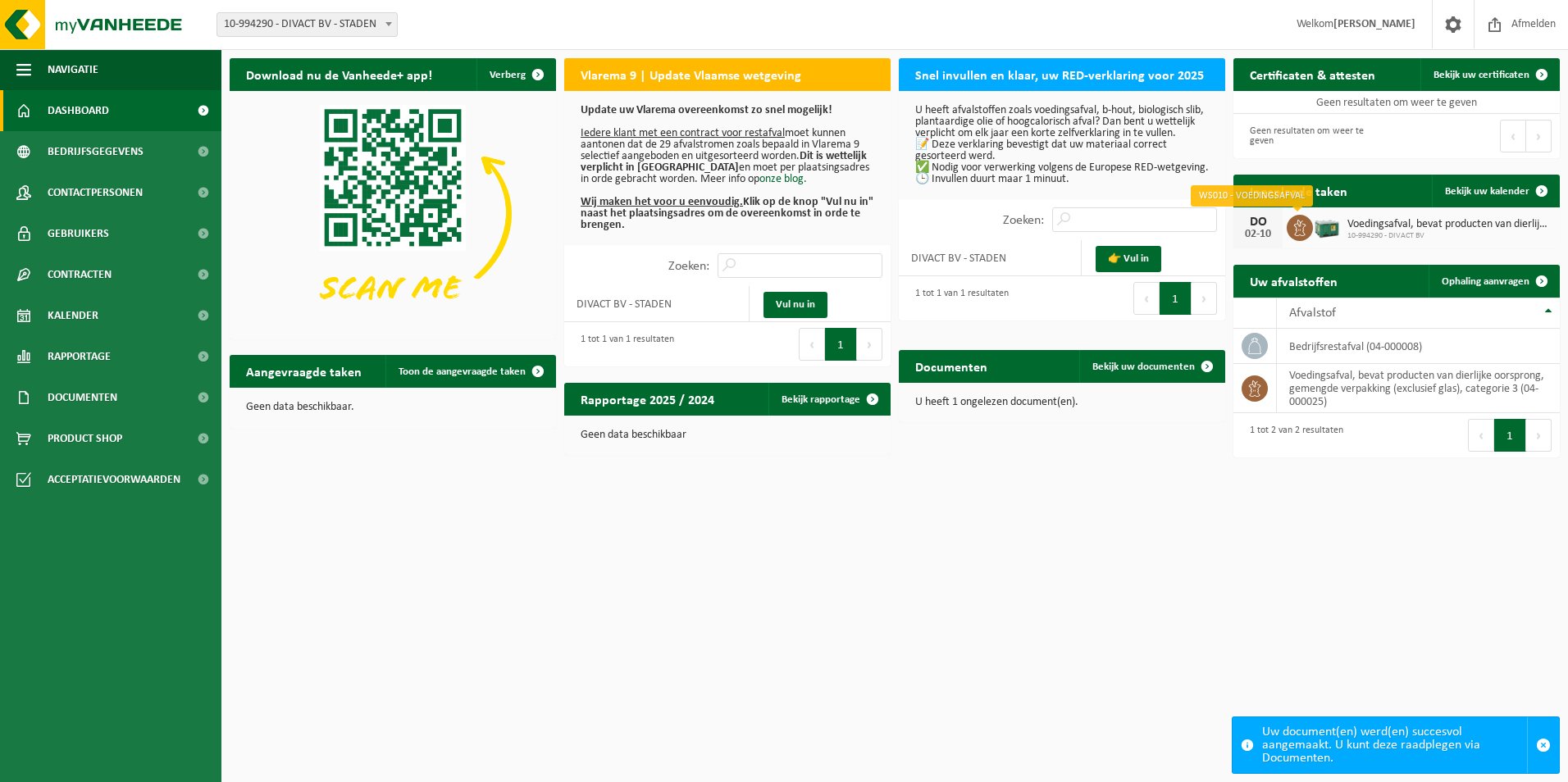
click at [1296, 232] on icon at bounding box center [1300, 228] width 12 height 17
click at [1294, 198] on h2 "Ingeplande taken" at bounding box center [1299, 190] width 131 height 32
click at [1472, 187] on span "Bekijk uw kalender" at bounding box center [1486, 191] width 84 height 11
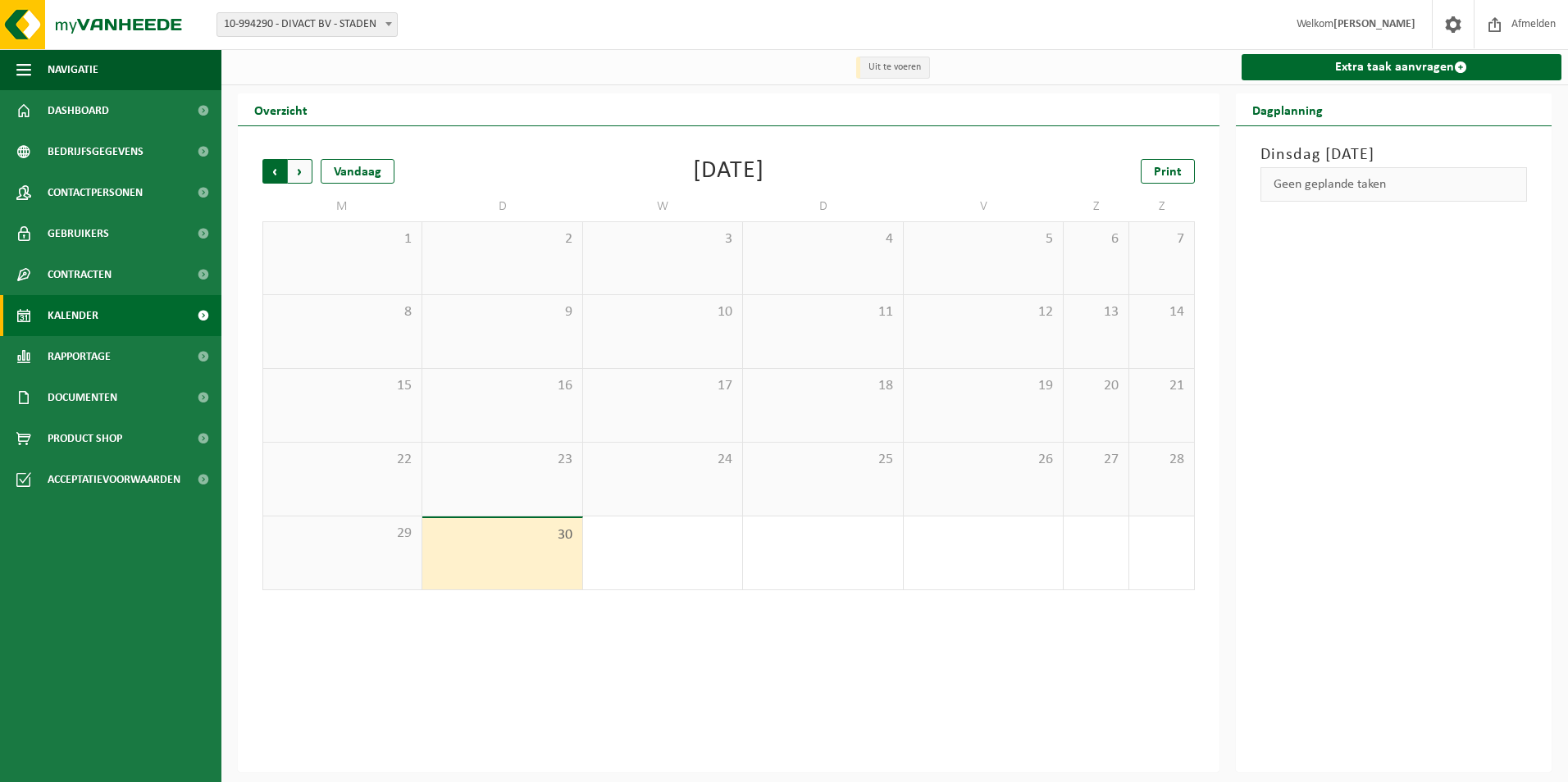
click at [300, 174] on span "Volgende" at bounding box center [300, 171] width 25 height 25
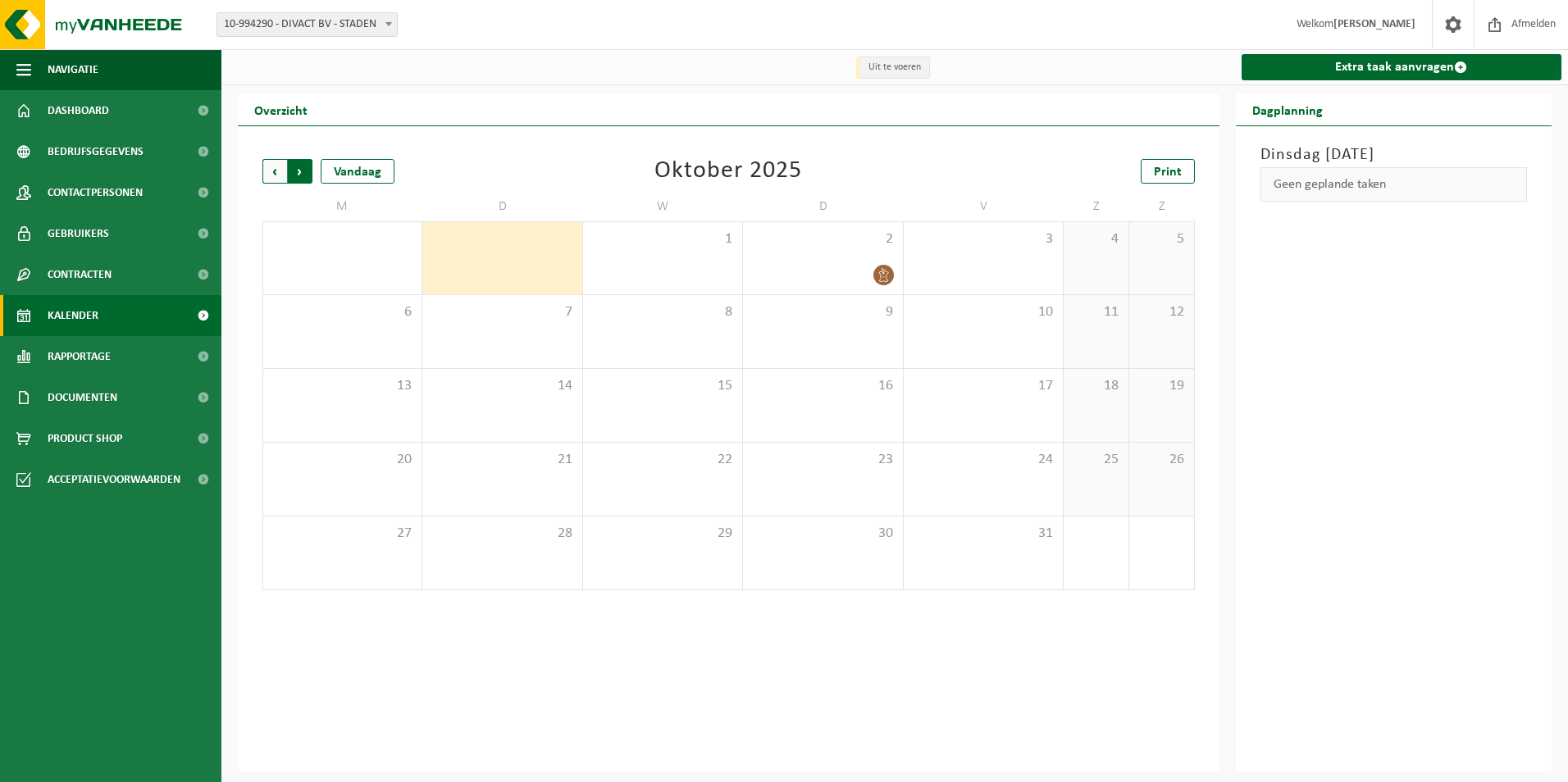
click at [275, 167] on span "Vorige" at bounding box center [274, 171] width 25 height 25
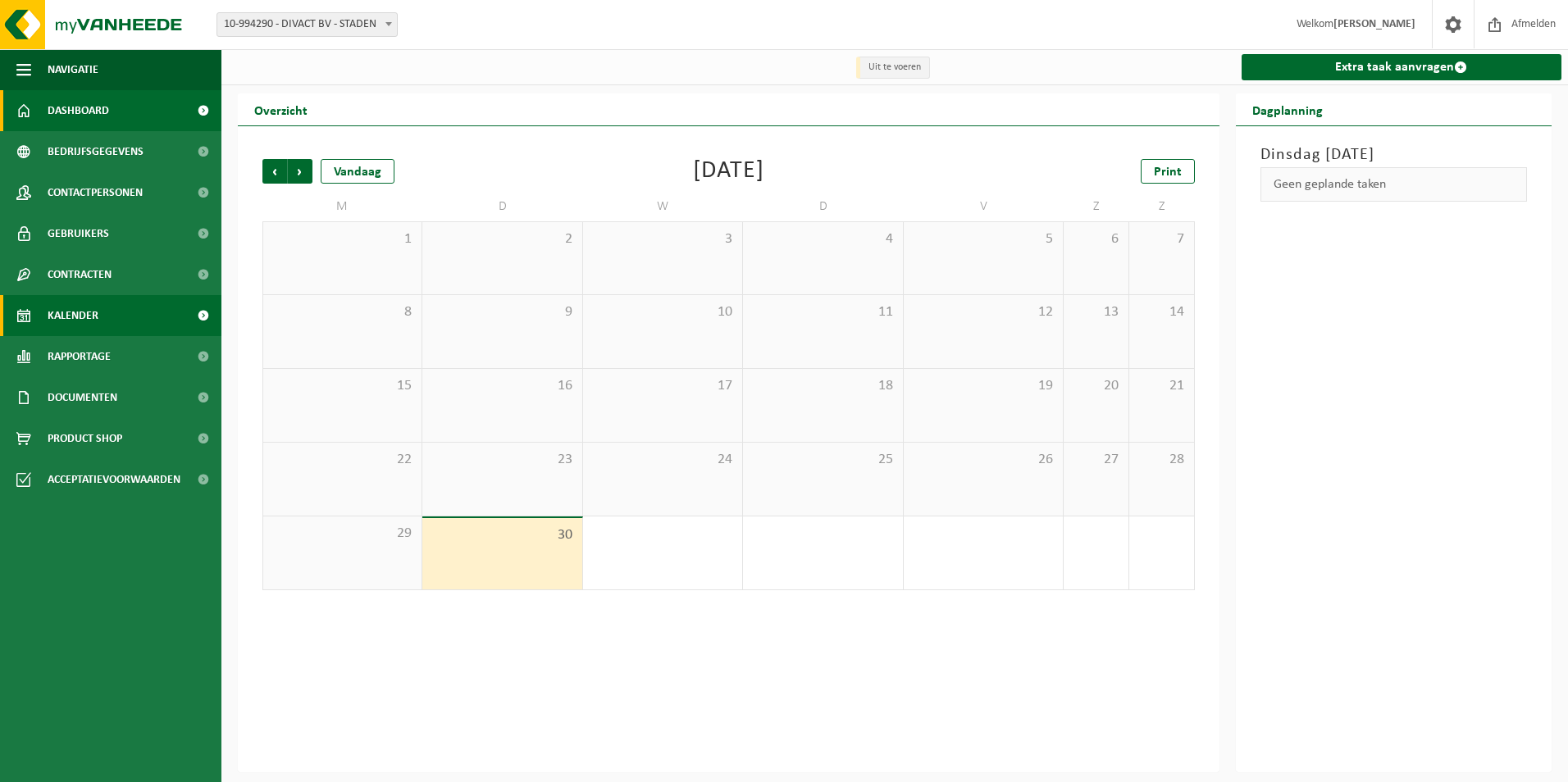
click at [67, 107] on span "Dashboard" at bounding box center [78, 110] width 61 height 41
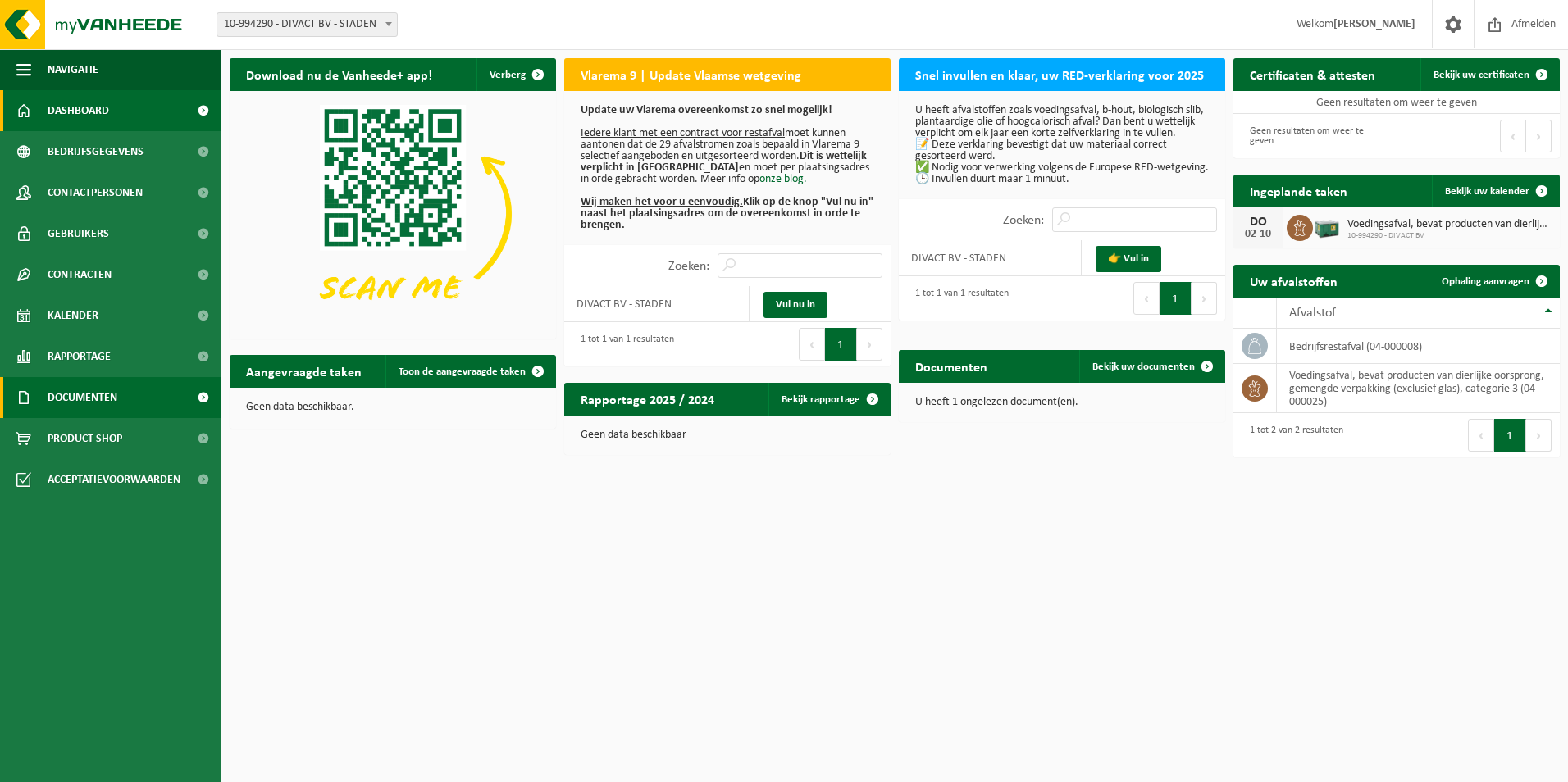
click at [75, 401] on span "Documenten" at bounding box center [82, 397] width 69 height 41
